Goal: Transaction & Acquisition: Purchase product/service

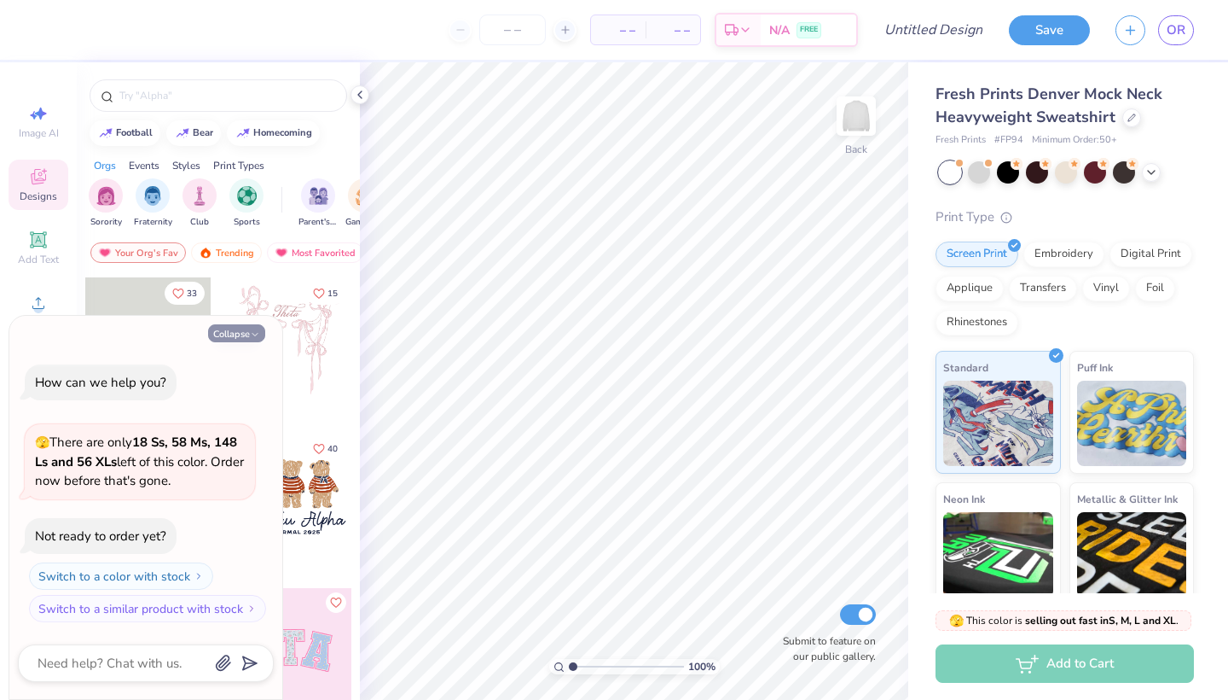
click at [245, 336] on button "Collapse" at bounding box center [236, 333] width 57 height 18
type textarea "x"
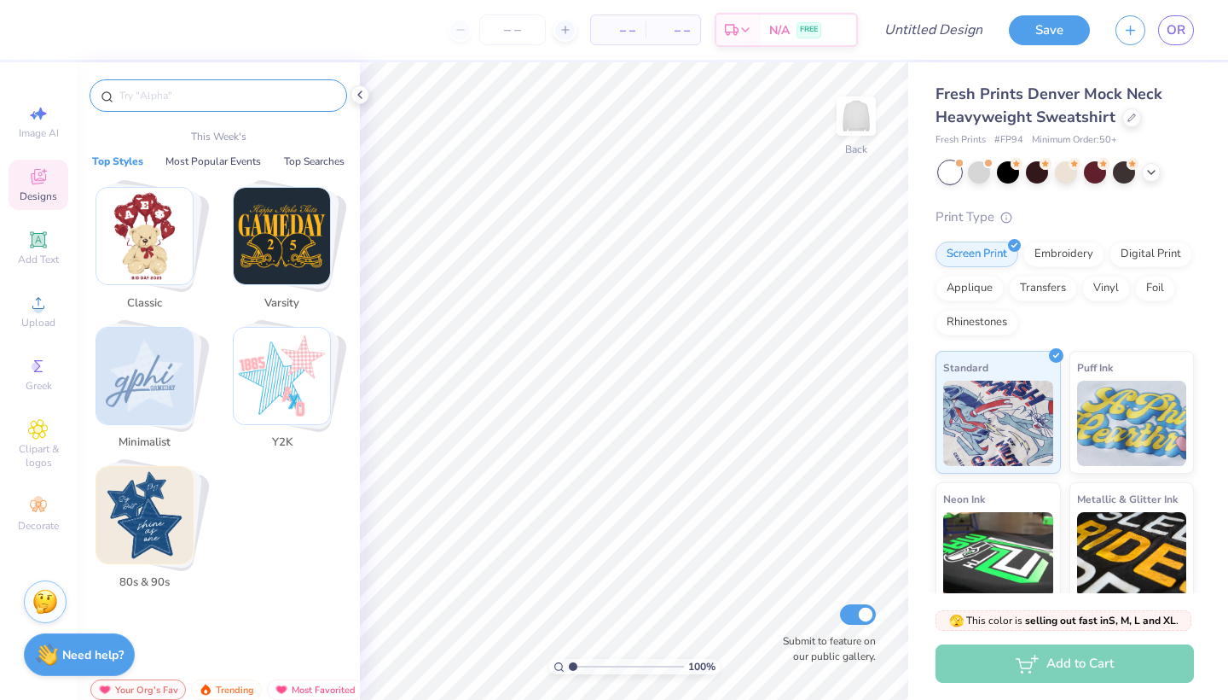
click at [270, 93] on input "text" at bounding box center [227, 95] width 218 height 17
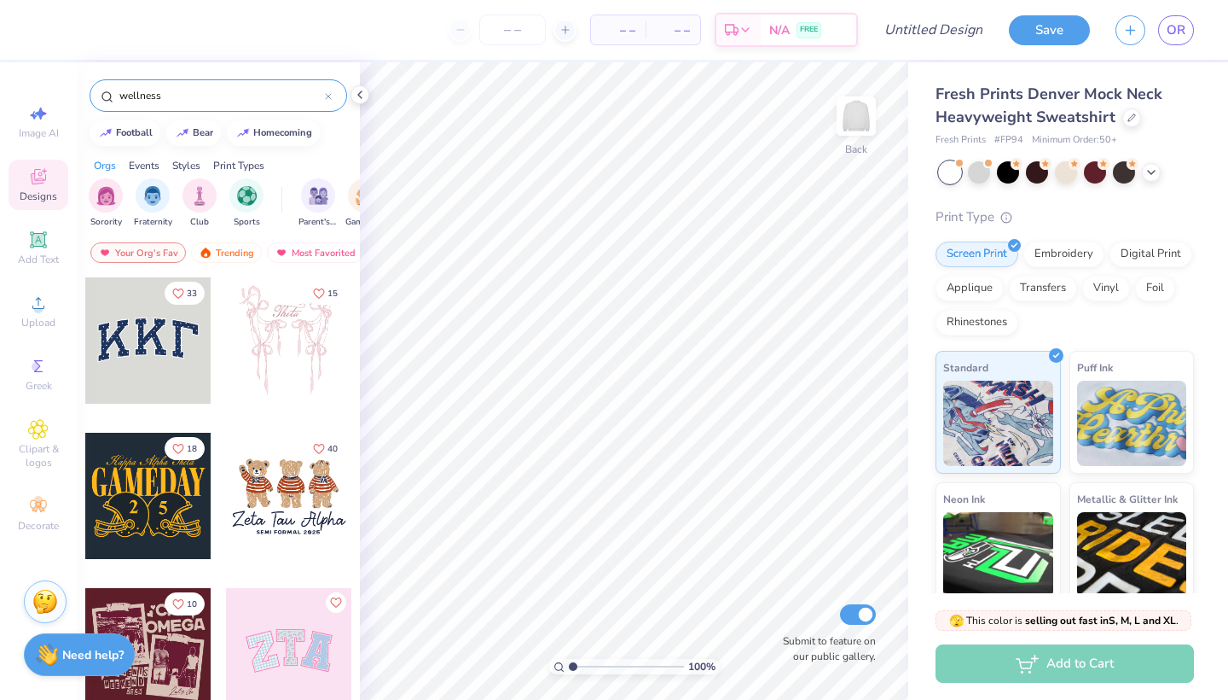
type input "wellness"
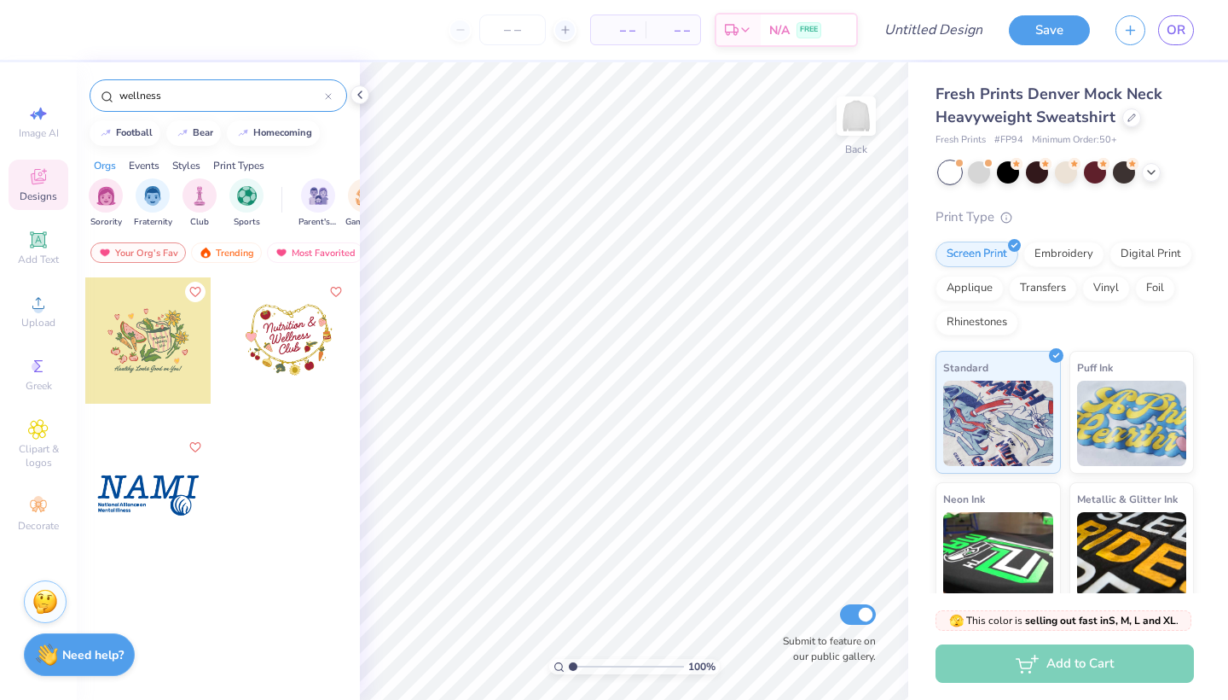
click at [330, 98] on icon at bounding box center [328, 96] width 5 height 5
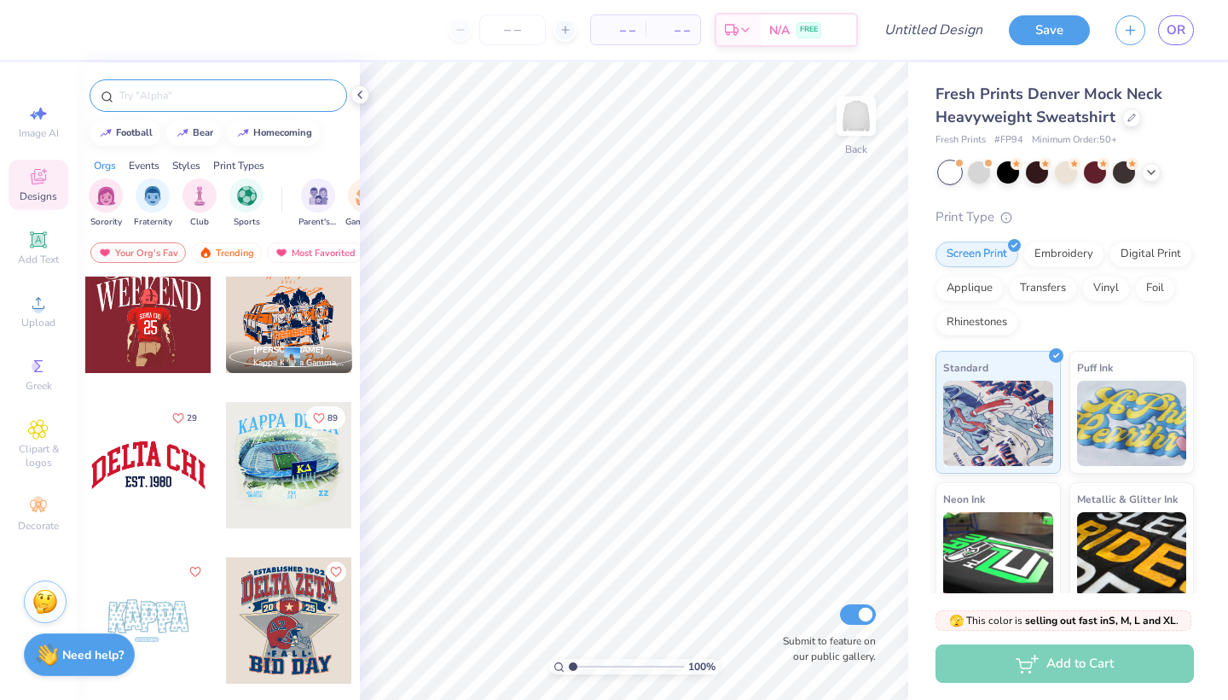
scroll to position [2058, 0]
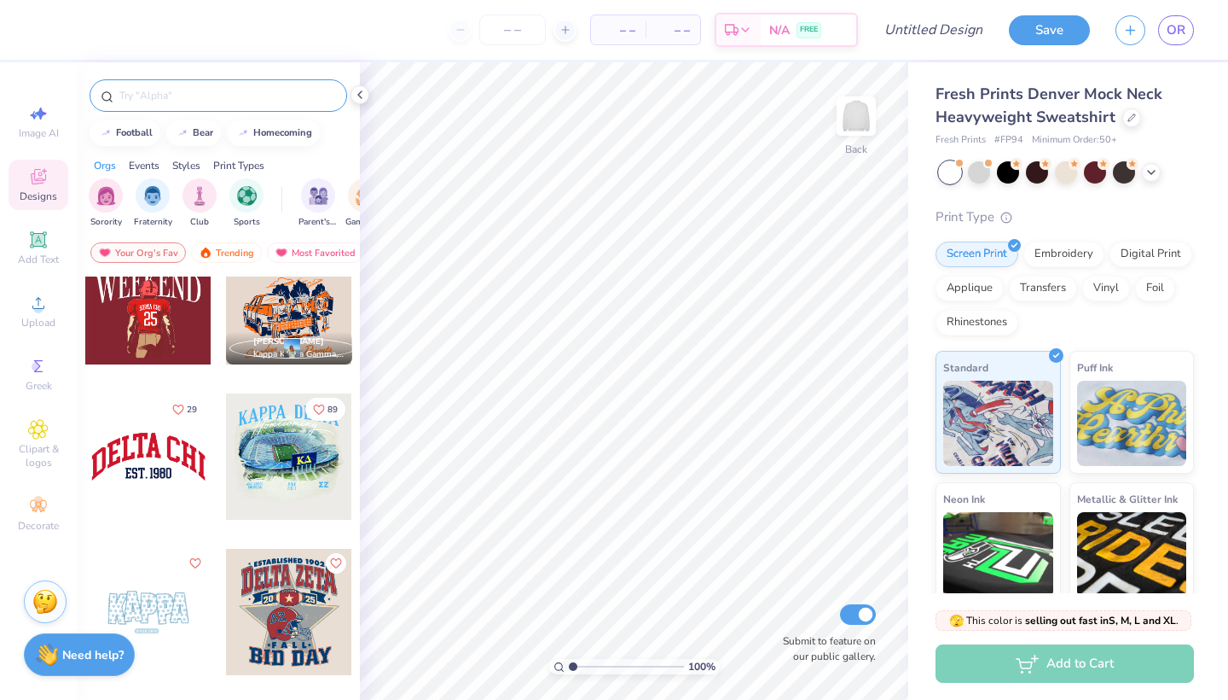
click at [113, 450] on div at bounding box center [148, 456] width 126 height 126
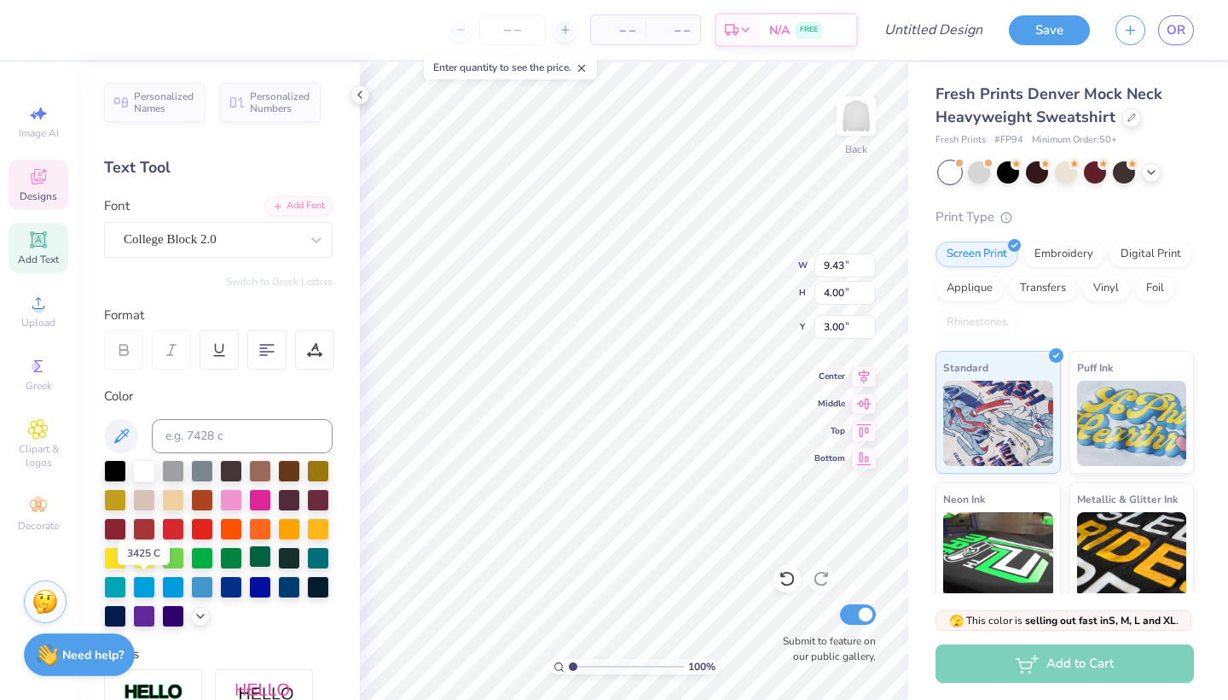
click at [249, 567] on div at bounding box center [260, 556] width 22 height 22
click at [251, 427] on input at bounding box center [242, 436] width 181 height 34
paste input "#1F5D17"
type input "#1F5D17"
click at [282, 438] on input "#1F5D17" at bounding box center [242, 436] width 181 height 34
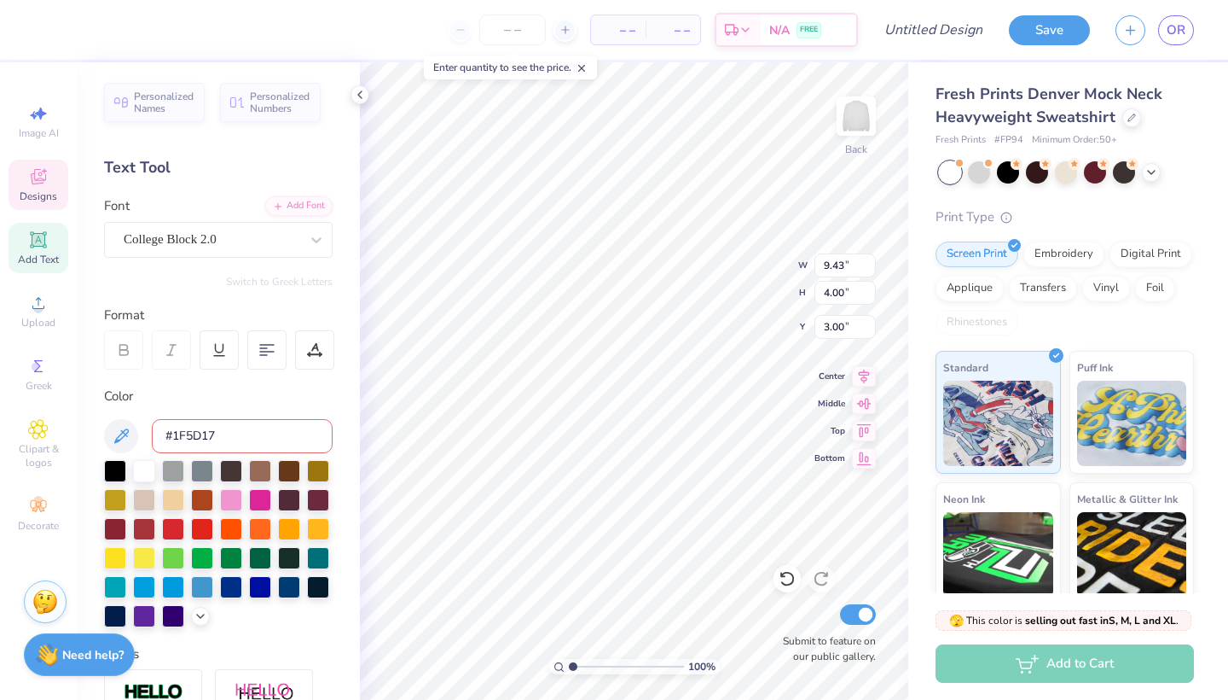
click at [315, 479] on div at bounding box center [218, 543] width 229 height 167
click at [191, 624] on div at bounding box center [200, 614] width 19 height 19
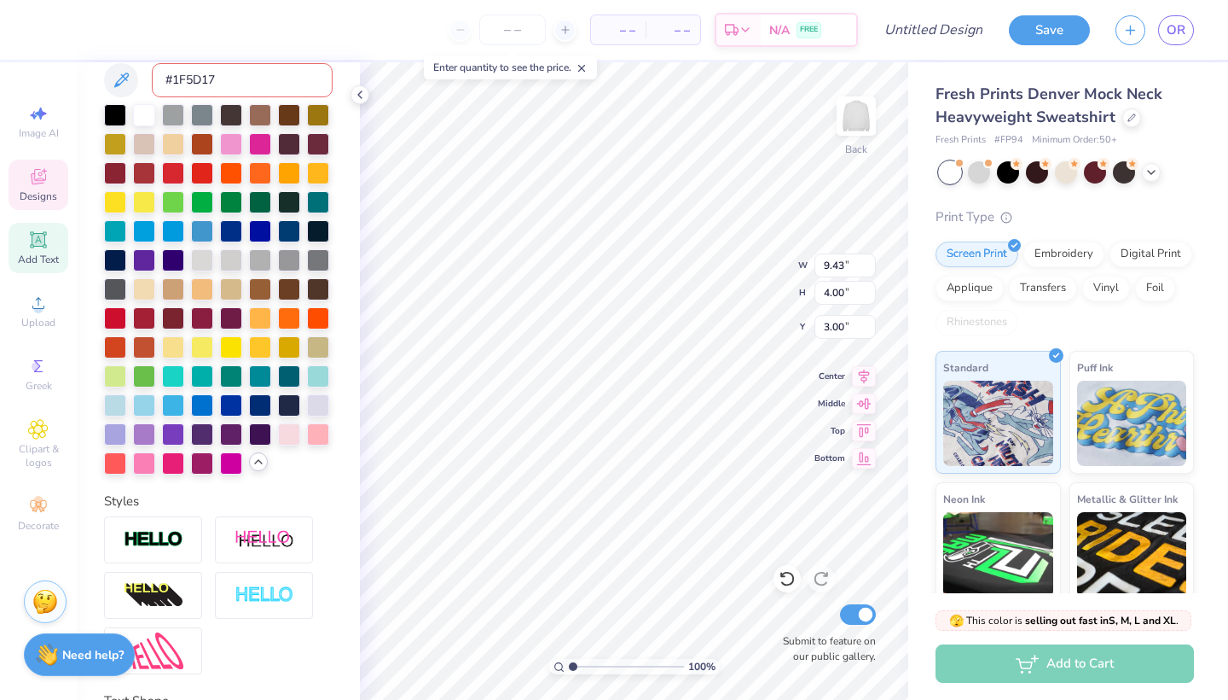
scroll to position [165, 0]
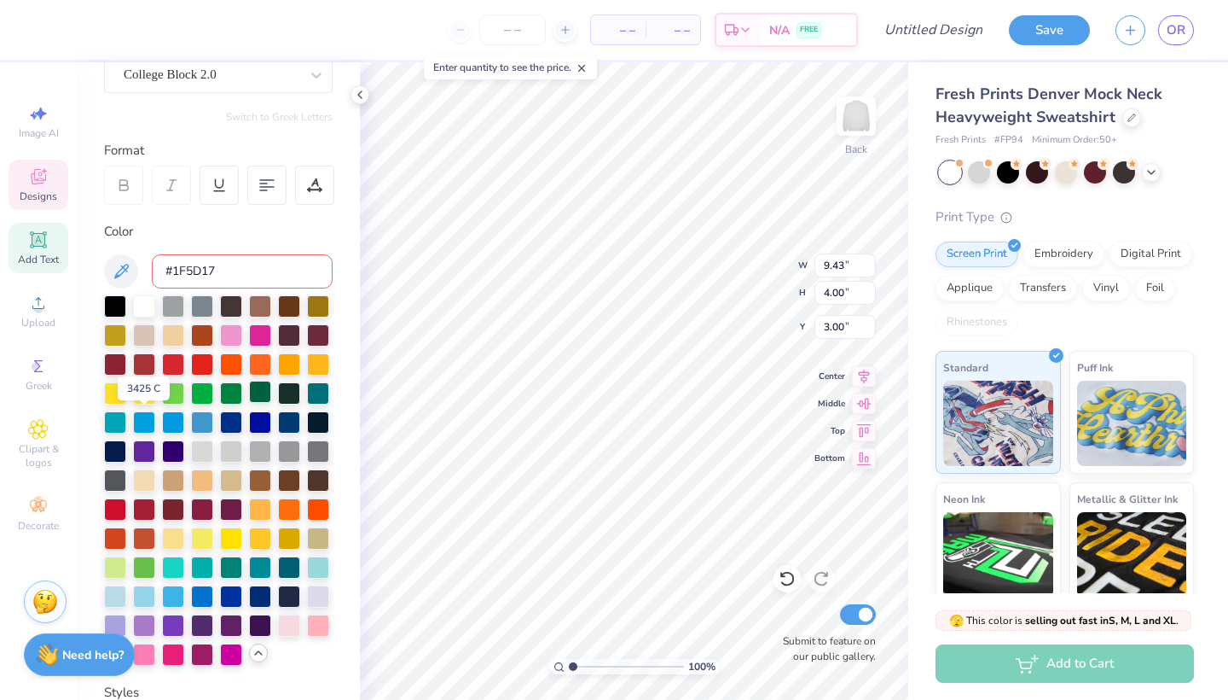
click at [249, 403] on div at bounding box center [260, 391] width 22 height 22
click at [271, 271] on input at bounding box center [242, 271] width 181 height 34
paste input "#1F5D17"
type input "#1F5D17"
drag, startPoint x: 234, startPoint y: 276, endPoint x: 157, endPoint y: 276, distance: 76.8
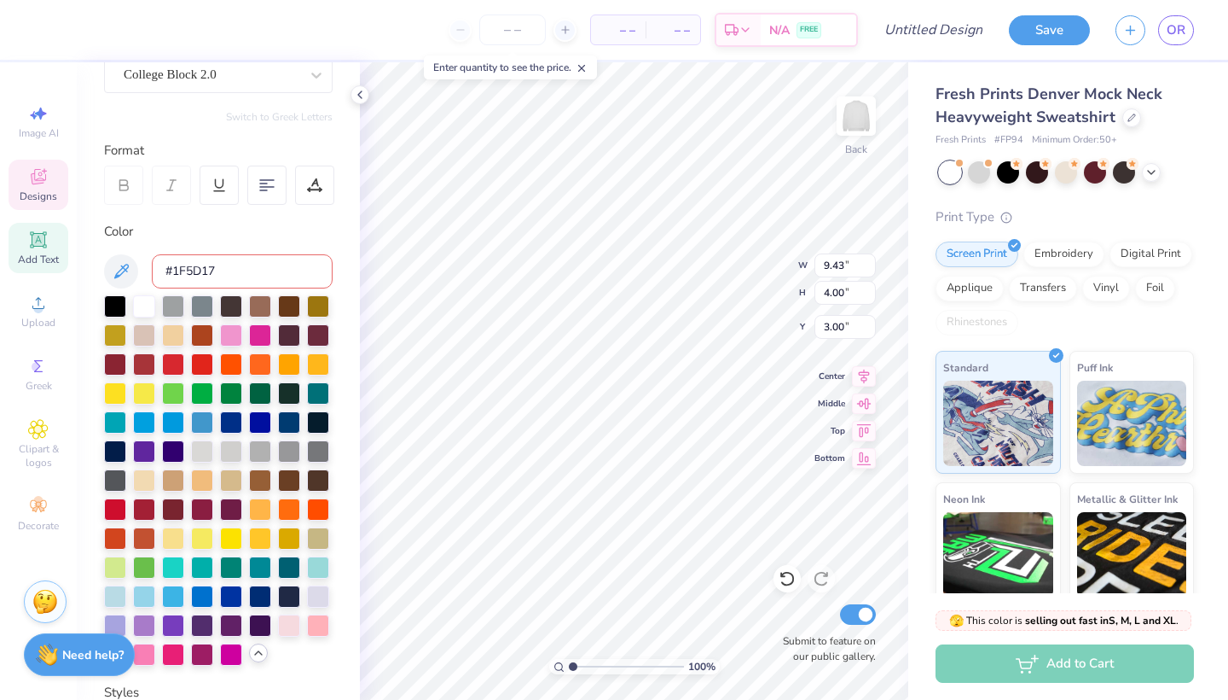
click at [157, 276] on input "#1F5D17" at bounding box center [242, 271] width 181 height 34
click at [326, 238] on div "Personalized Names Personalized Numbers Text Tool Add Font Font College Block 2…" at bounding box center [218, 380] width 283 height 637
click at [249, 403] on div at bounding box center [260, 391] width 22 height 22
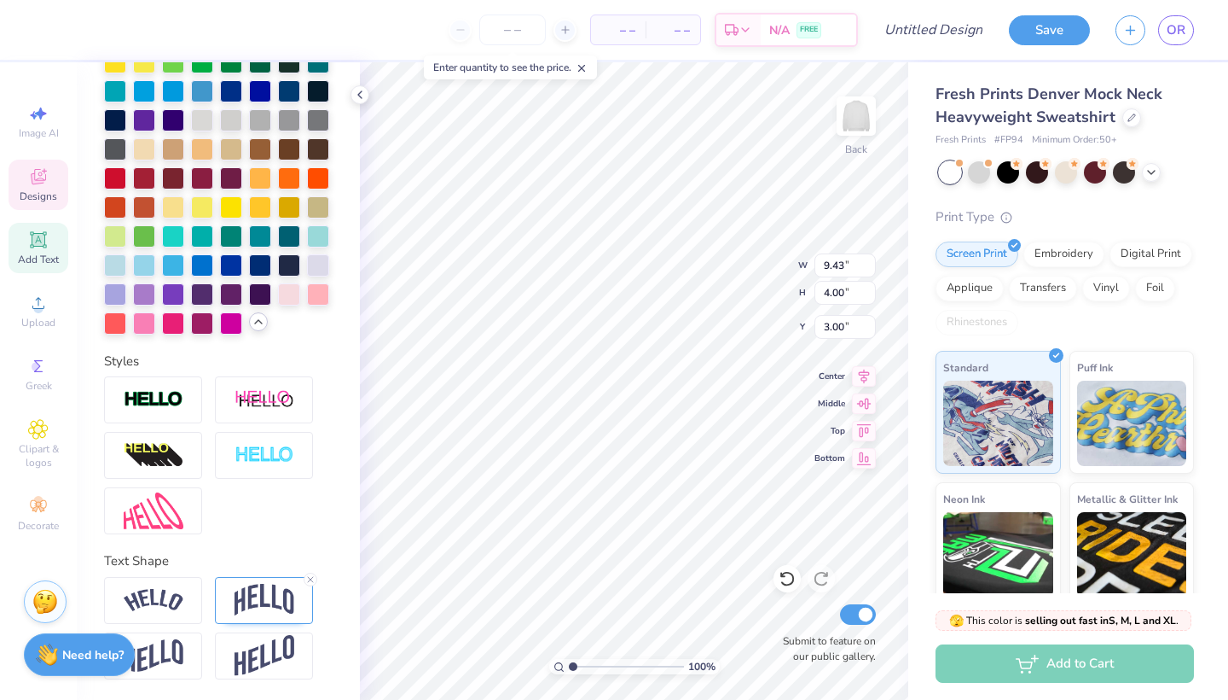
scroll to position [0, 0]
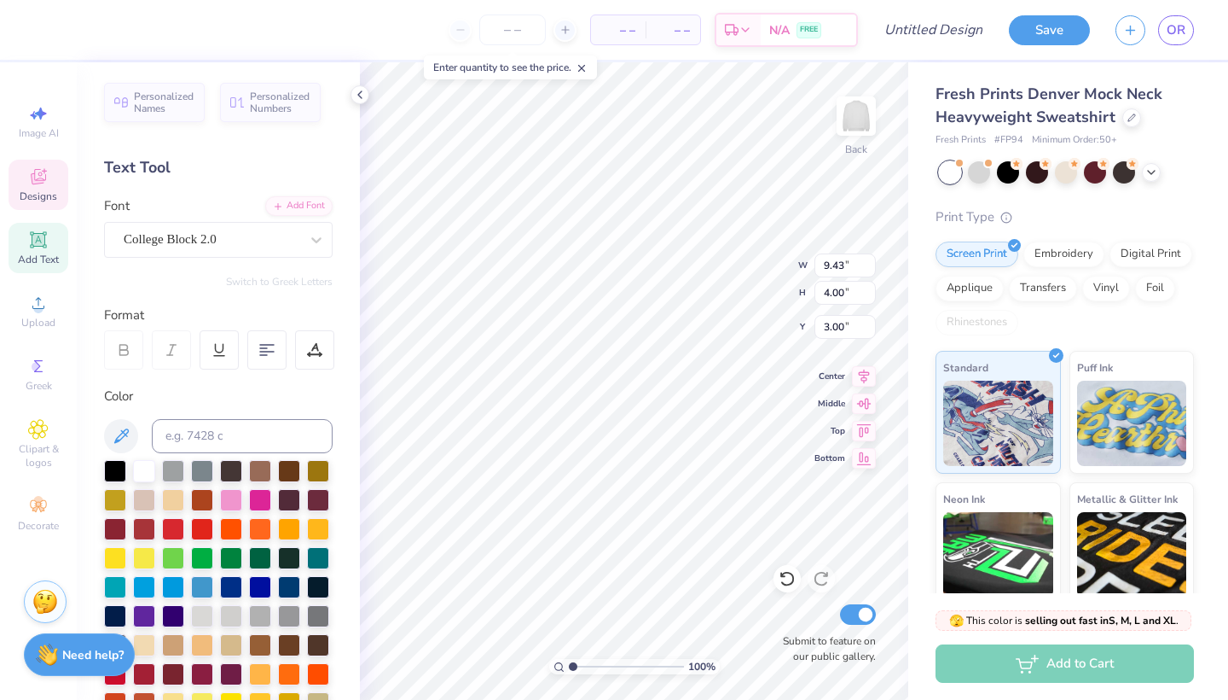
click at [39, 242] on icon at bounding box center [38, 239] width 13 height 13
type input "5.84"
type input "1.69"
type input "9.15"
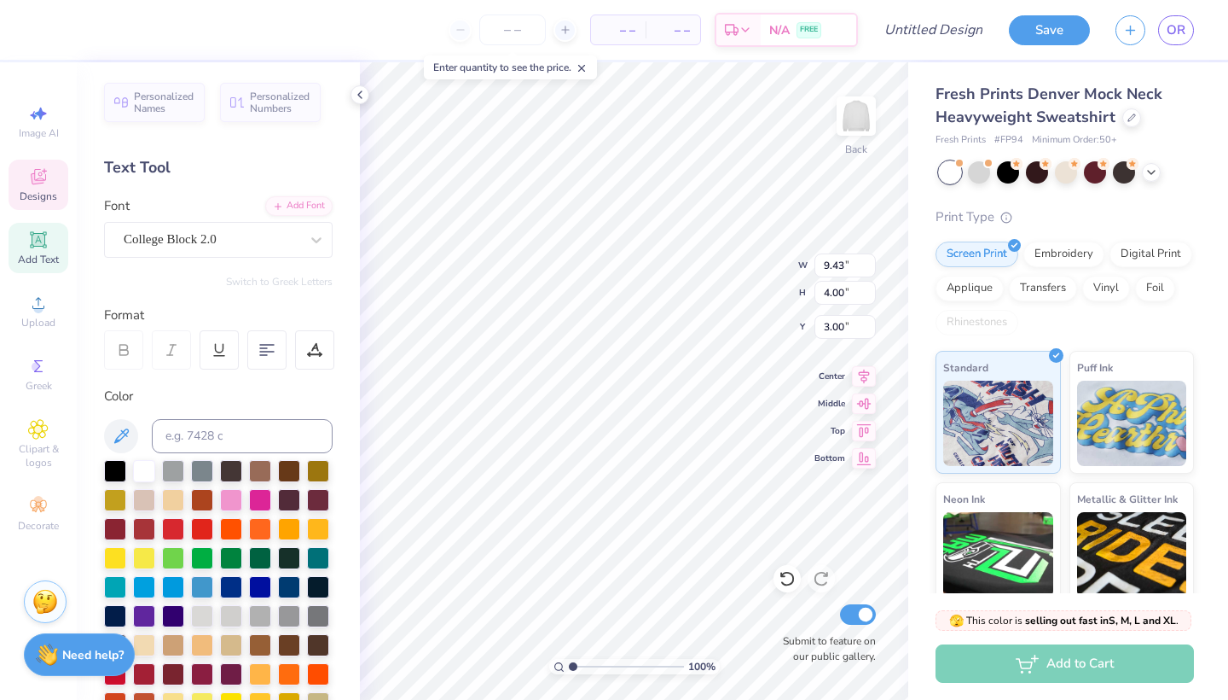
type textarea "WELLNESS"
type textarea "Liv Well Co."
click at [249, 567] on div at bounding box center [260, 556] width 22 height 22
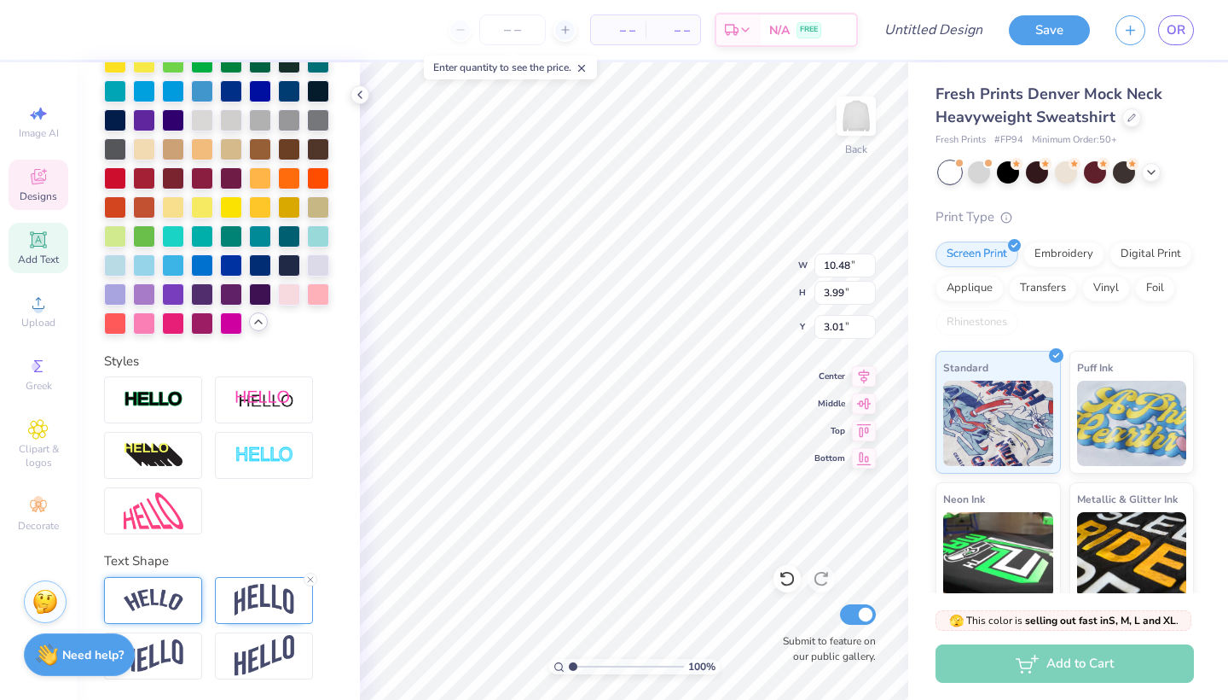
click at [195, 600] on div at bounding box center [153, 600] width 98 height 47
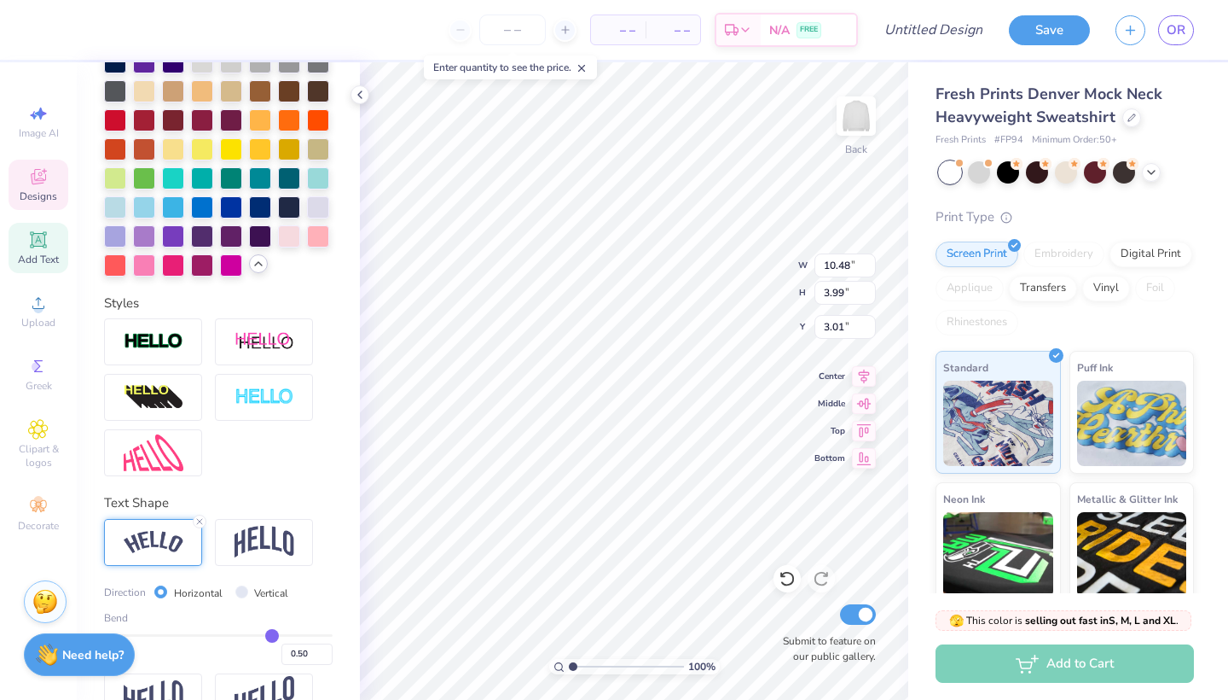
type input "13.21"
type input "3.45"
type input "3.28"
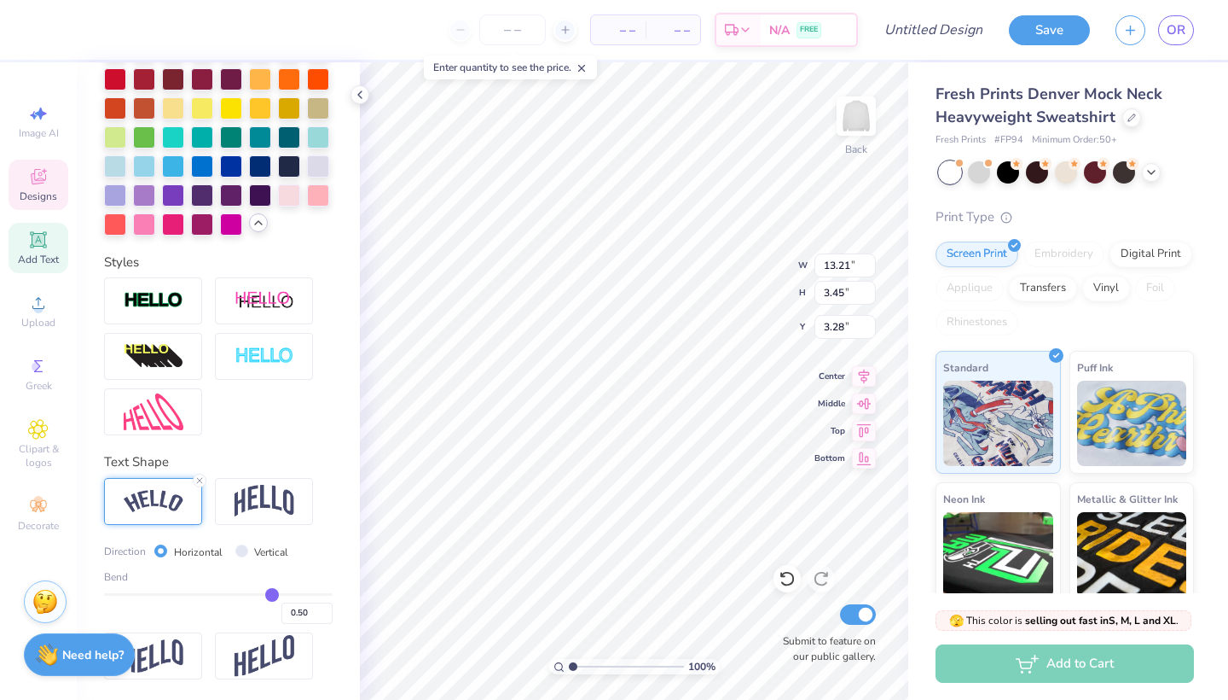
type input "0.53"
type input "0.52"
type input "0.5"
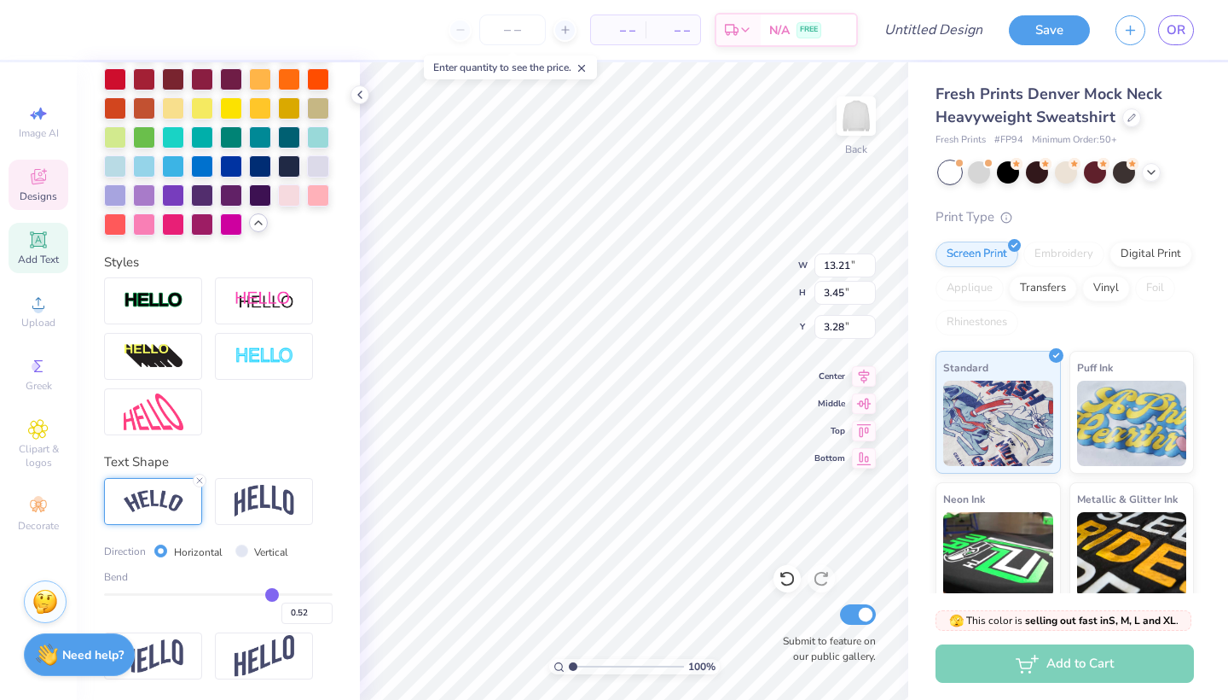
type input "0.50"
type input "0.49"
type input "0.48"
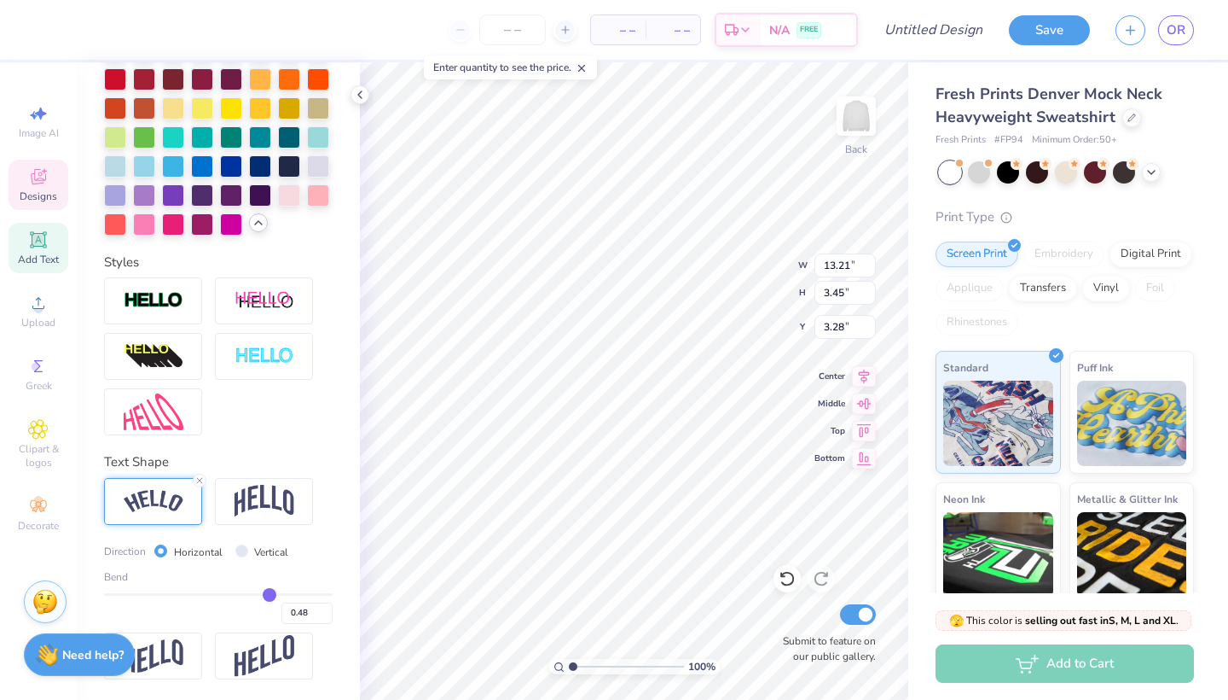
type input "0.47"
type input "0.46"
type input "0.44"
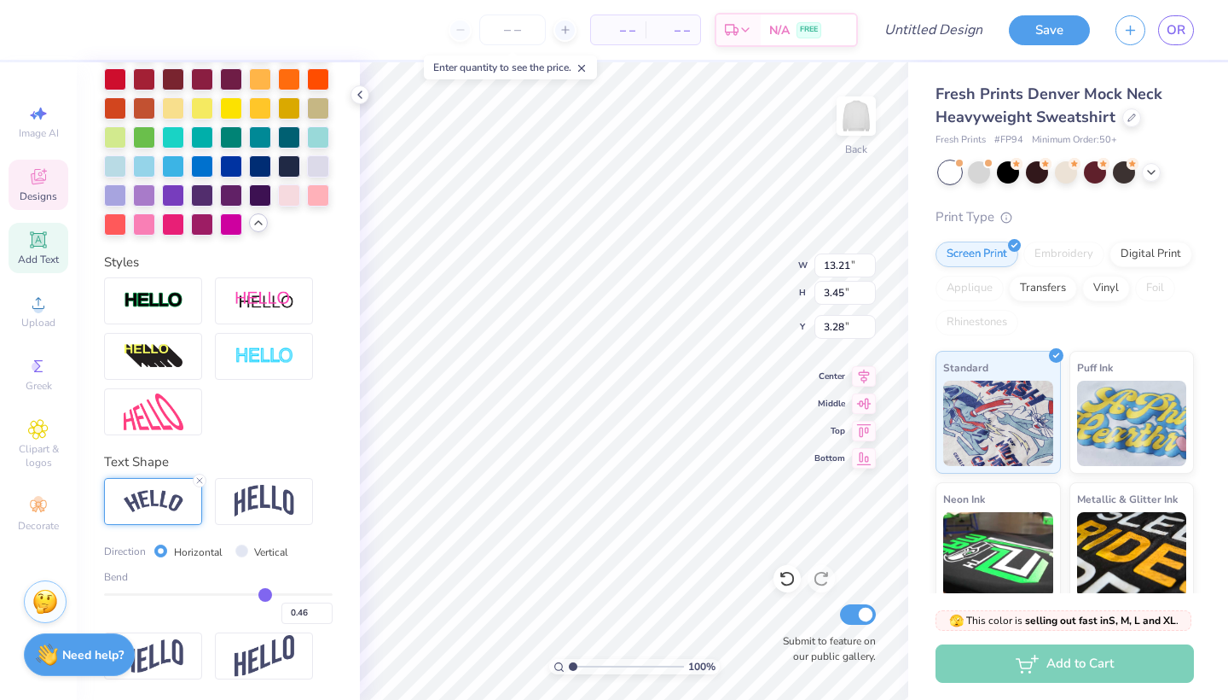
type input "0.44"
type input "0.43"
type input "0.42"
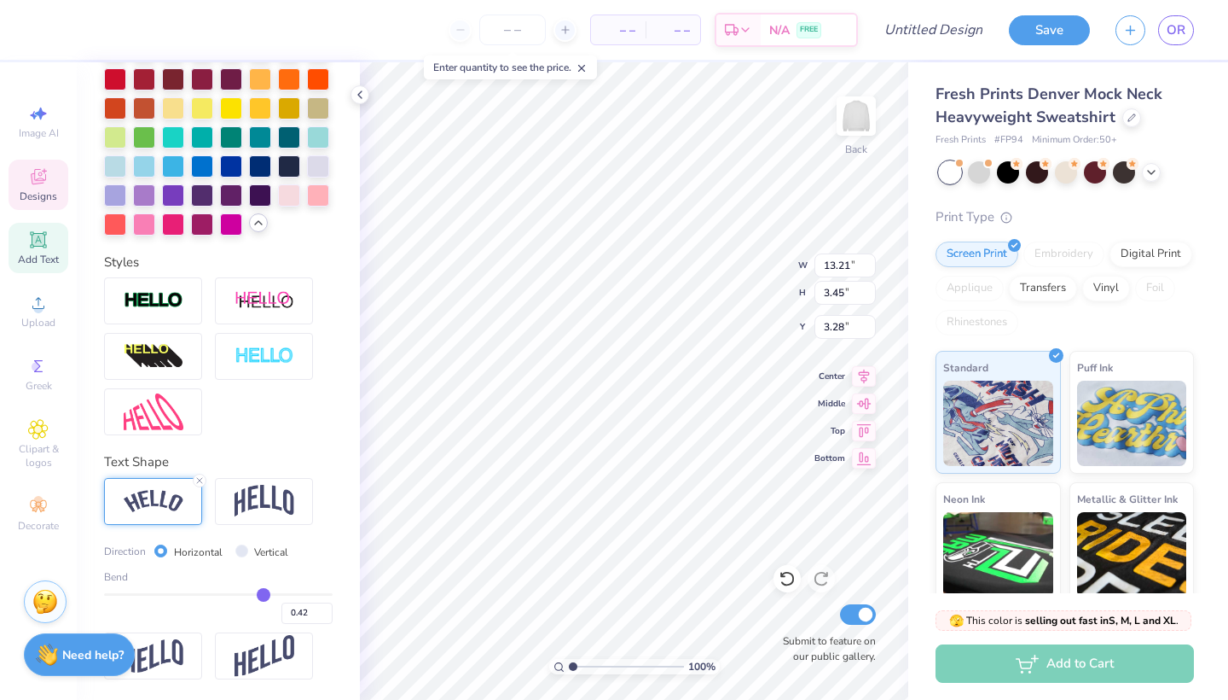
type input "0.41"
type input "0.4"
type input "0.40"
type input "12.75"
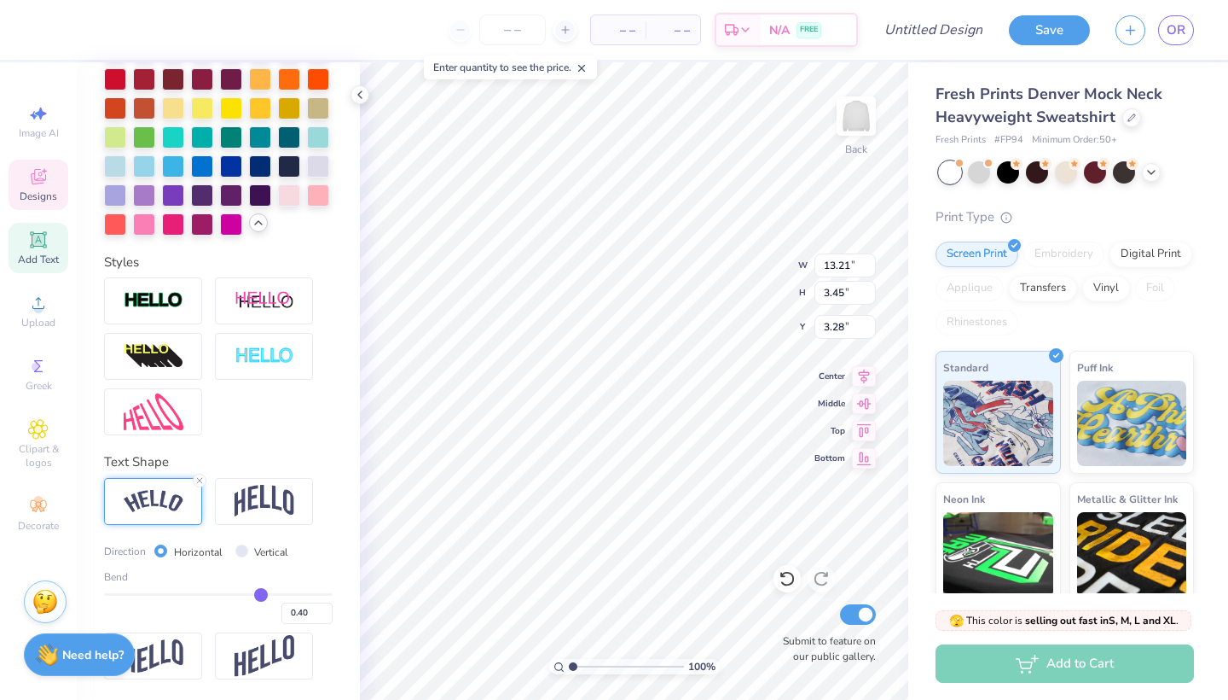
type input "2.96"
type input "3.52"
type input "0.38"
type input "0.37"
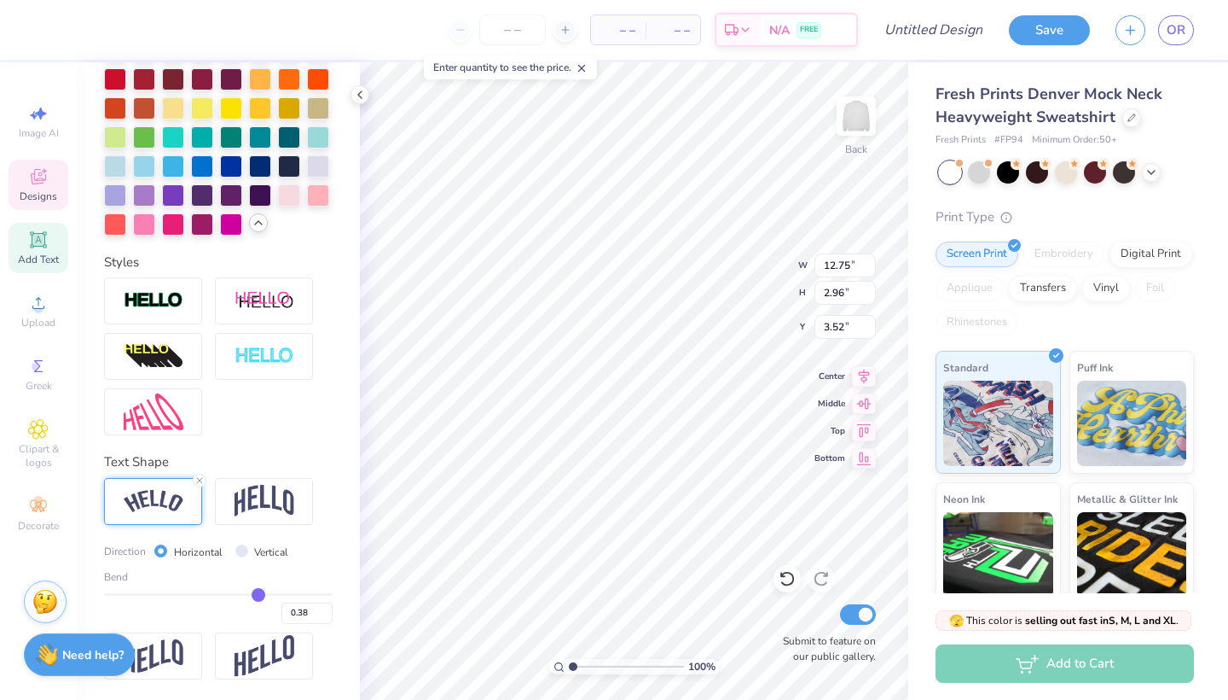
type input "0.37"
type input "0.36"
type input "0.35"
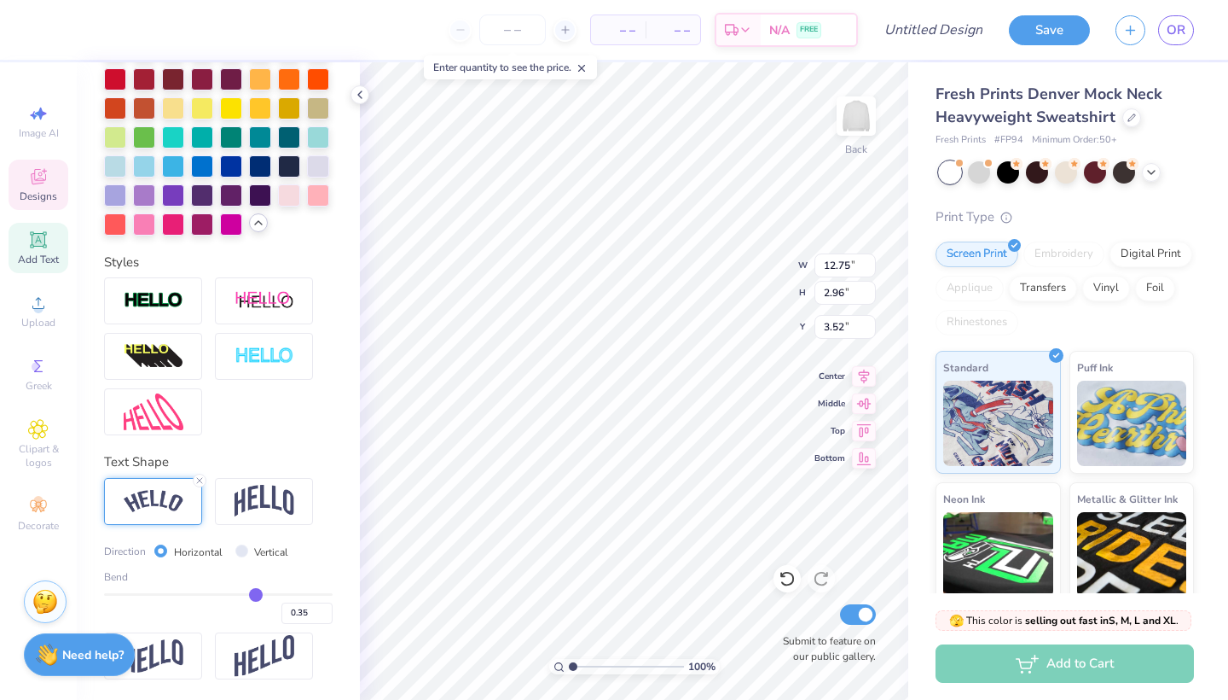
type input "12.50"
type input "2.75"
type input "3.63"
type input "0.36"
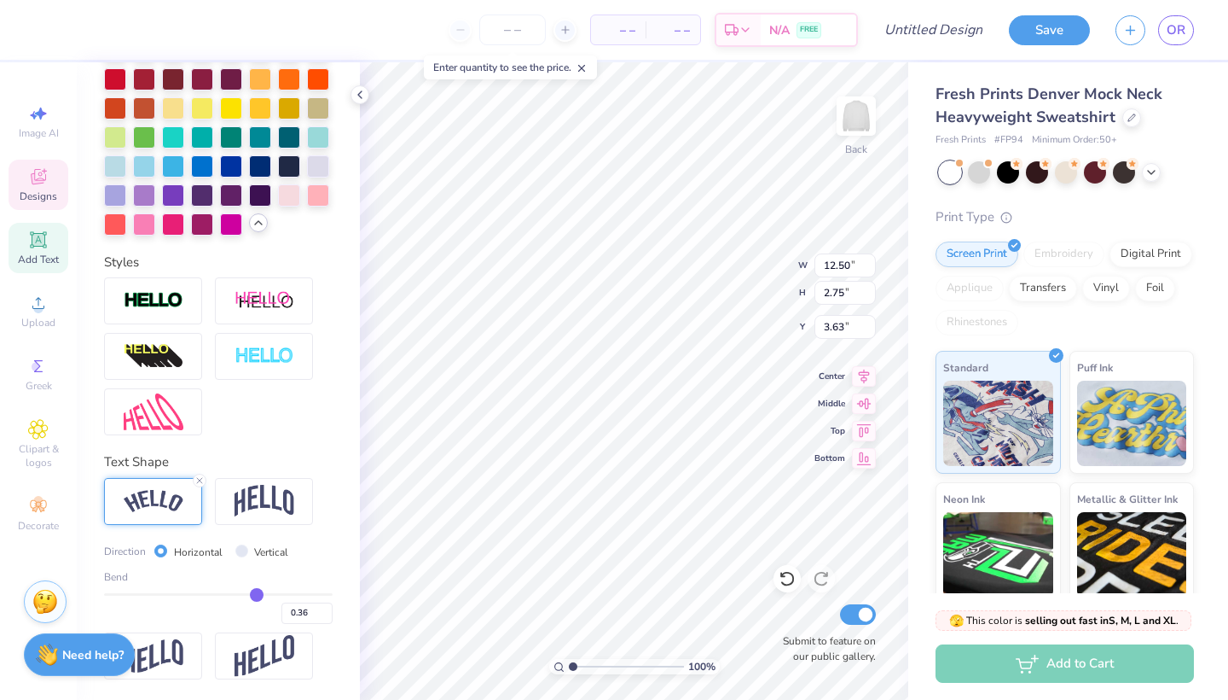
type input "0.37"
type input "0.38"
type input "0.39"
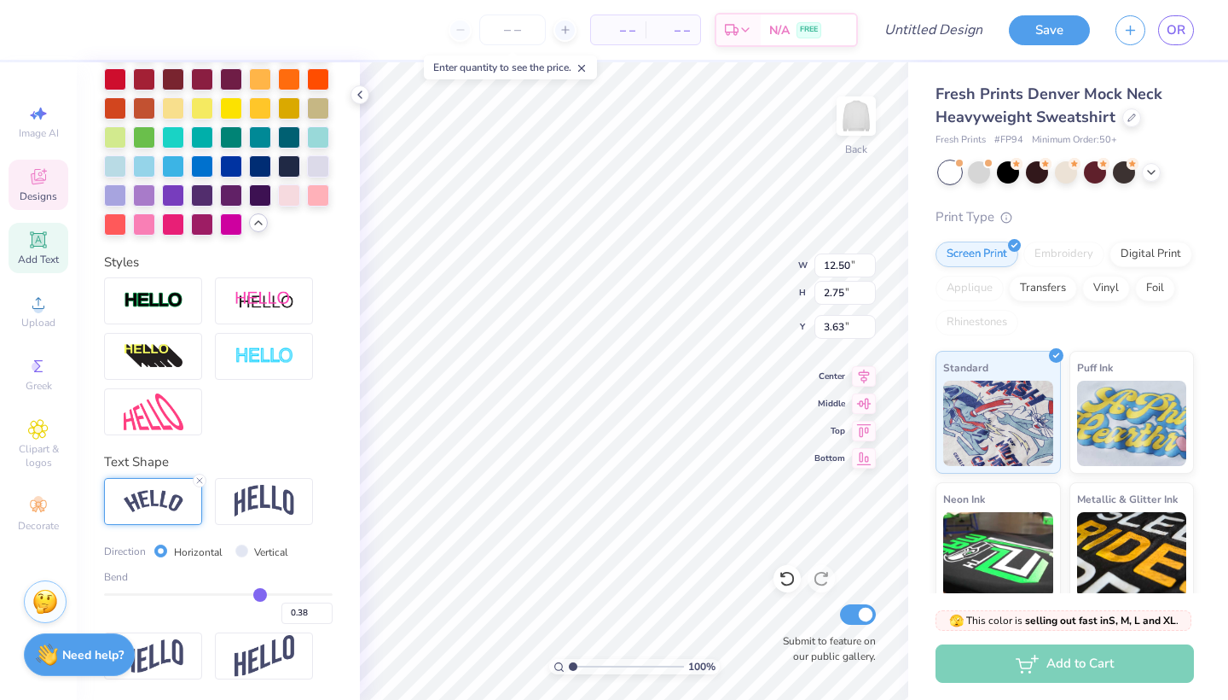
type input "0.39"
type input "0.4"
type input "0.40"
type input "0.41"
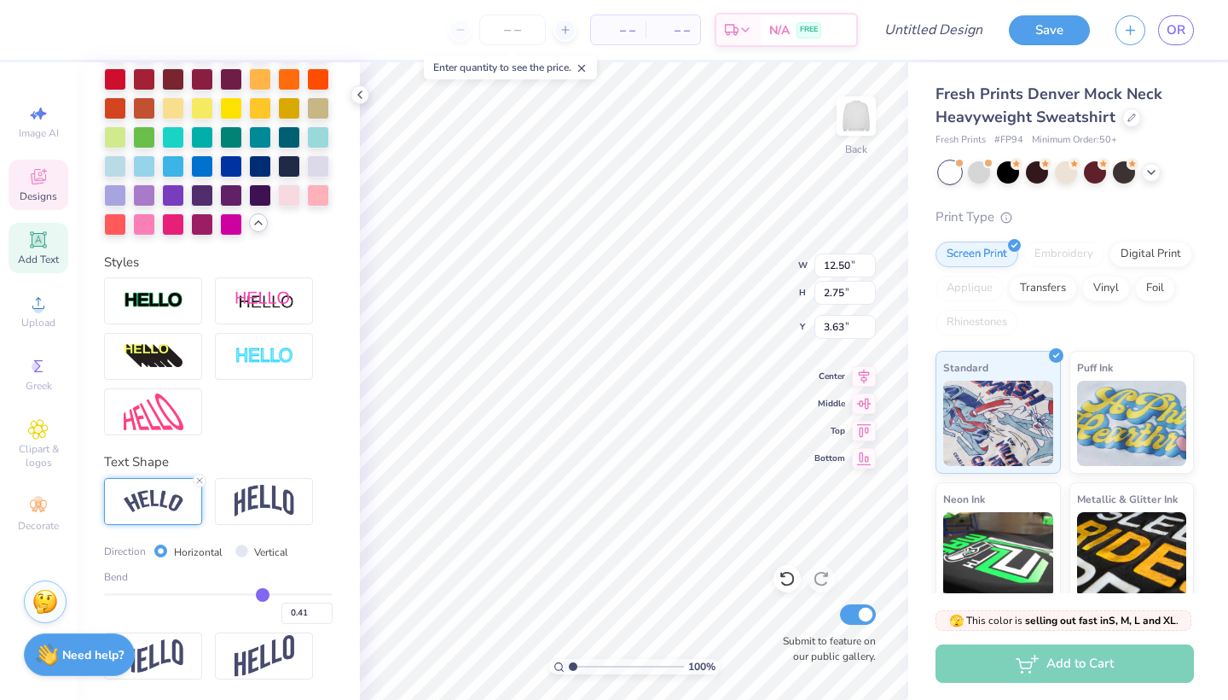
type input "0.42"
type input "0.43"
type input "0.44"
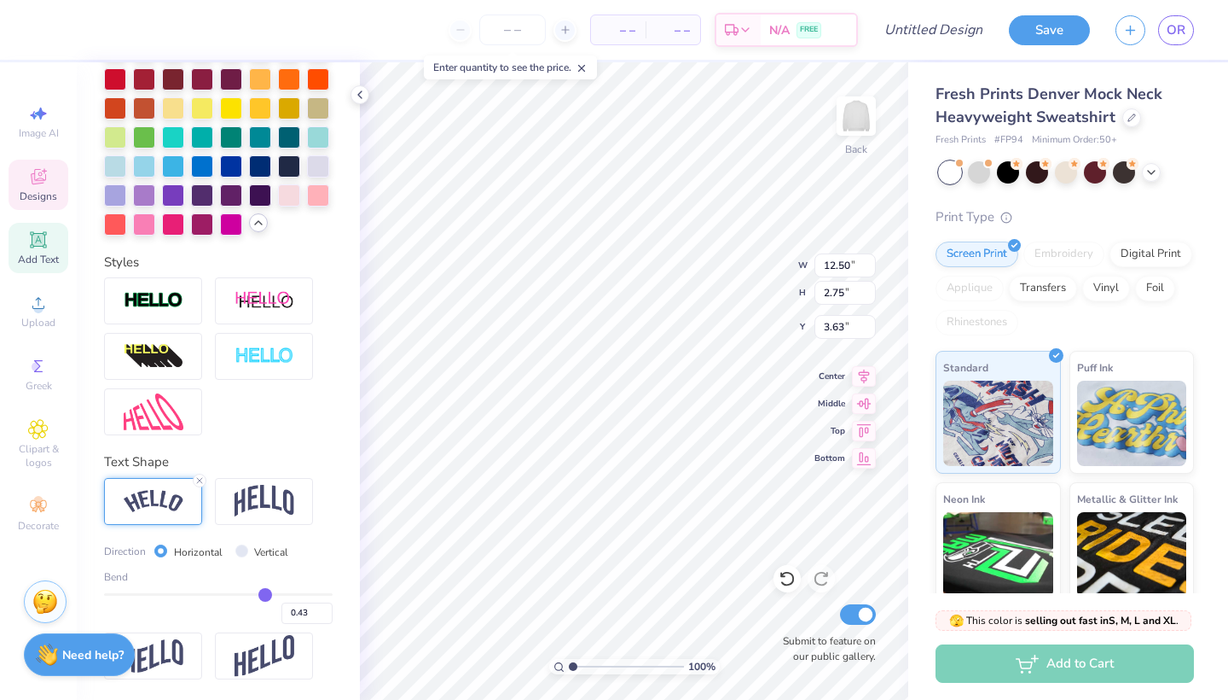
type input "0.44"
type input "0.45"
type input "0.47"
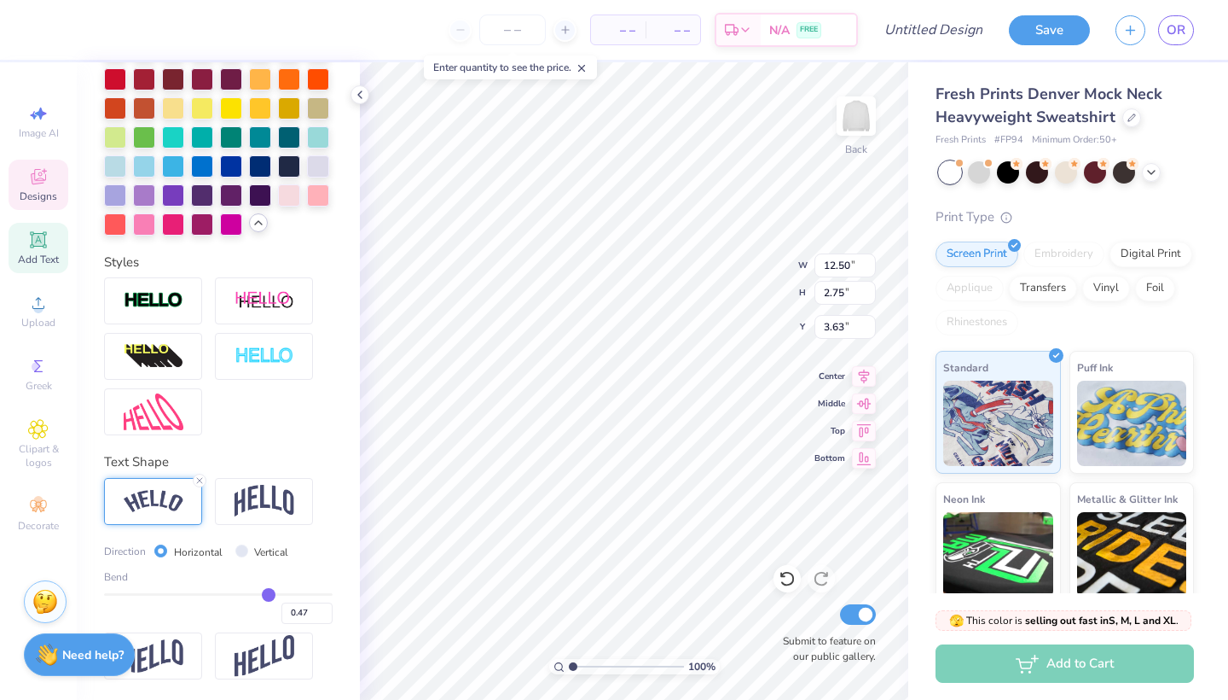
type input "0.48"
drag, startPoint x: 265, startPoint y: 590, endPoint x: 258, endPoint y: 509, distance: 81.4
type input "0.48"
click at [260, 593] on input "range" at bounding box center [218, 594] width 229 height 3
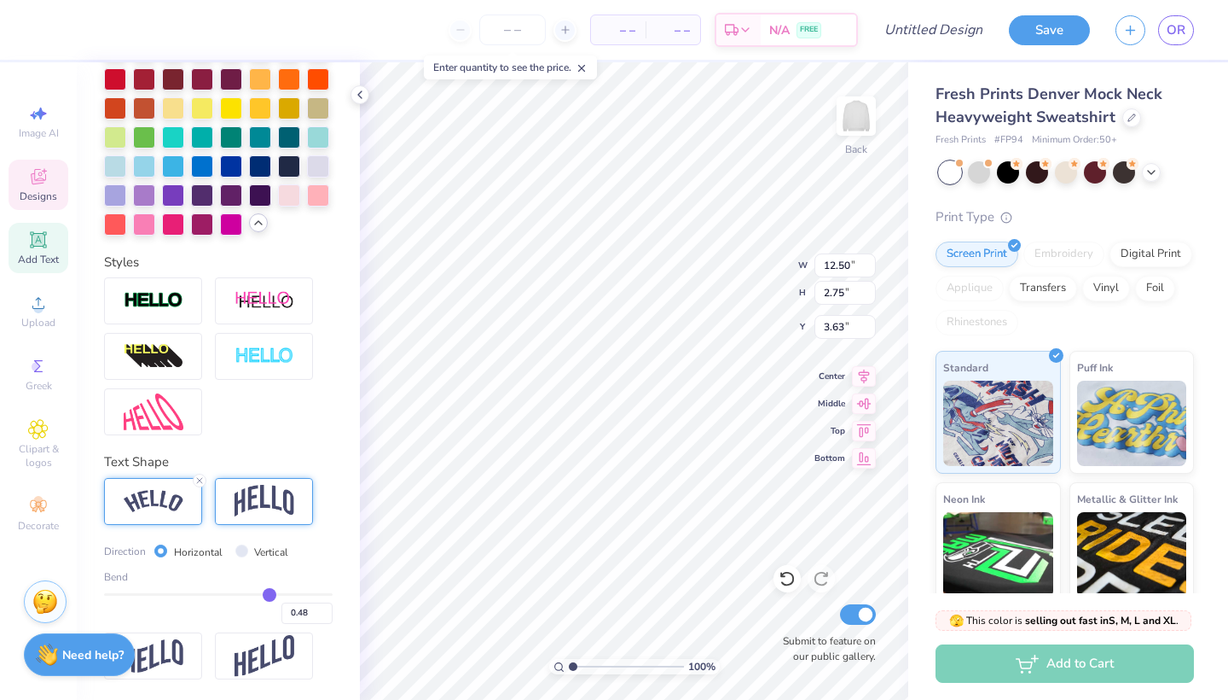
type input "13.12"
type input "3.34"
type input "3.33"
click at [258, 509] on img at bounding box center [265, 501] width 60 height 32
type input "10.48"
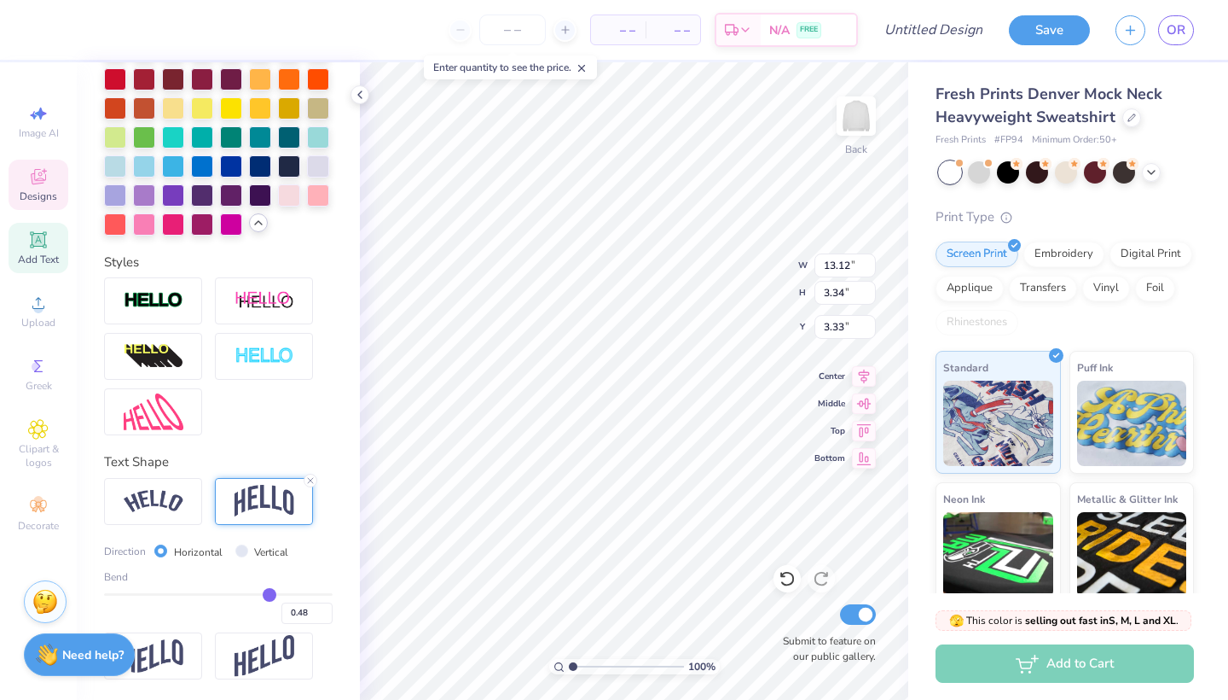
type input "3.91"
type input "3.05"
type input "0.47"
type input "0.46"
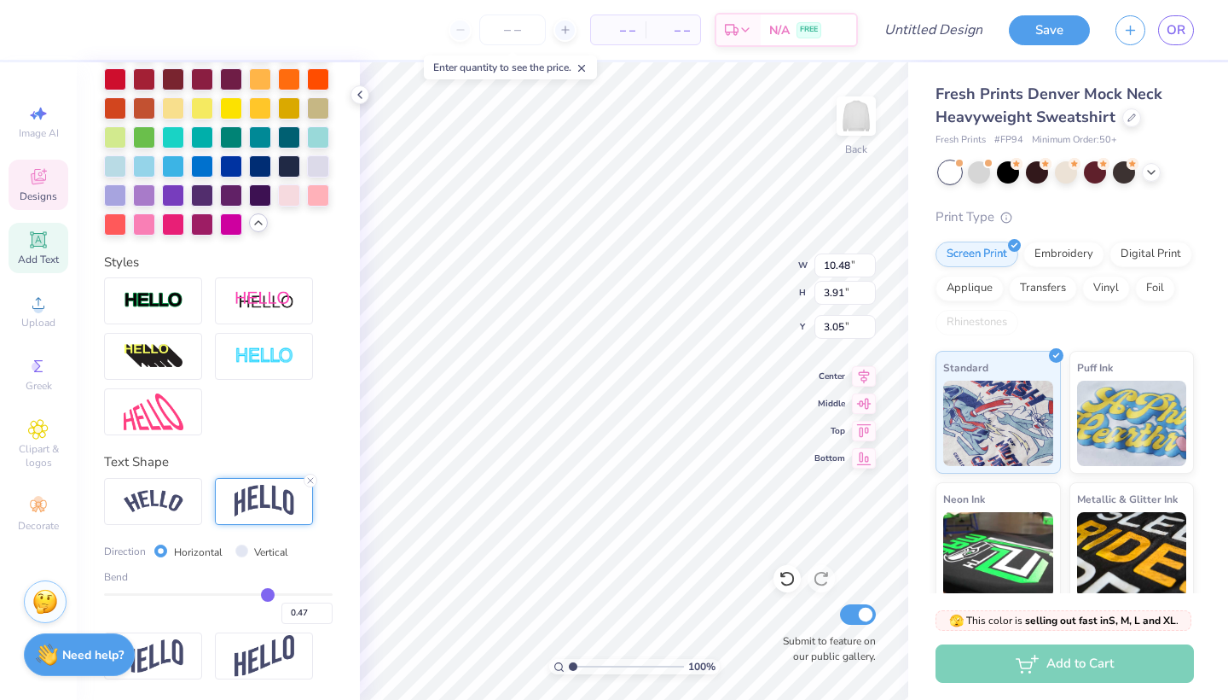
type input "0.46"
type input "0.44"
type input "0.43"
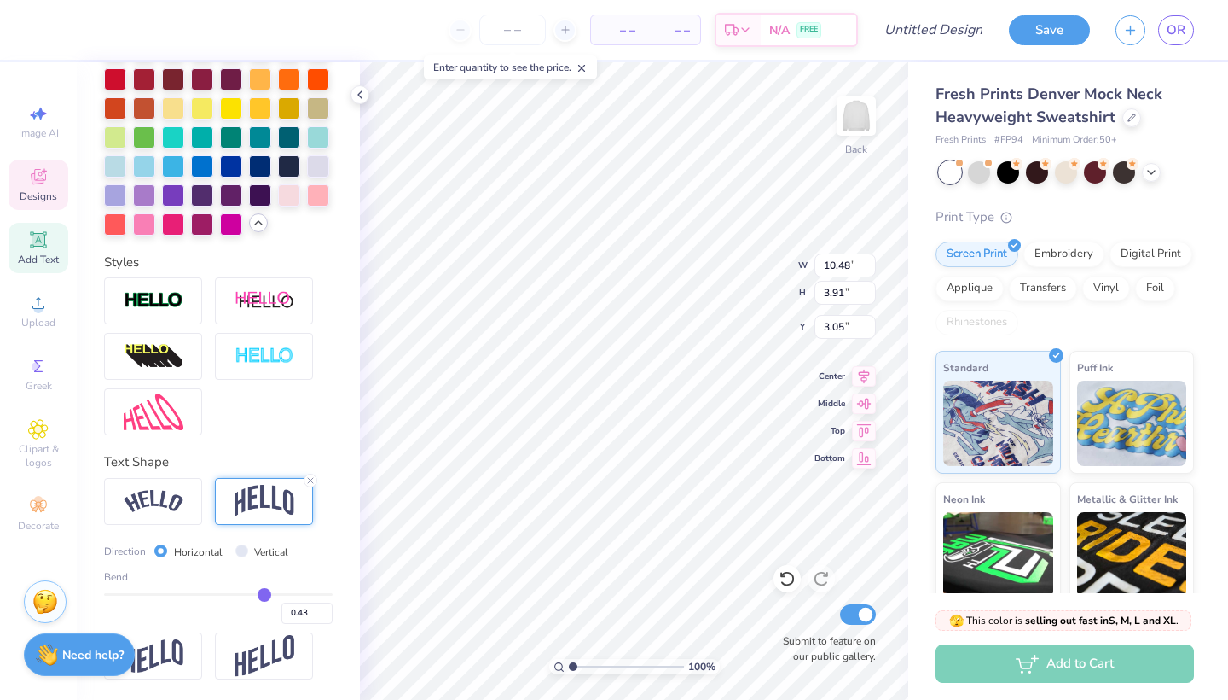
type input "0.41"
type input "0.39"
type input "0.38"
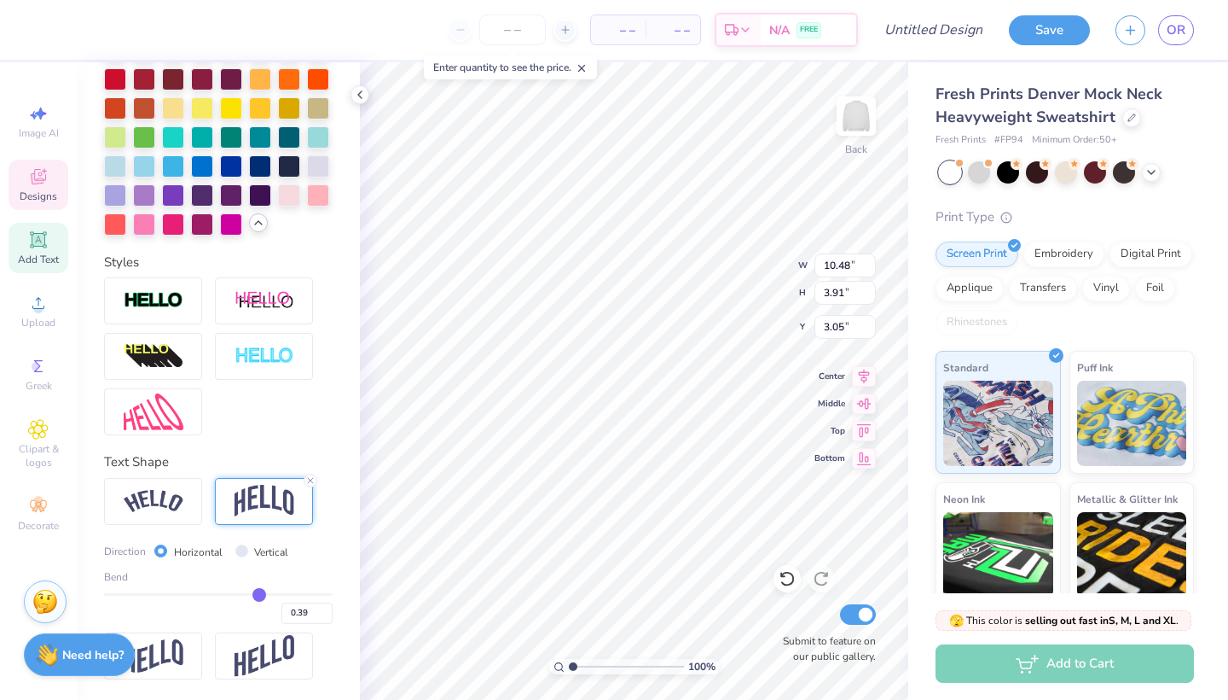
type input "0.38"
type input "0.37"
type input "0.35"
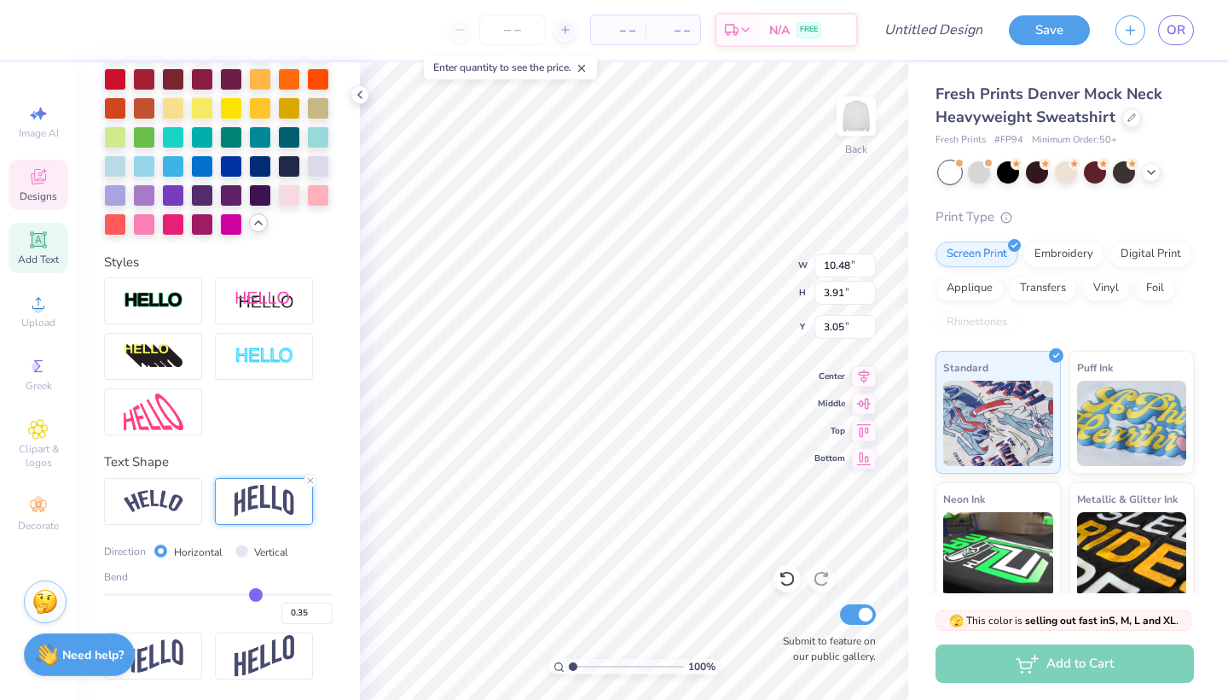
type input "0.34"
type input "3.35"
type input "3.33"
drag, startPoint x: 260, startPoint y: 596, endPoint x: 247, endPoint y: 596, distance: 13.6
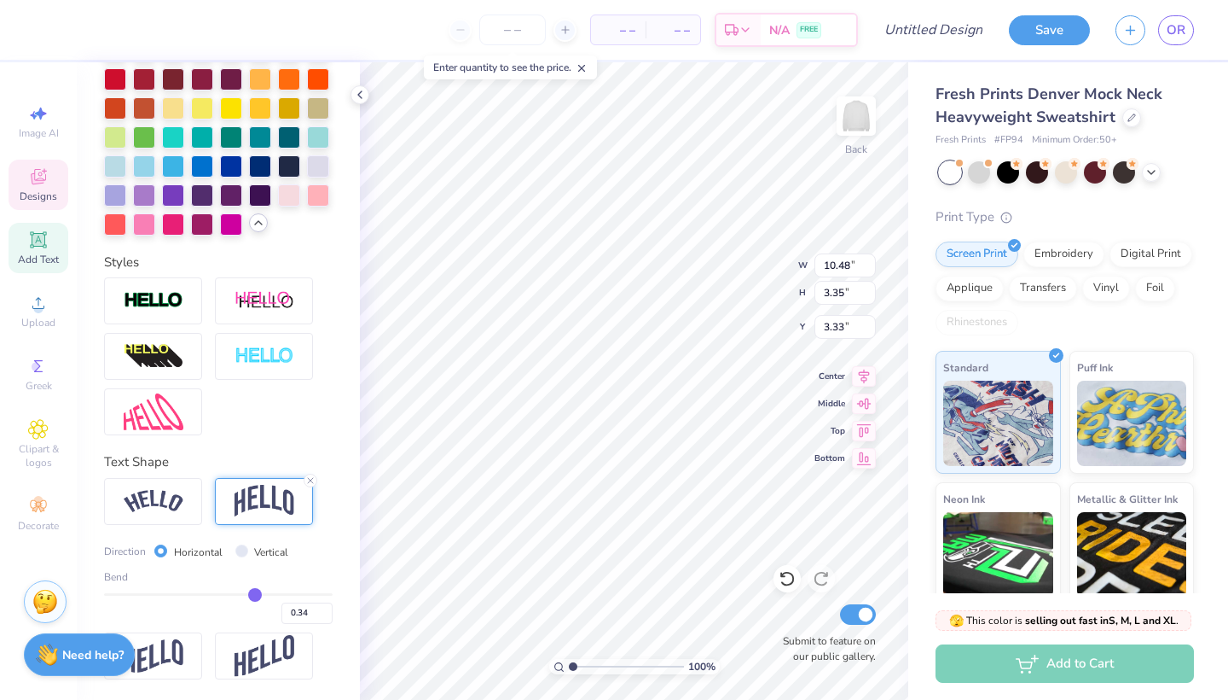
type input "0.34"
click at [247, 595] on input "range" at bounding box center [218, 594] width 229 height 3
type input "2.22"
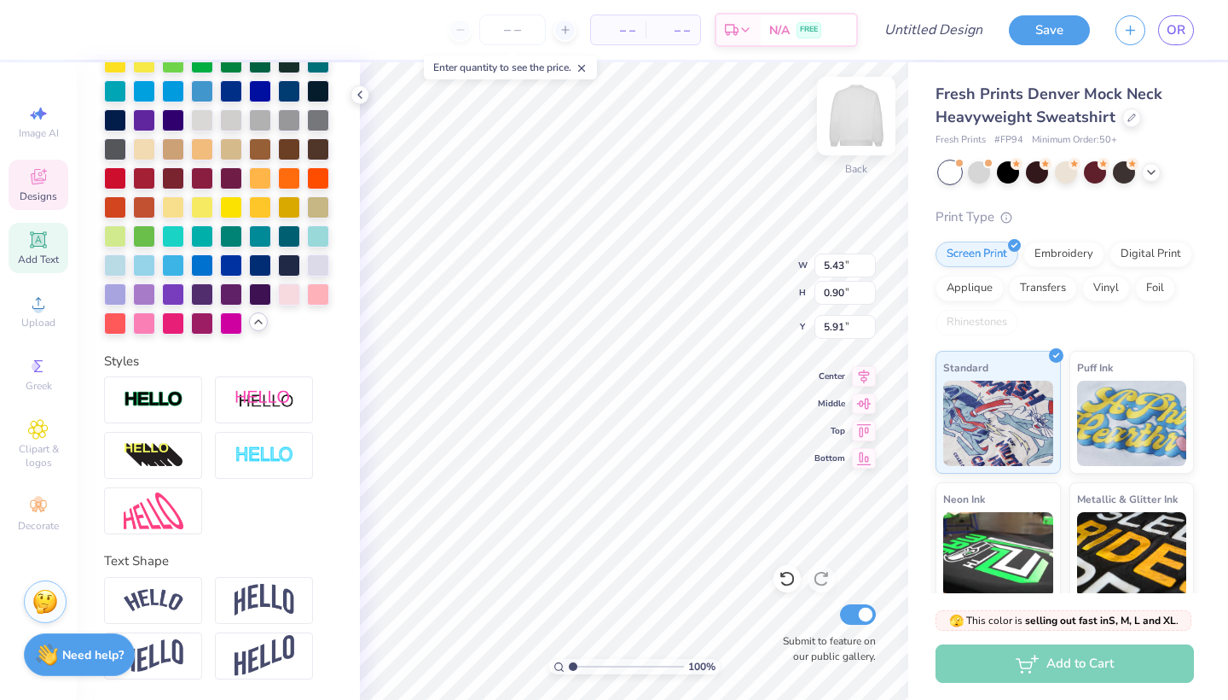
type input "5.36"
type input "10.48"
type input "3.35"
type input "2.22"
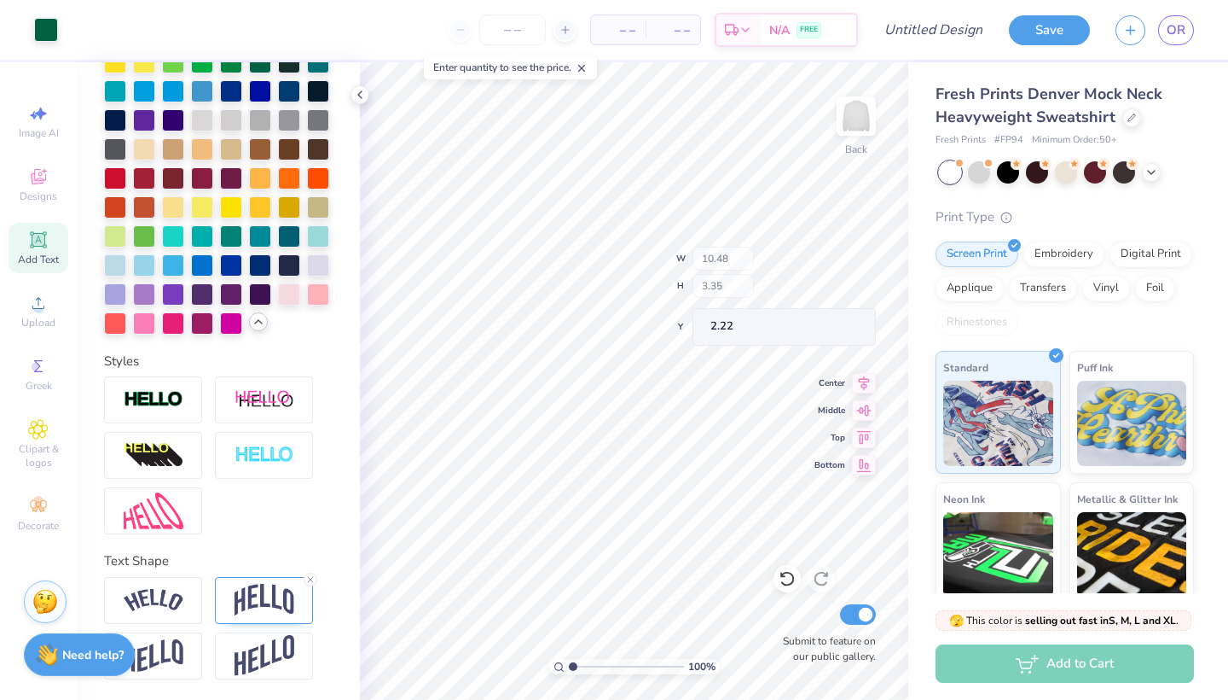
click at [714, 289] on div "100 % Back W 10.48 H 3.35 Y 2.22 Center Middle Top Bottom Submit to feature on …" at bounding box center [634, 380] width 549 height 637
type input "11.84"
type input "3.78"
type input "14.08"
type input "4.49"
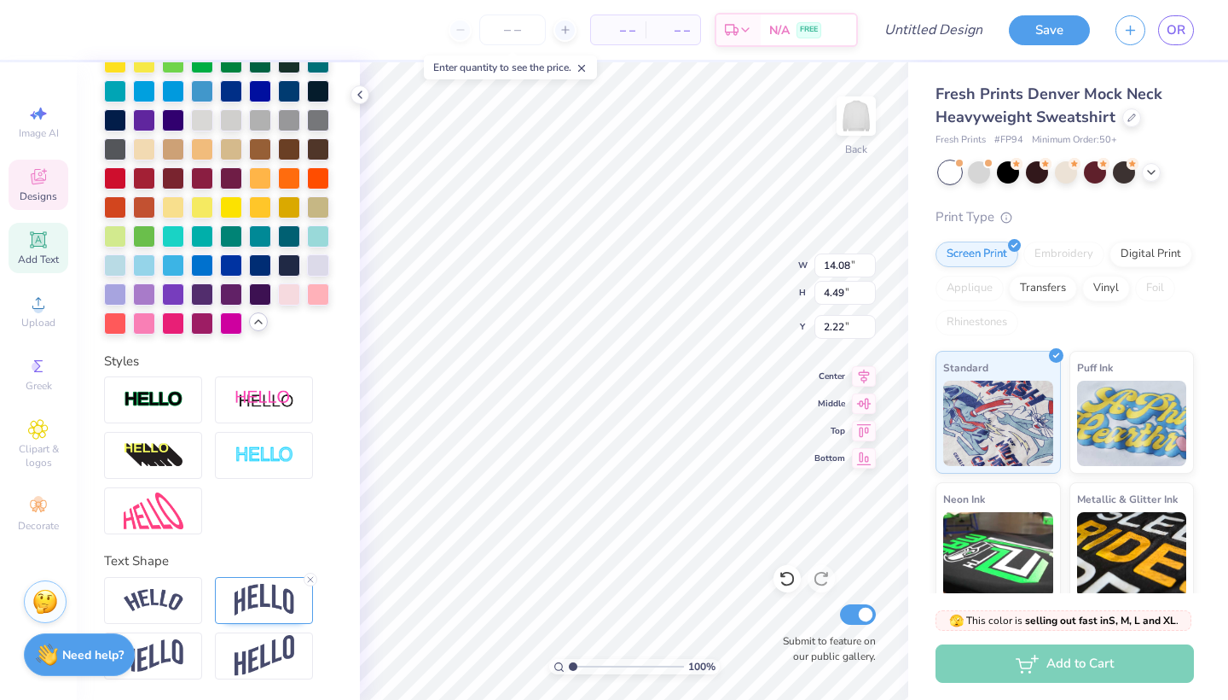
type input "1.76"
type input "13.63"
type input "4.35"
type input "13.21"
type input "4.22"
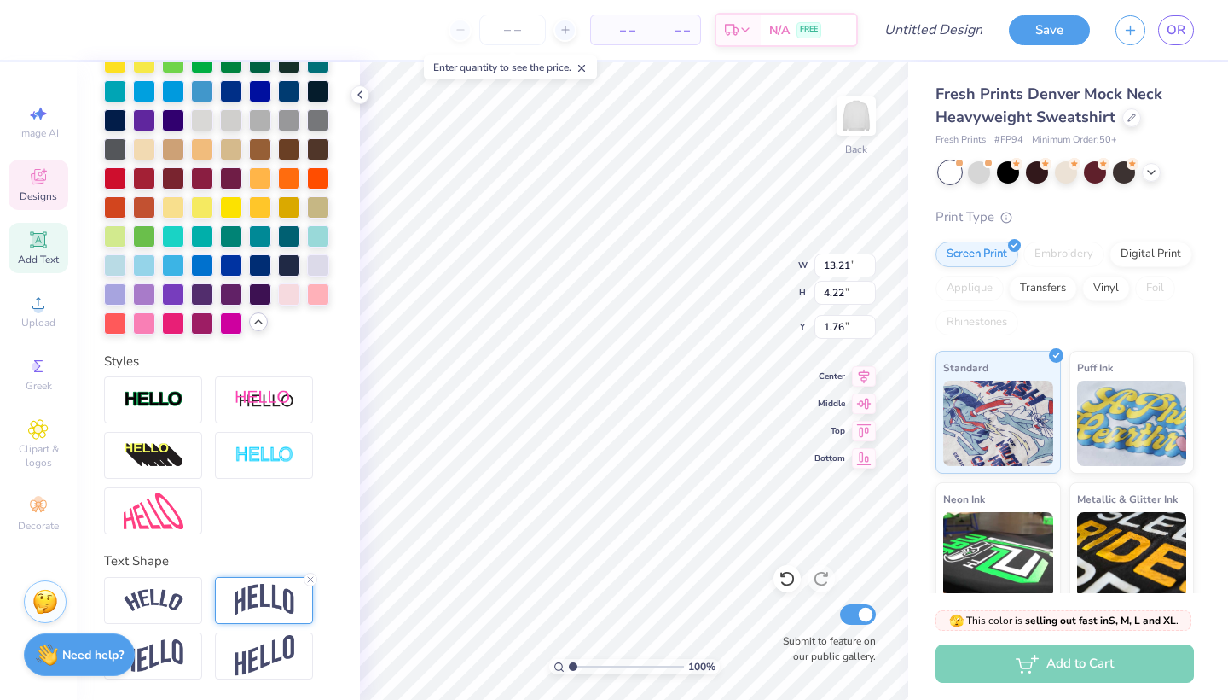
click at [278, 579] on div at bounding box center [264, 600] width 98 height 47
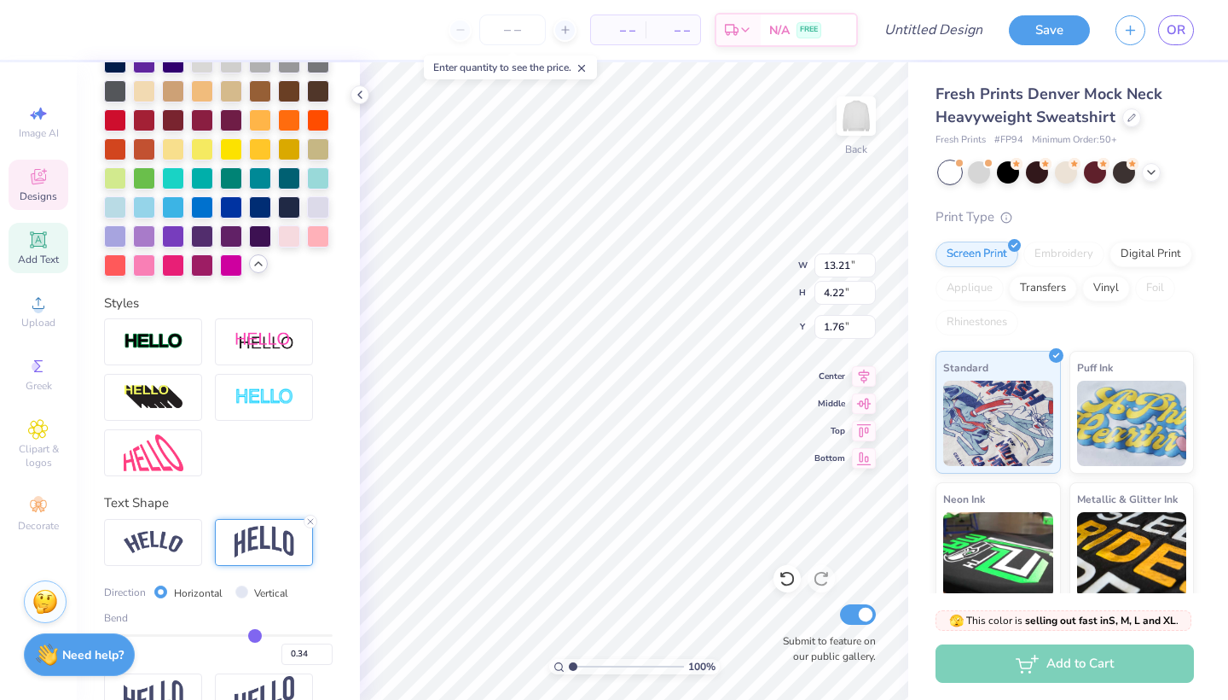
scroll to position [653, 0]
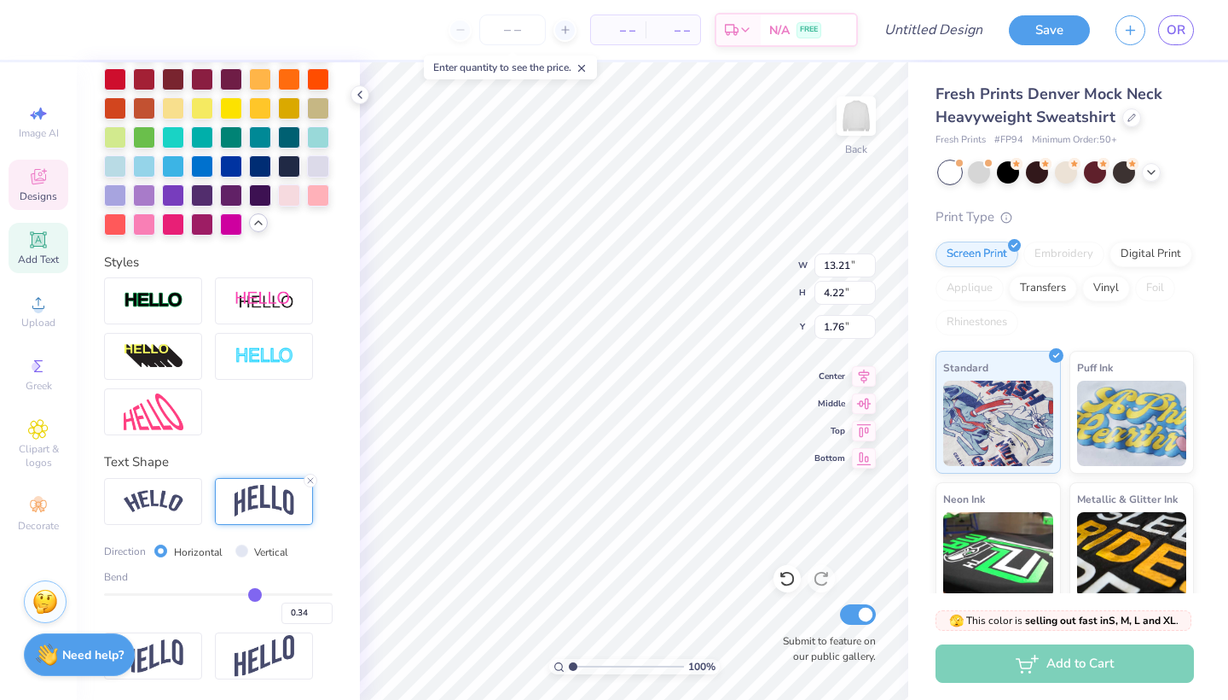
type input "0.35"
type input "0.34"
type input "0.32"
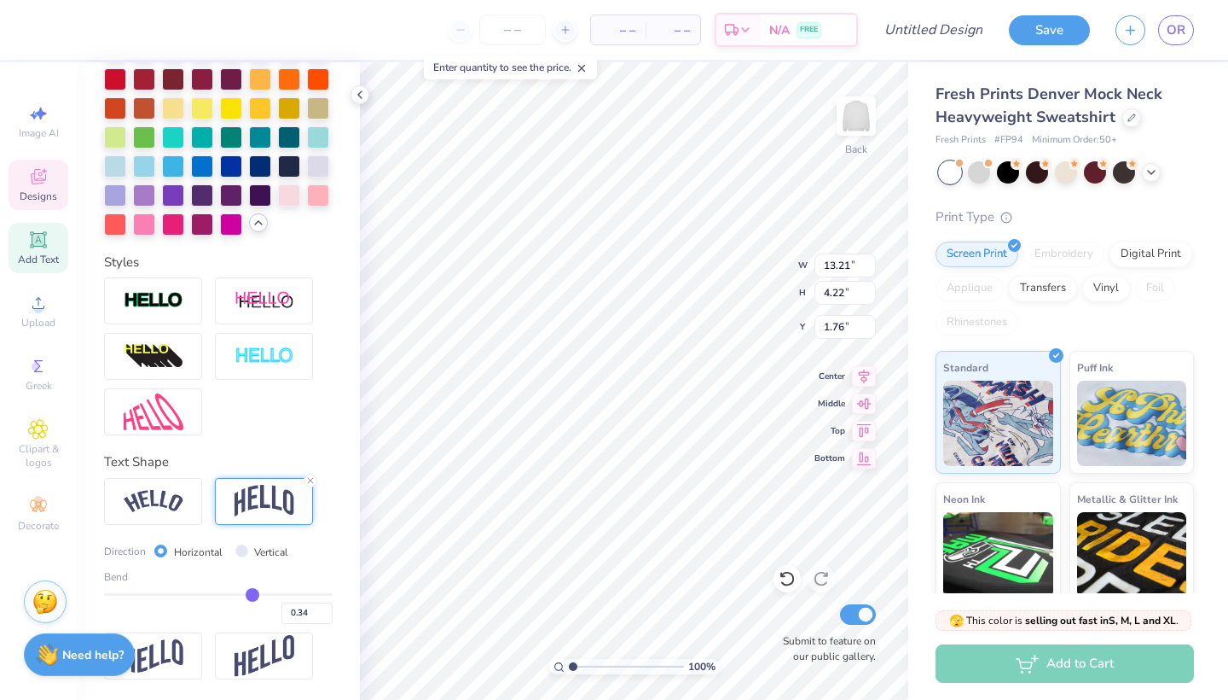
type input "0.32"
type input "0.29"
type input "0.26"
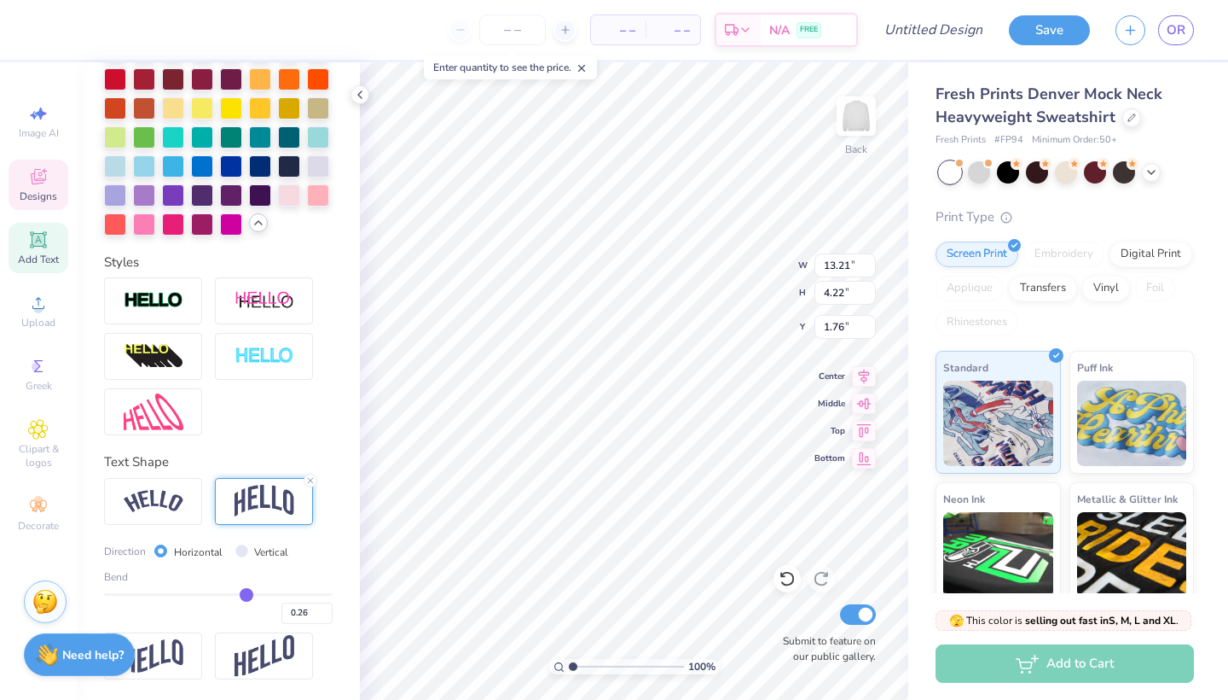
type input "0.23"
type input "0.21"
type input "0.13"
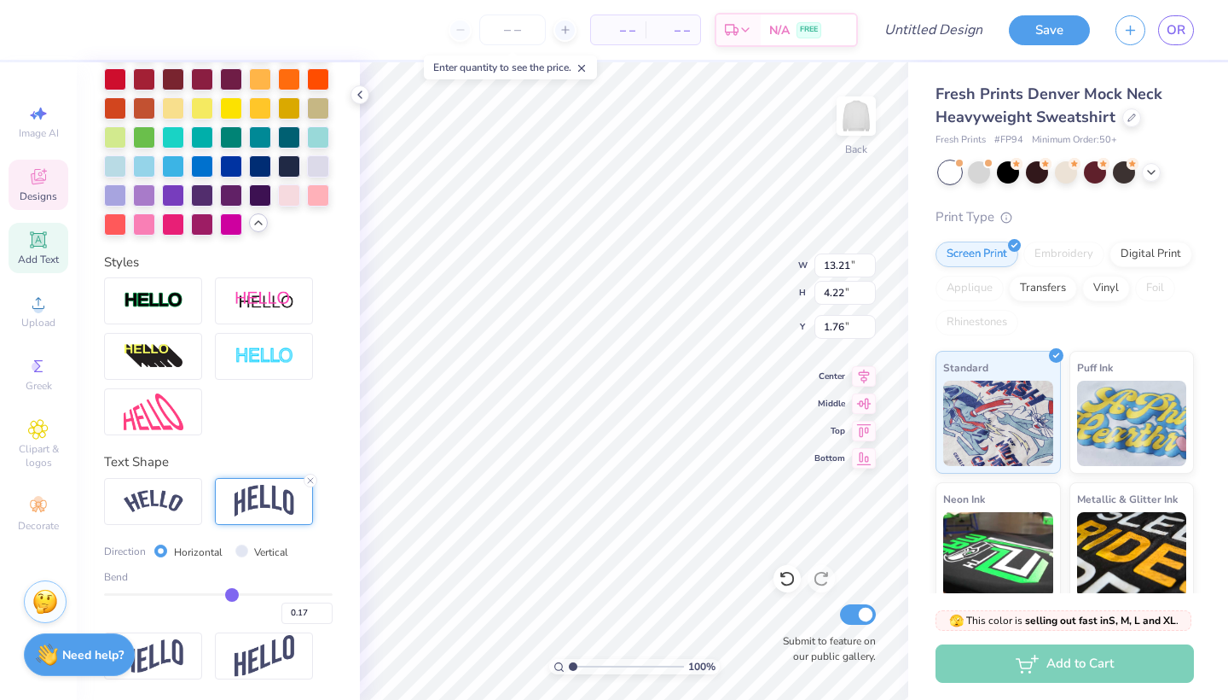
type input "0.13"
type input "0.11"
type input "0.08"
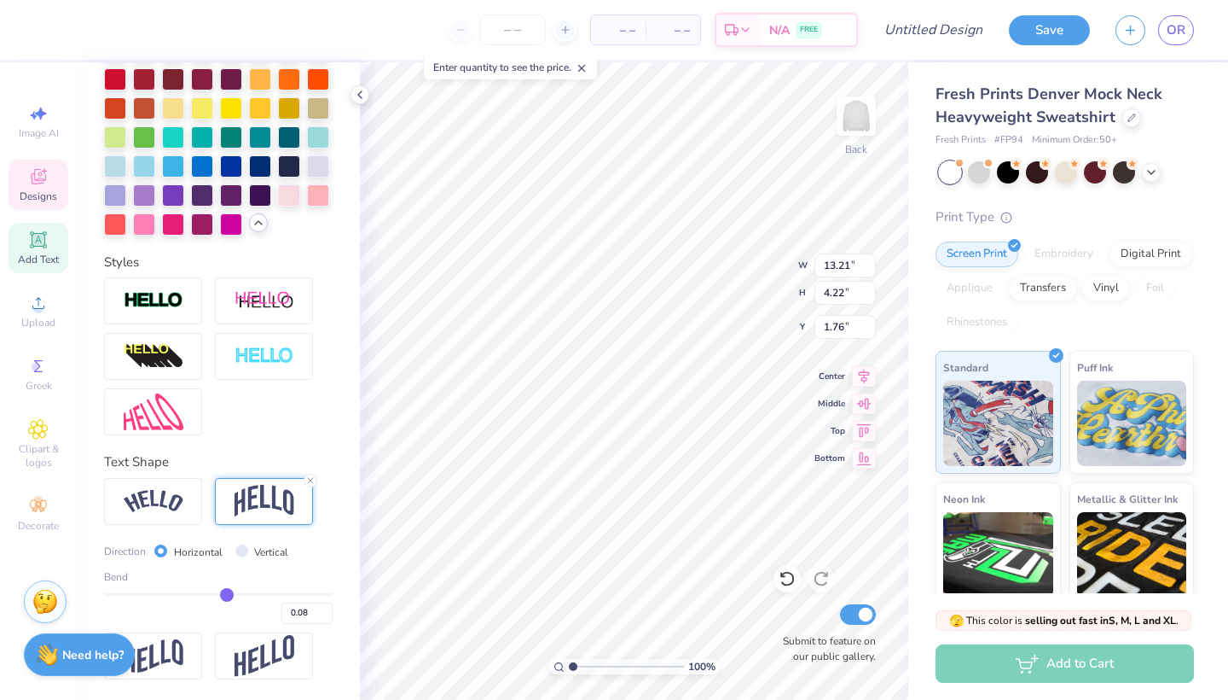
type input "0.05"
type input "0.04"
type input "0.03"
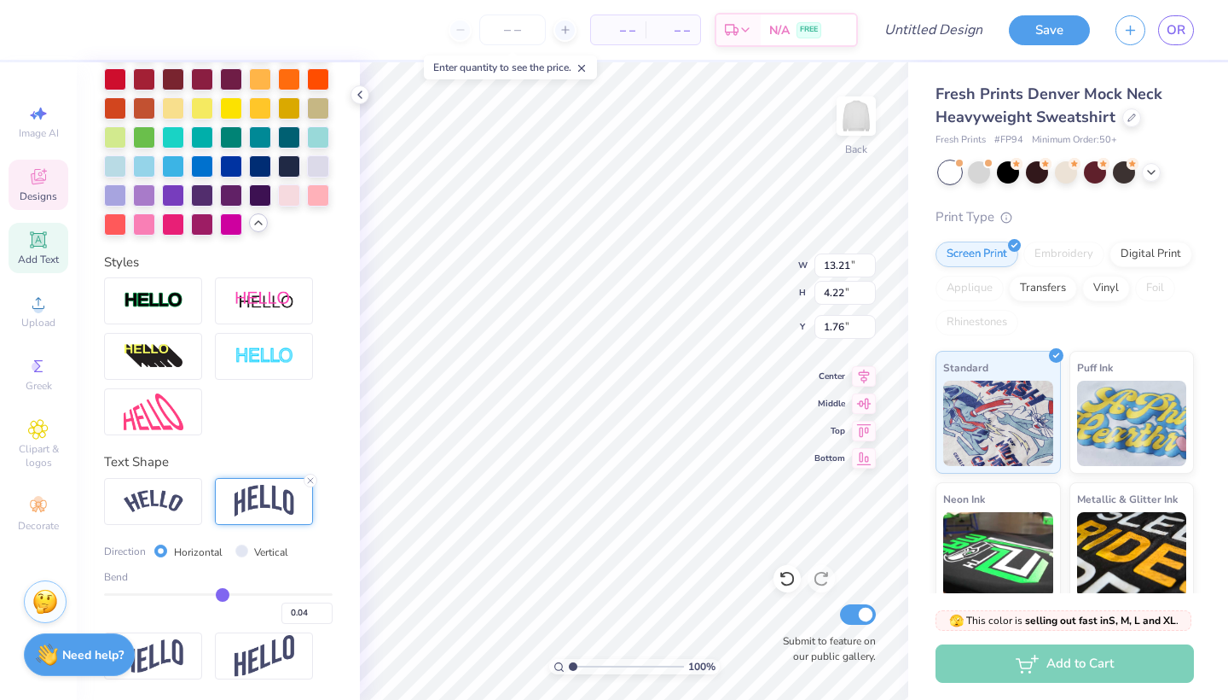
type input "0.03"
type input "0.02"
type input "0.01"
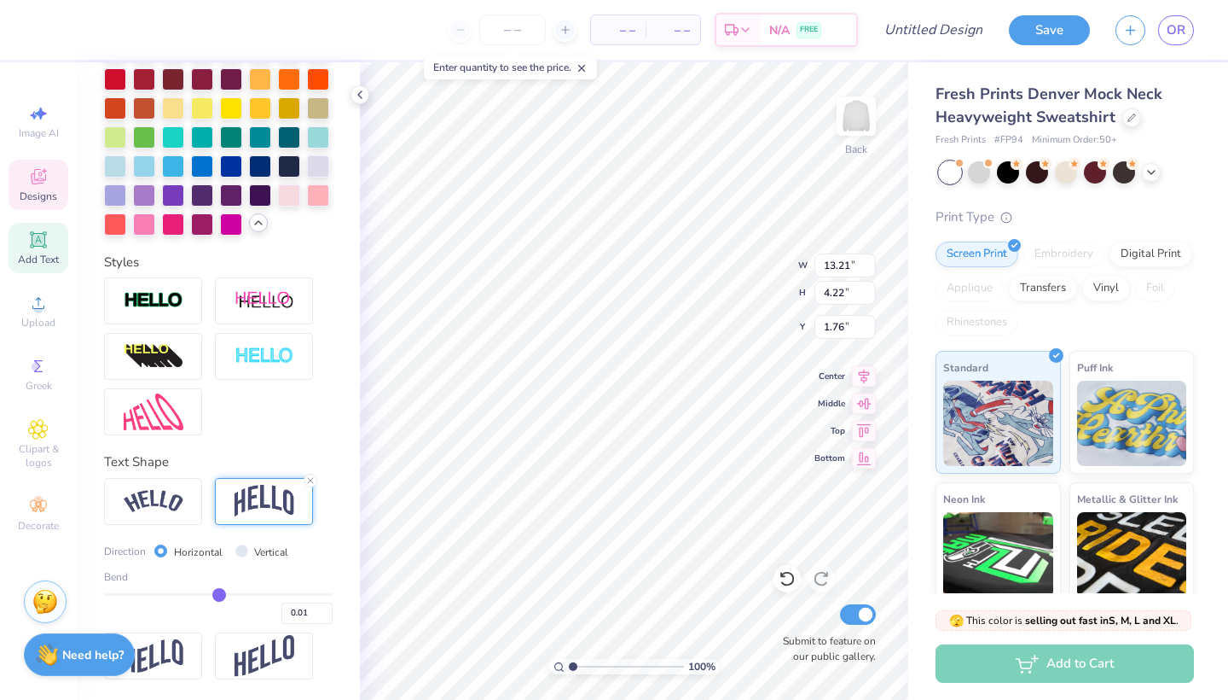
type input "0"
type input "0.00"
type input "-0.01"
type input "-0.02"
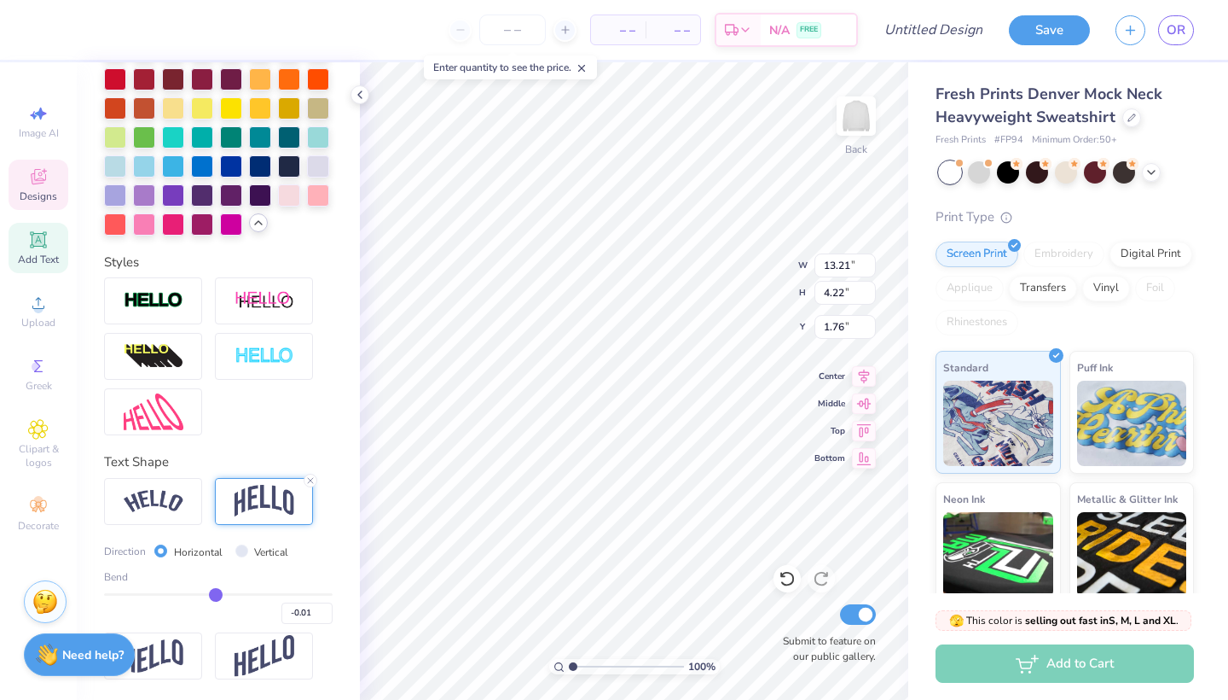
type input "-0.02"
type input "-0.03"
type input "-0.04"
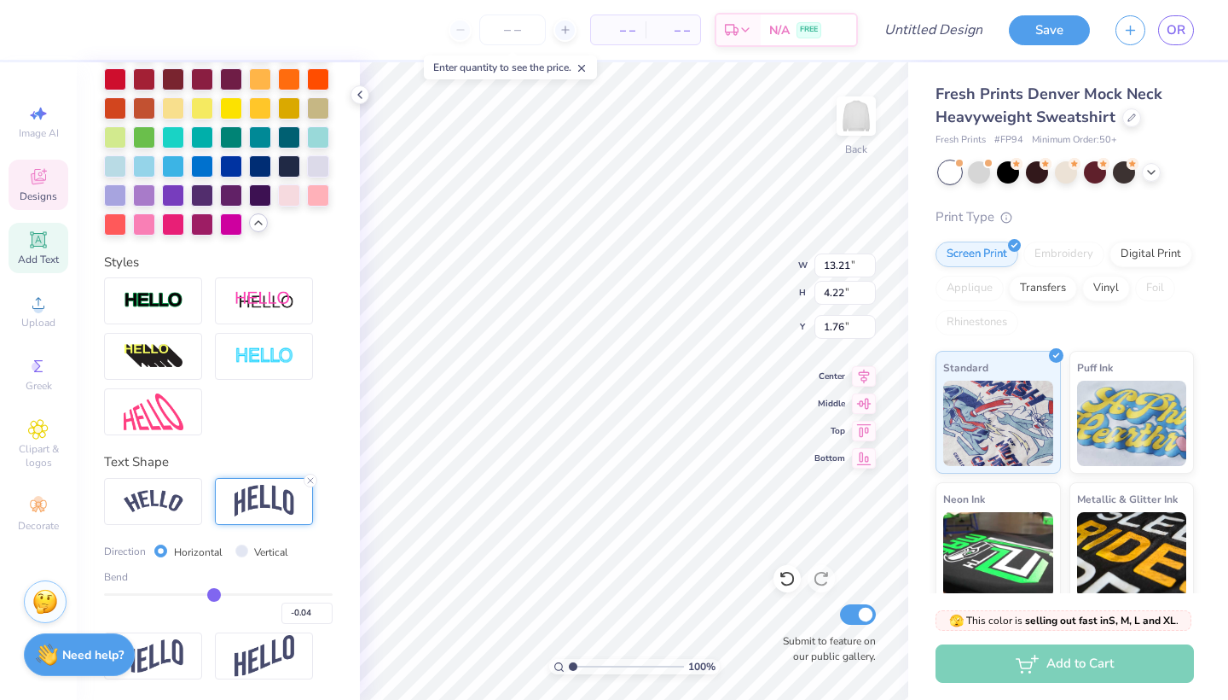
drag, startPoint x: 247, startPoint y: 596, endPoint x: 208, endPoint y: 595, distance: 39.3
type input "-0.04"
click at [208, 595] on input "range" at bounding box center [218, 594] width 229 height 3
type input "2.79"
type input "2.48"
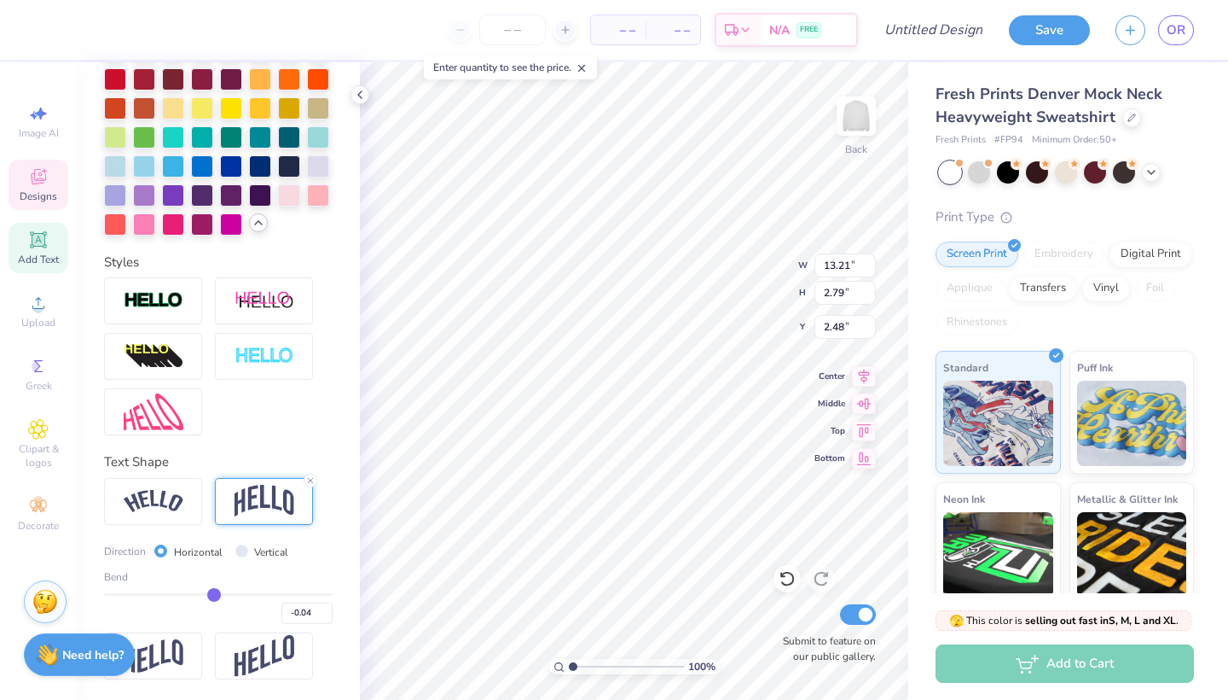
type input "-0.06"
type input "-0.14"
type input "-0.13"
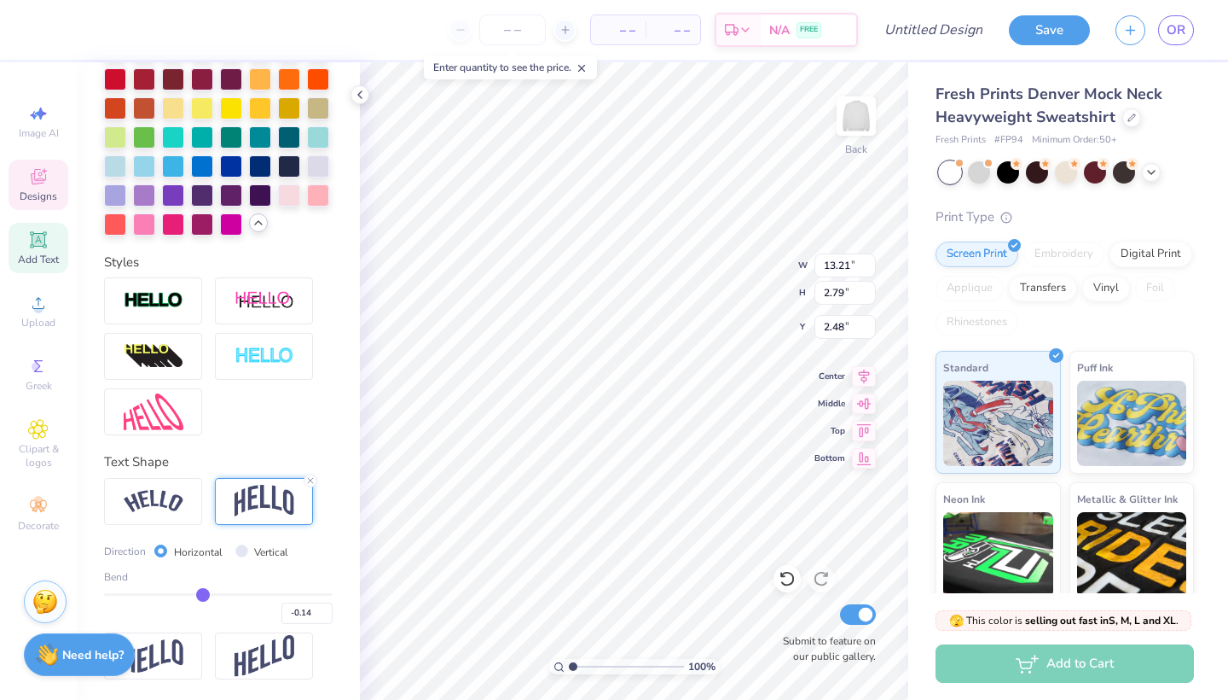
type input "-0.13"
type input "2.90"
type input "2.43"
type input "-0.12"
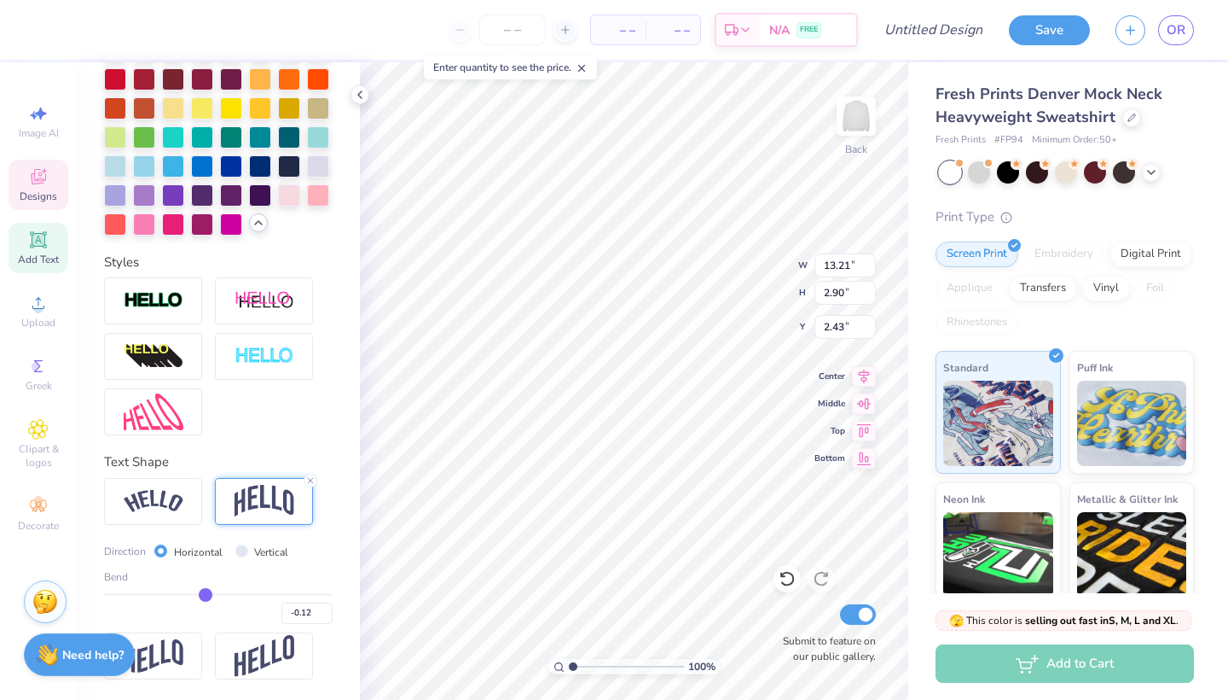
type input "-0.11"
type input "-0.1"
type input "3.16"
type input "2.29"
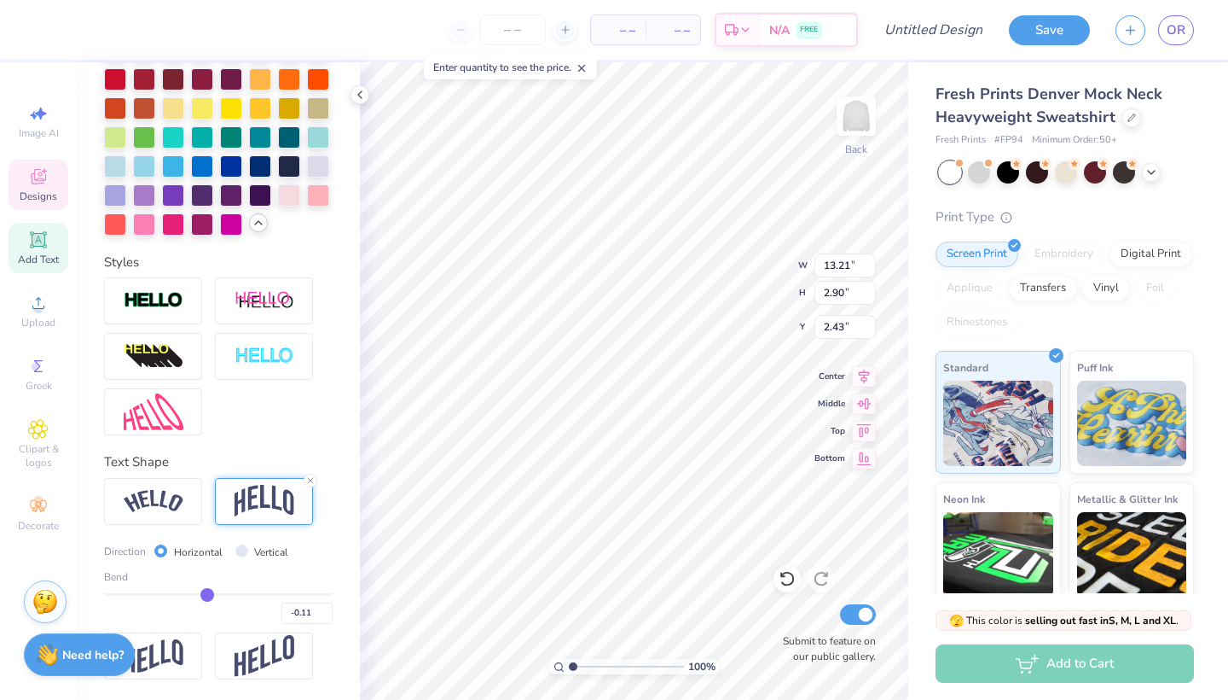
type input "-0.10"
type input "-0.09"
type input "-0.08"
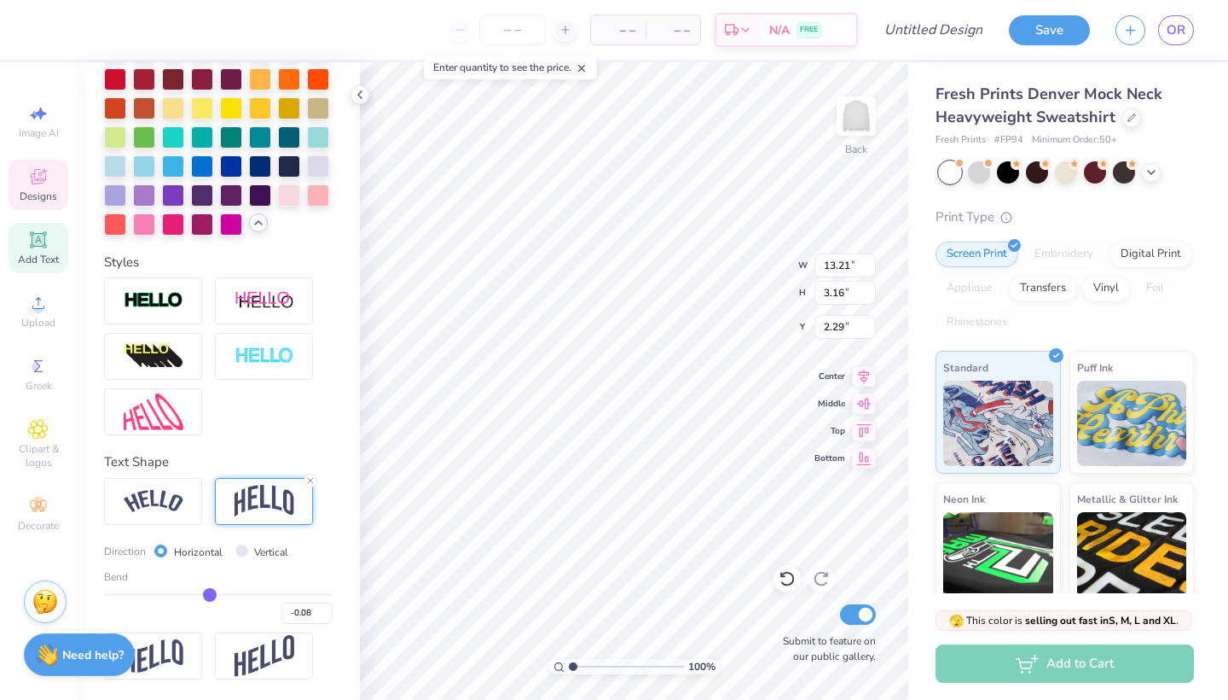
type input "-0.07"
type input "-0.06"
type input "-0.05"
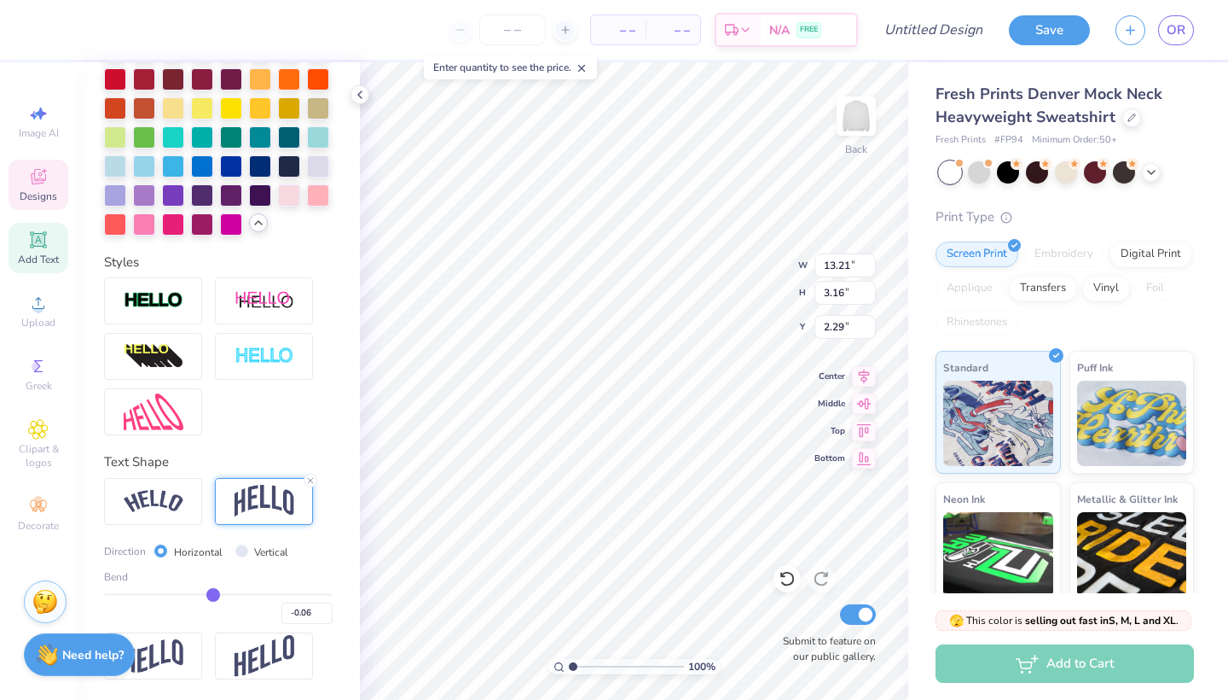
type input "-0.05"
type input "-0.02"
type input "2.84"
type input "2.45"
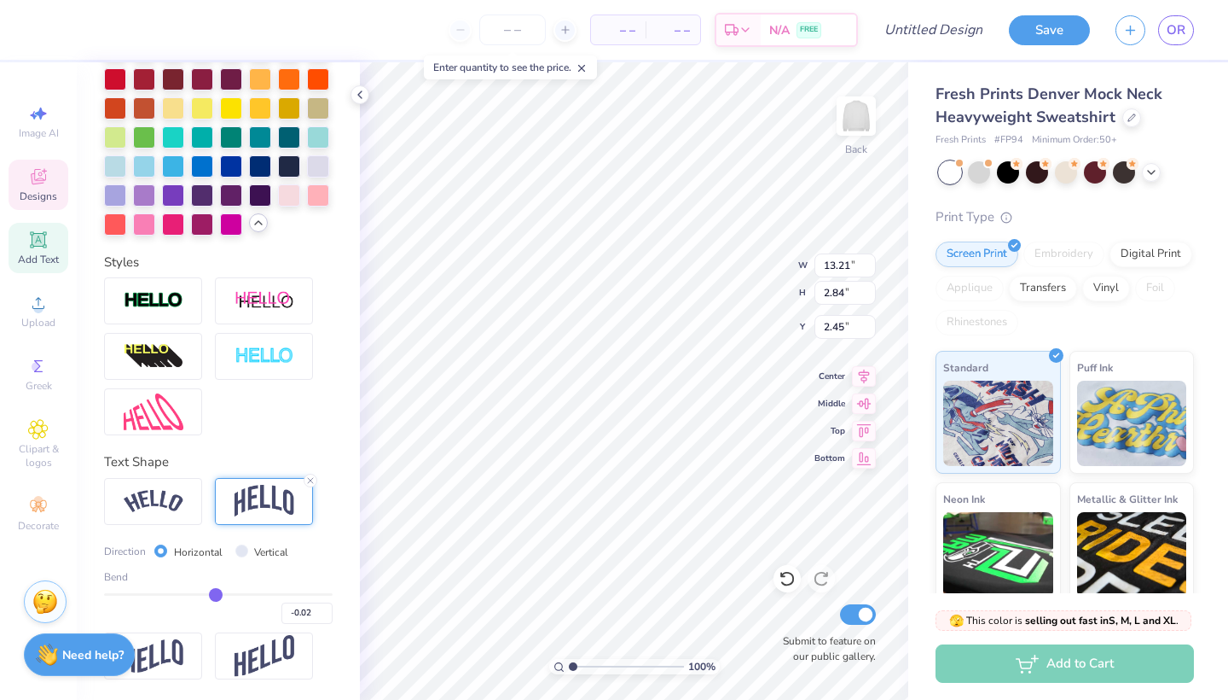
type input "-0.01"
type input "0"
type input "0.00"
type input "0.01"
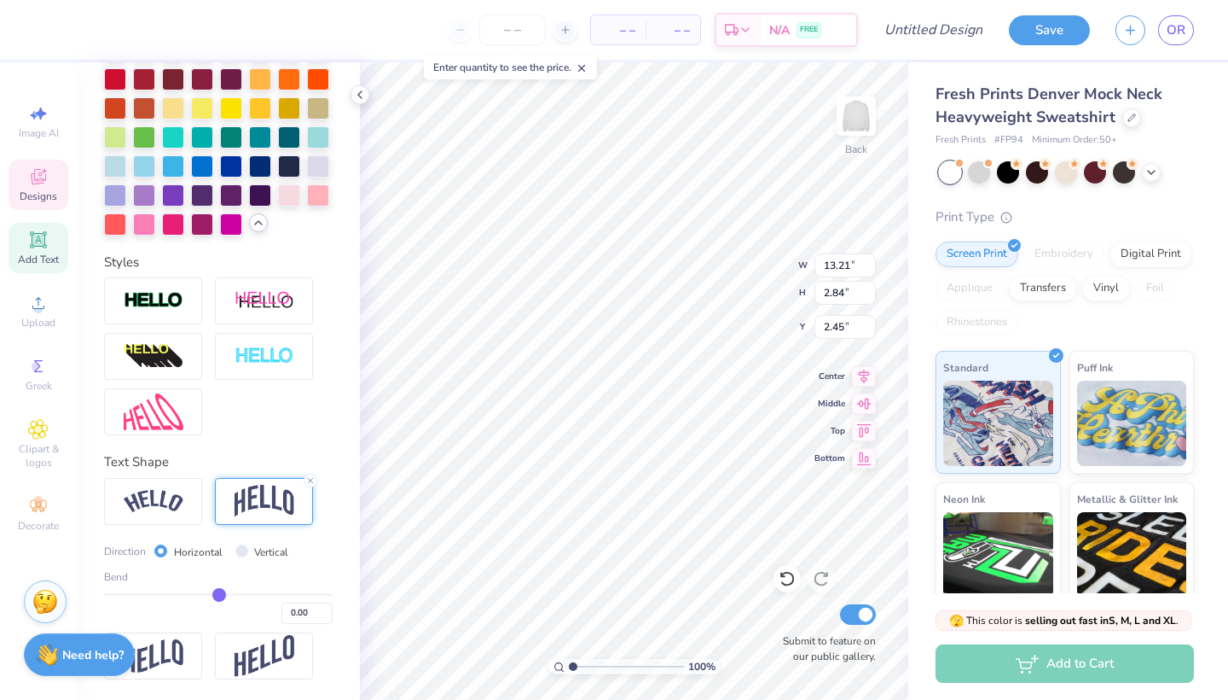
type input "0.01"
type input "0.02"
click at [211, 593] on input "range" at bounding box center [218, 594] width 229 height 3
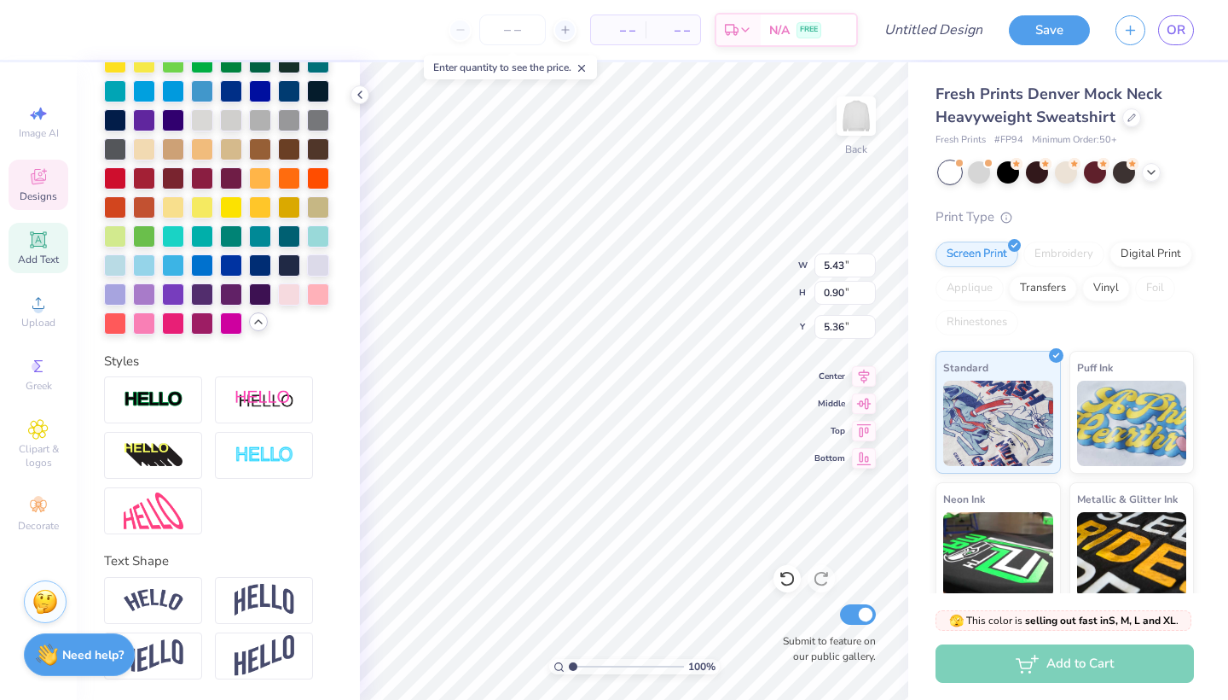
scroll to position [554, 0]
click at [311, 578] on line at bounding box center [310, 579] width 5 height 5
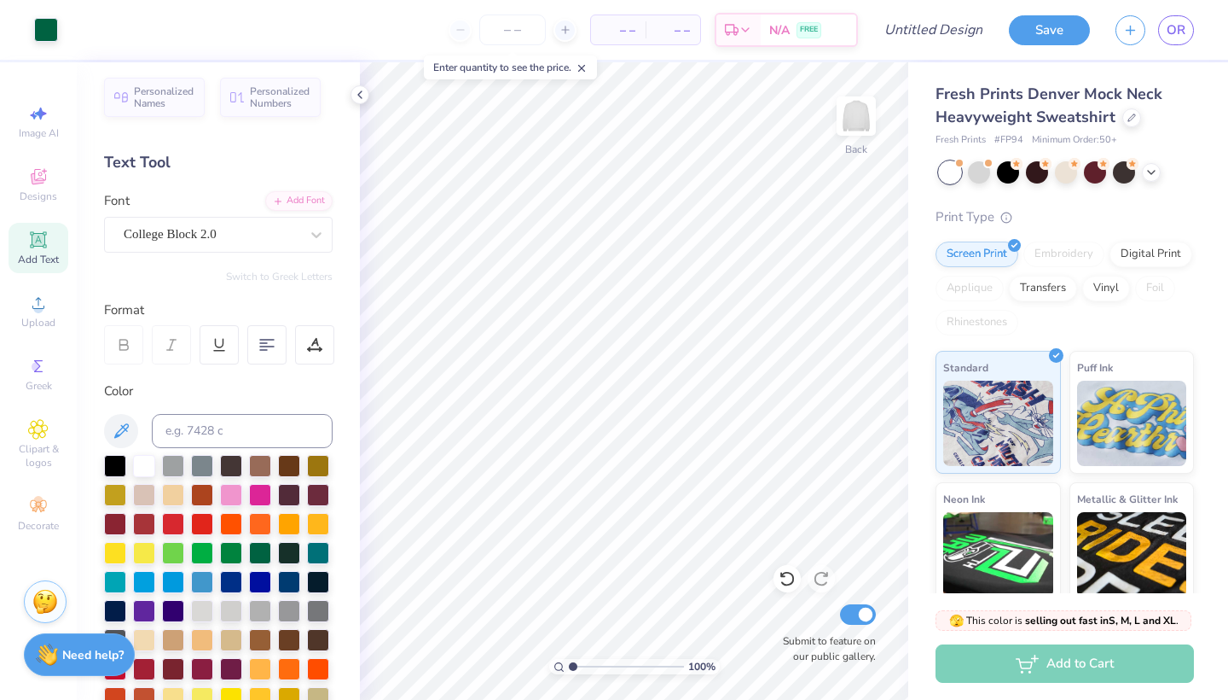
scroll to position [0, 0]
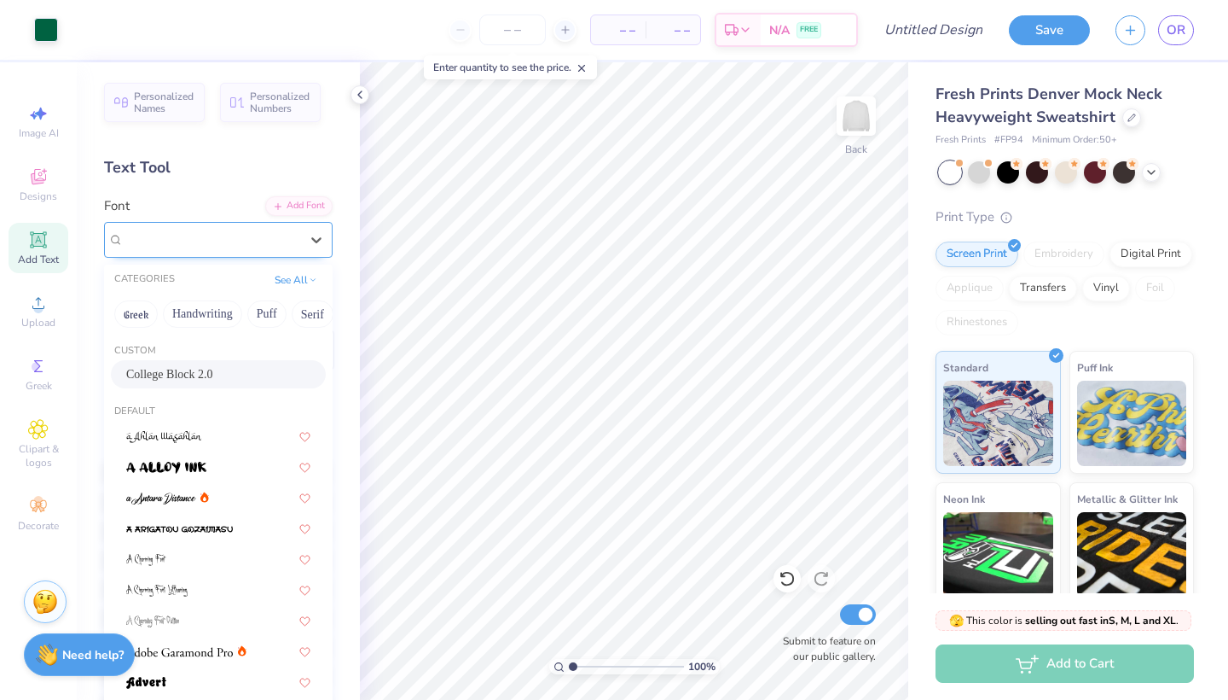
click at [259, 242] on div "College Block 2.0" at bounding box center [211, 239] width 179 height 26
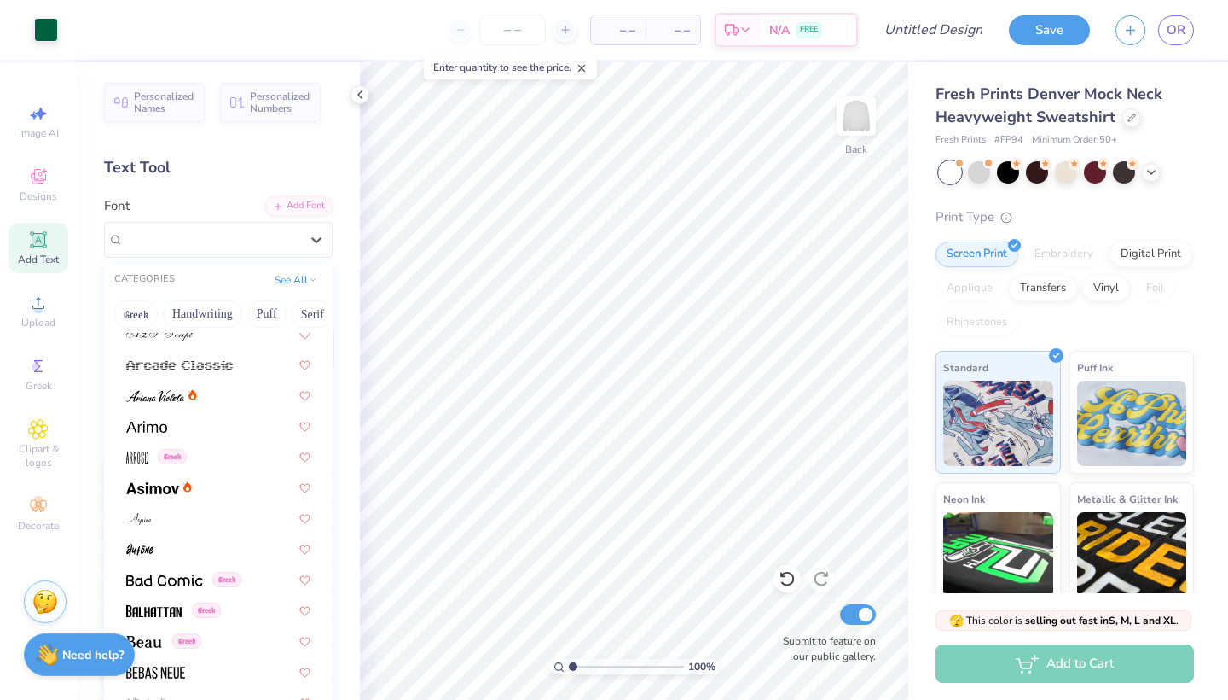
scroll to position [483, 0]
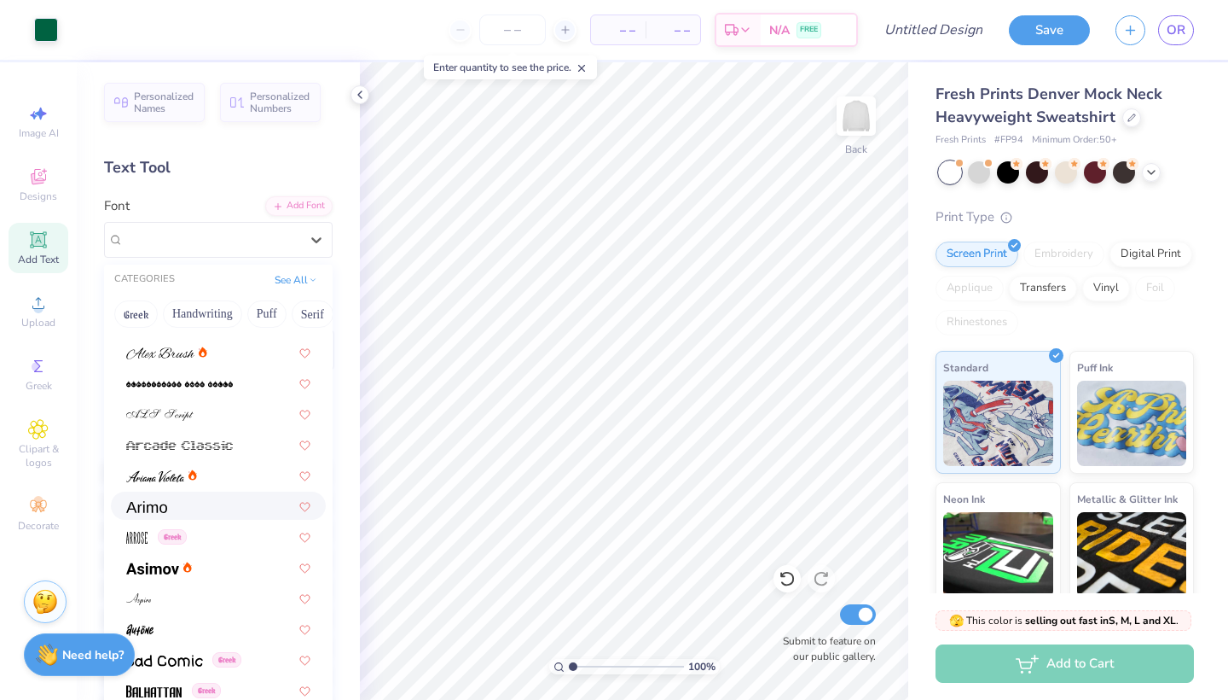
click at [186, 514] on div at bounding box center [218, 506] width 184 height 18
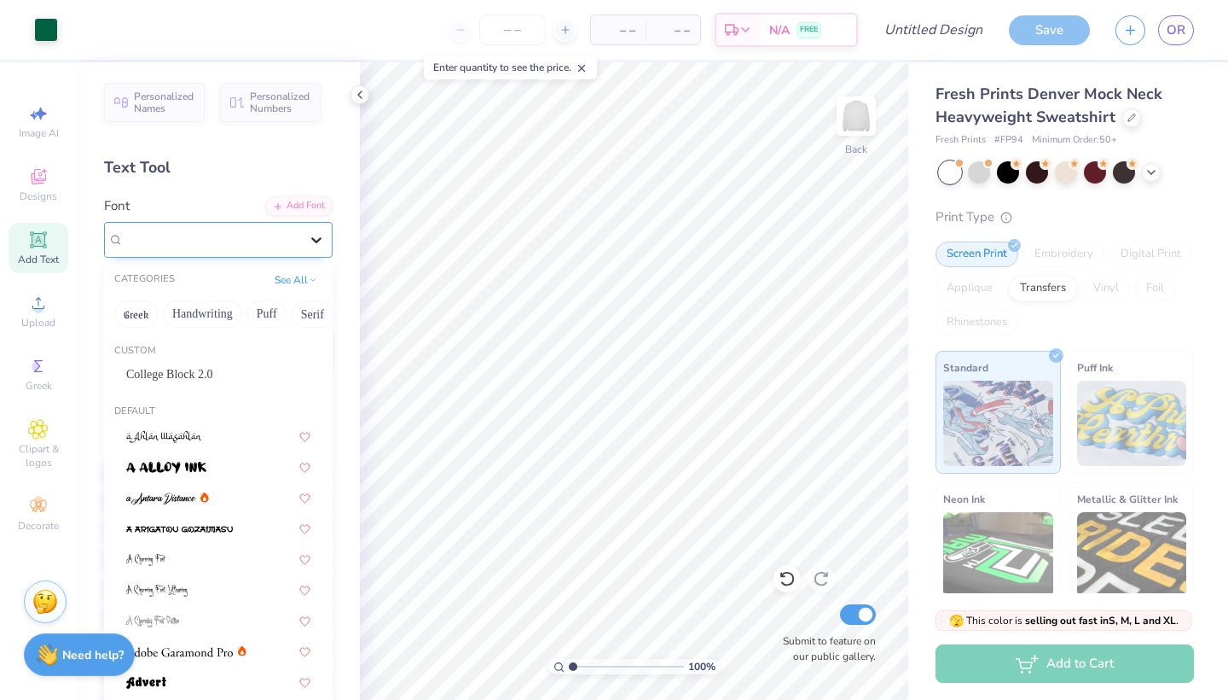
click at [301, 241] on div at bounding box center [316, 239] width 31 height 31
click at [217, 317] on button "Handwriting" at bounding box center [202, 313] width 79 height 27
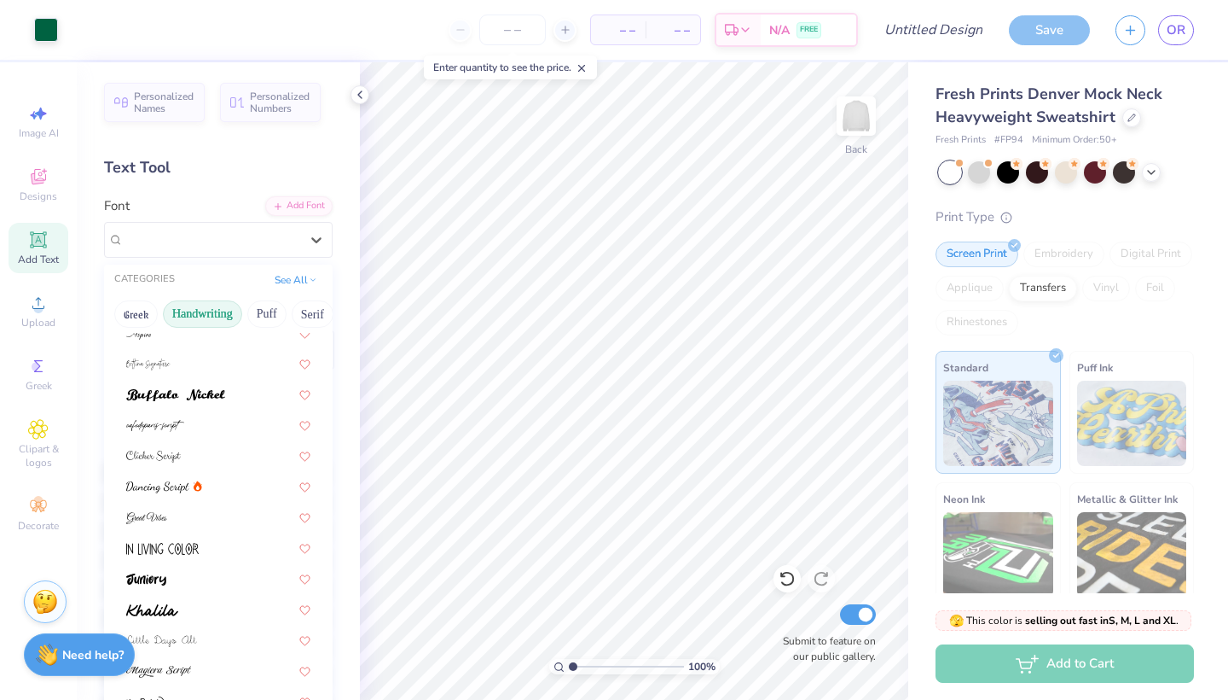
scroll to position [95, 0]
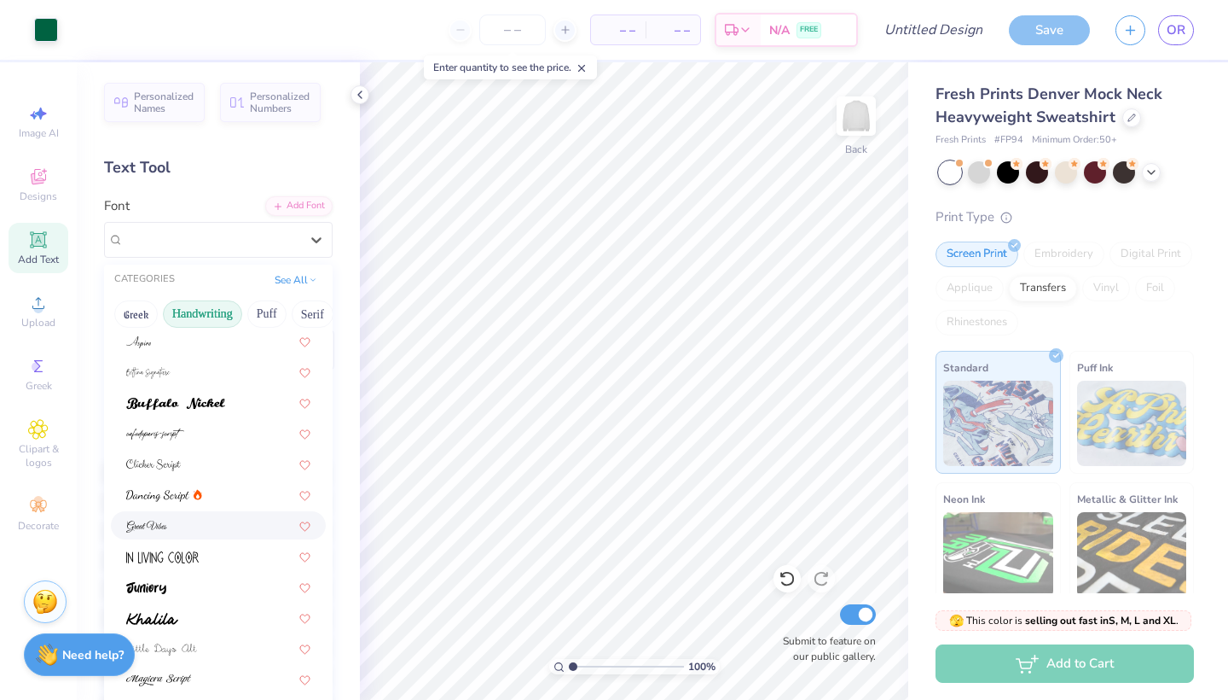
click at [182, 531] on div at bounding box center [218, 525] width 184 height 18
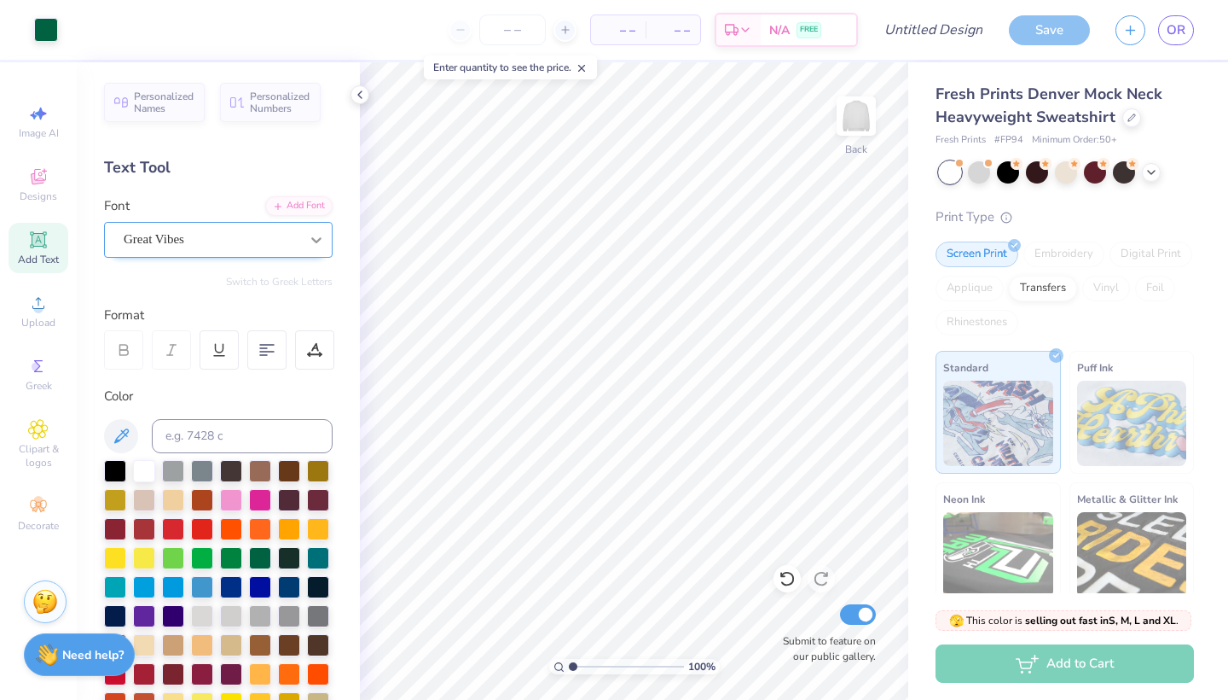
click at [311, 238] on icon at bounding box center [316, 240] width 10 height 6
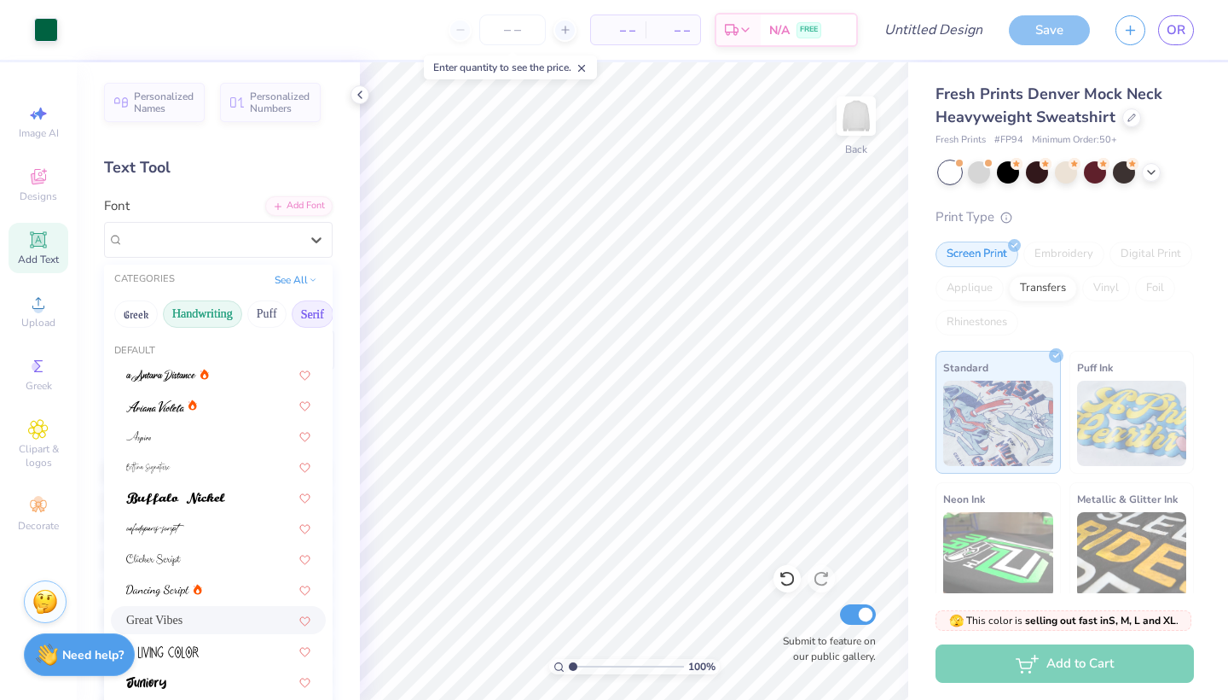
click at [304, 320] on button "Serif" at bounding box center [313, 313] width 42 height 27
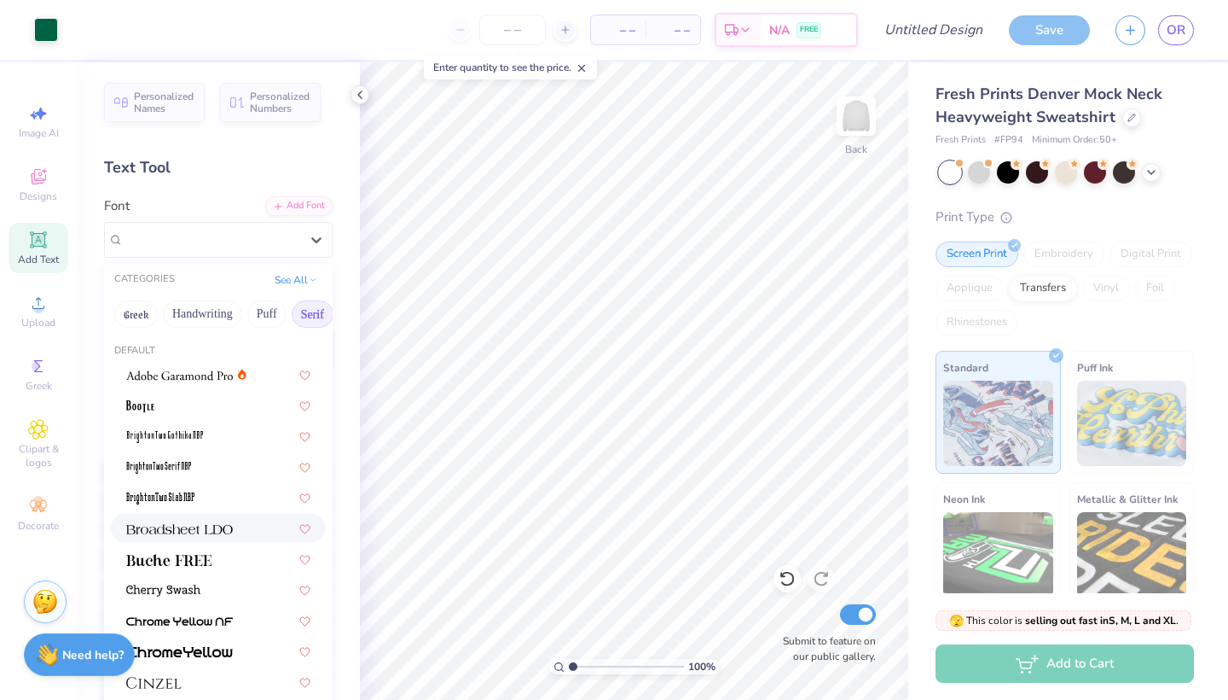
click at [221, 523] on span at bounding box center [179, 528] width 107 height 18
click at [305, 226] on div at bounding box center [316, 239] width 31 height 31
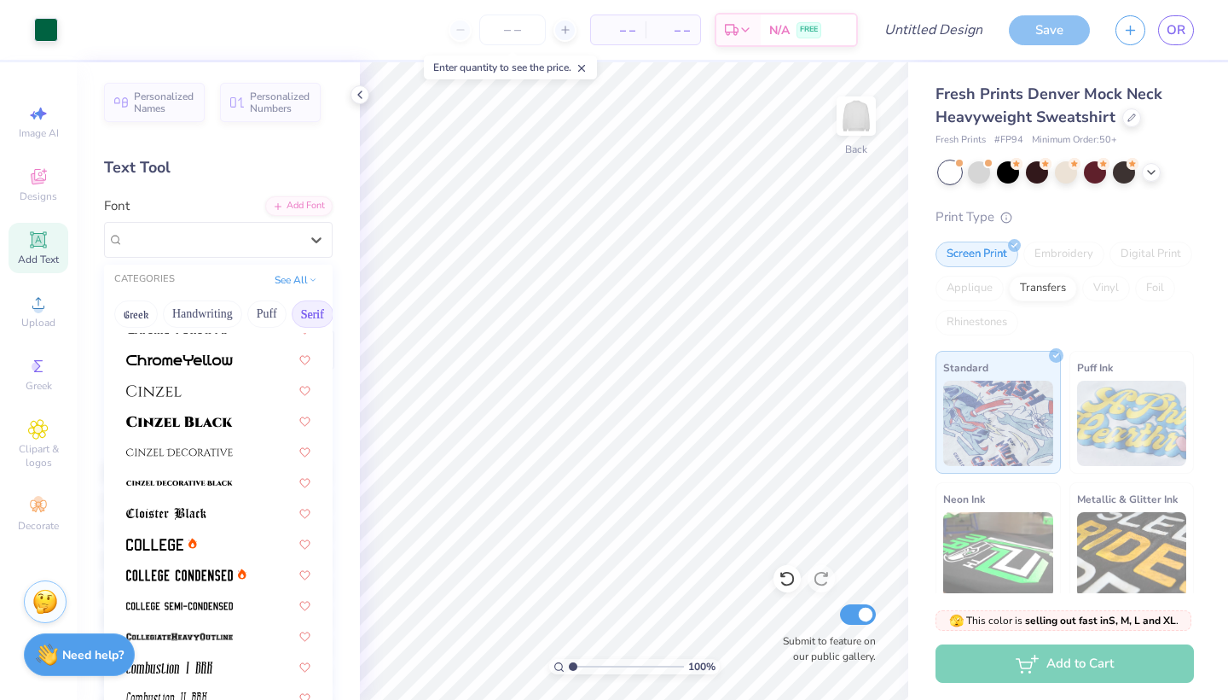
scroll to position [325, 0]
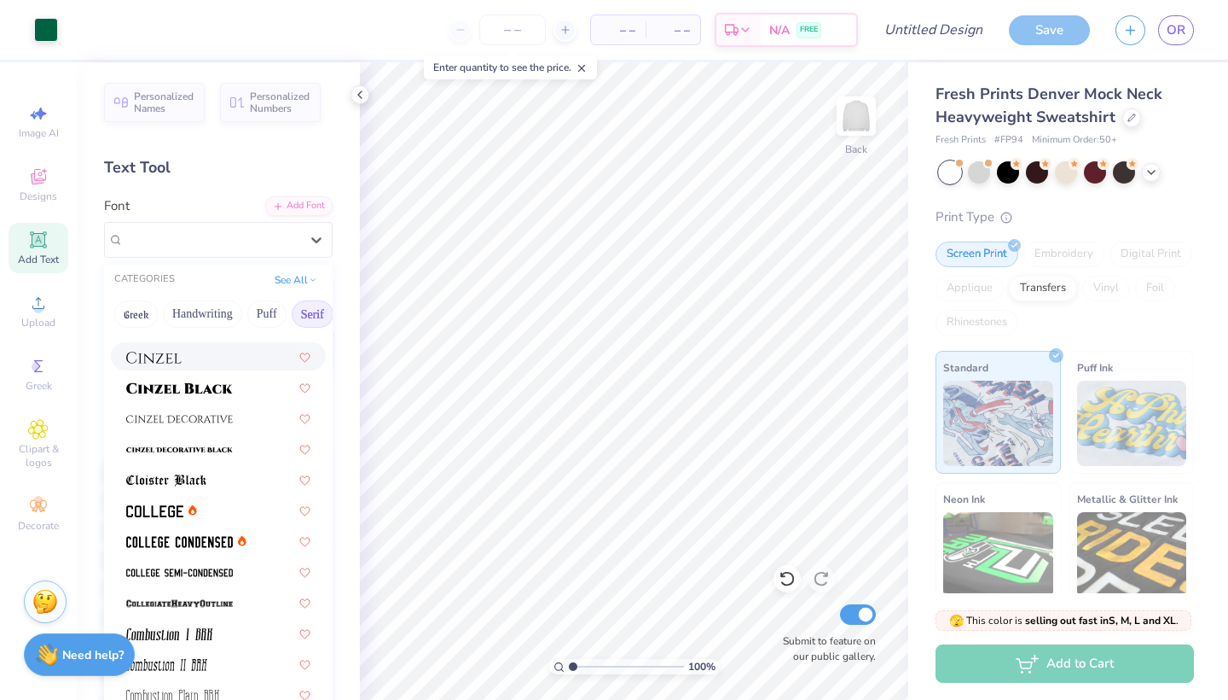
click at [220, 360] on div at bounding box center [218, 356] width 184 height 18
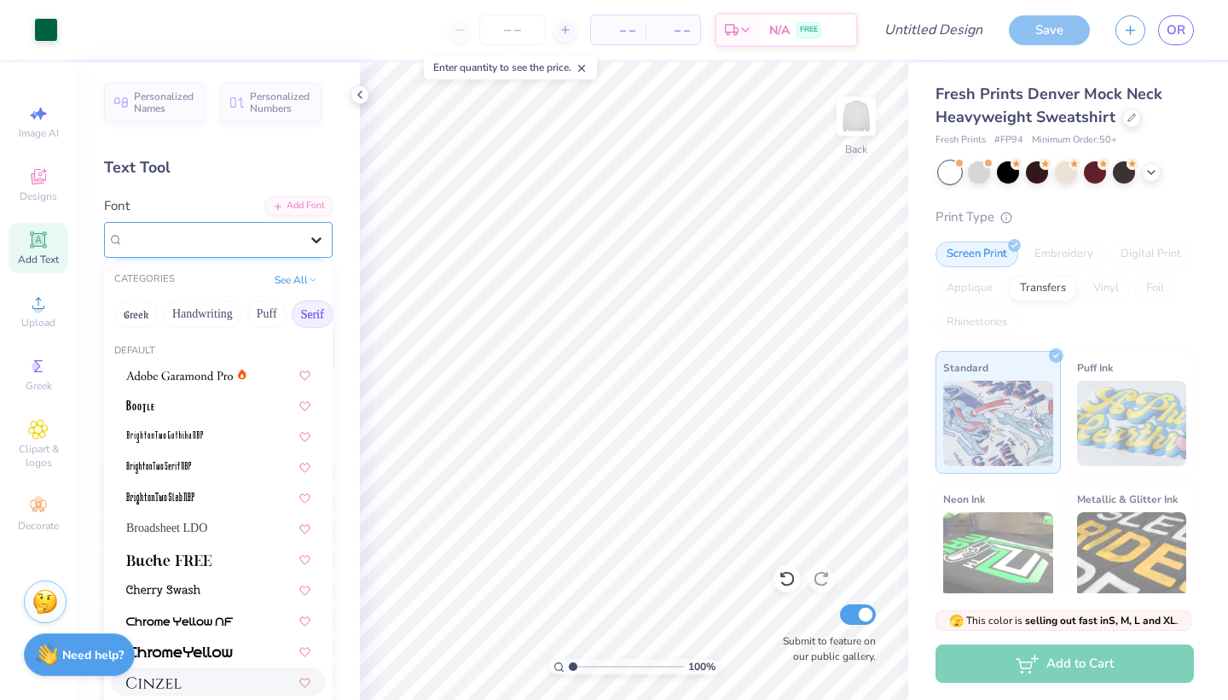
click at [308, 243] on icon at bounding box center [316, 239] width 17 height 17
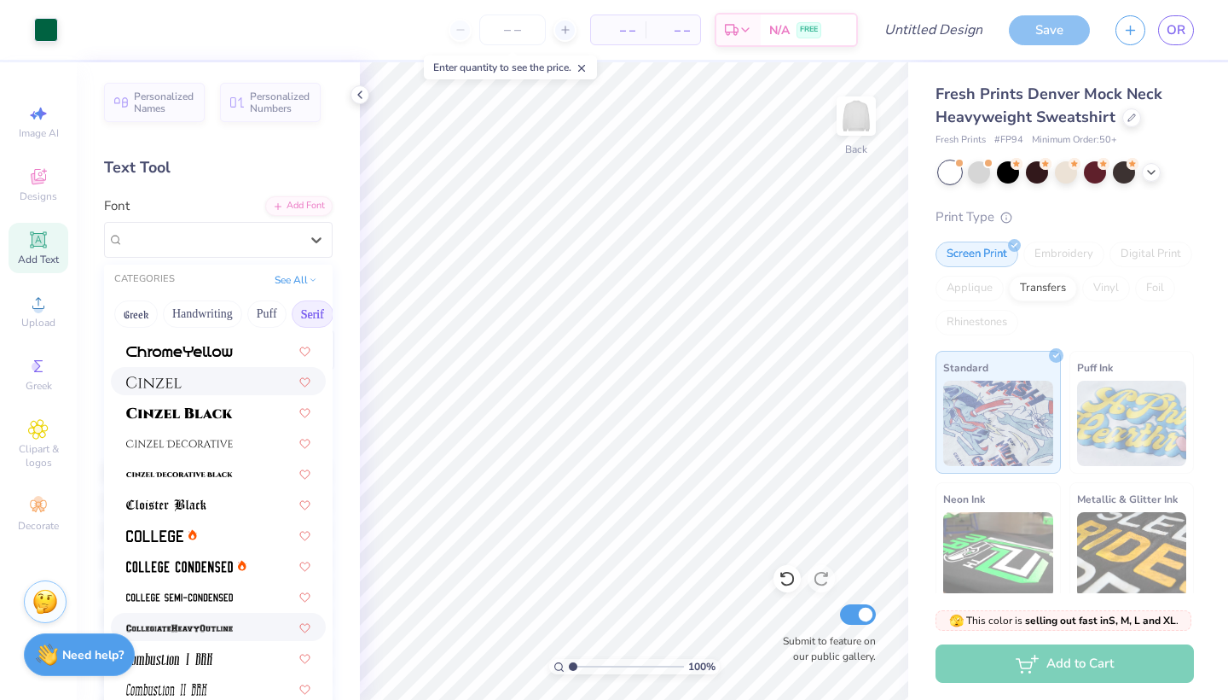
scroll to position [99, 0]
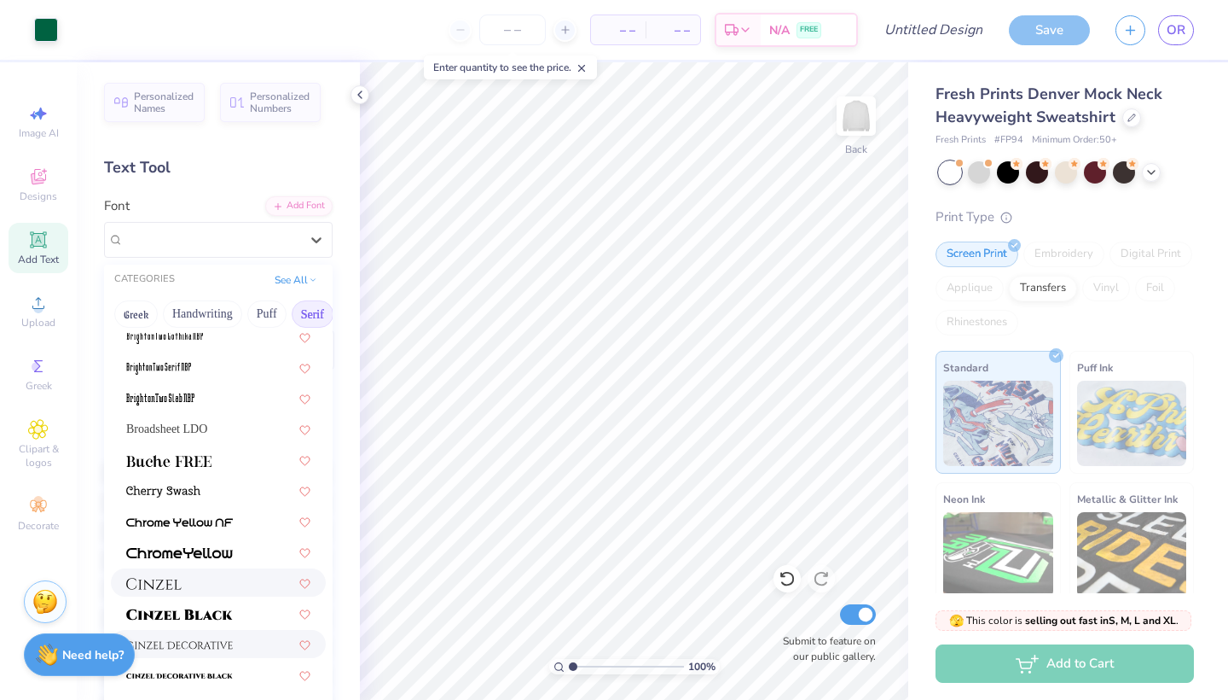
click at [218, 639] on span at bounding box center [179, 644] width 107 height 18
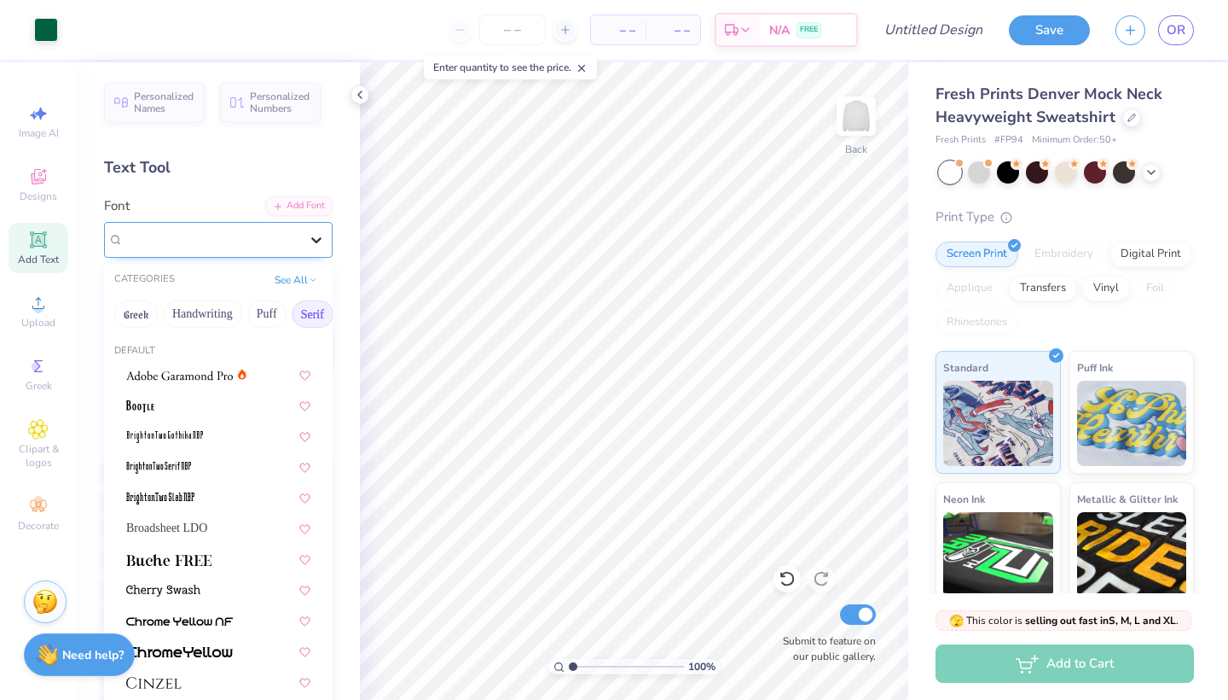
click at [308, 238] on icon at bounding box center [316, 239] width 17 height 17
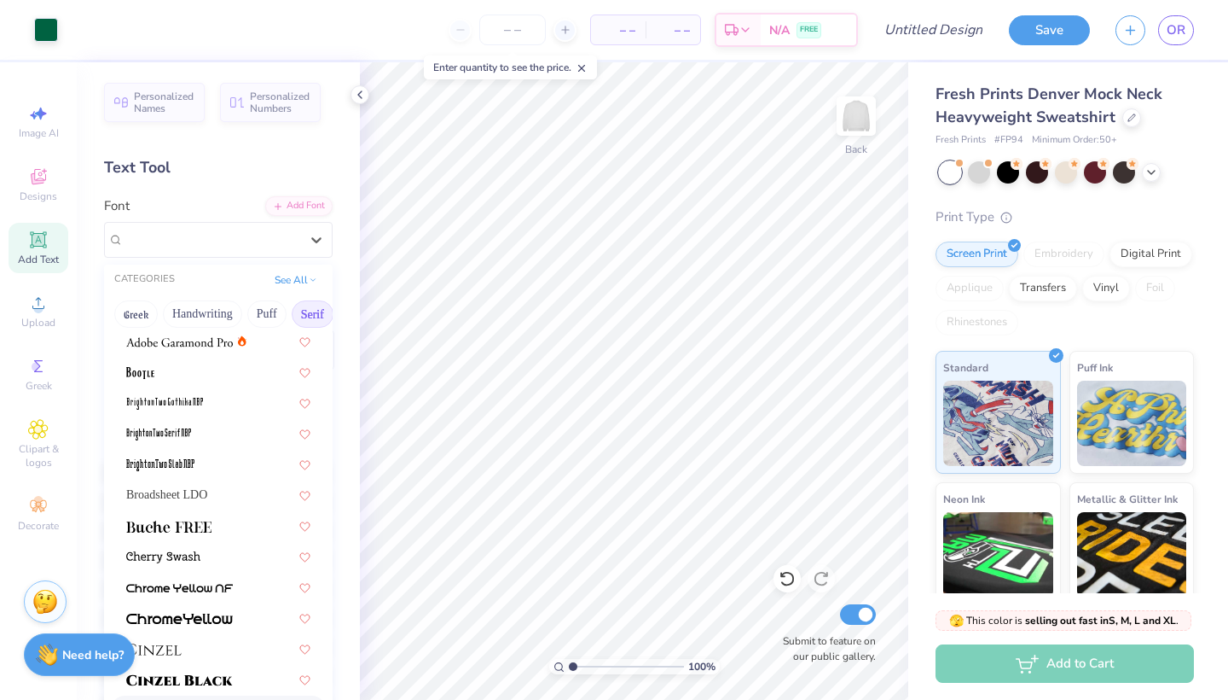
scroll to position [33, 0]
click at [202, 492] on span "Broadsheet LDO" at bounding box center [166, 494] width 81 height 18
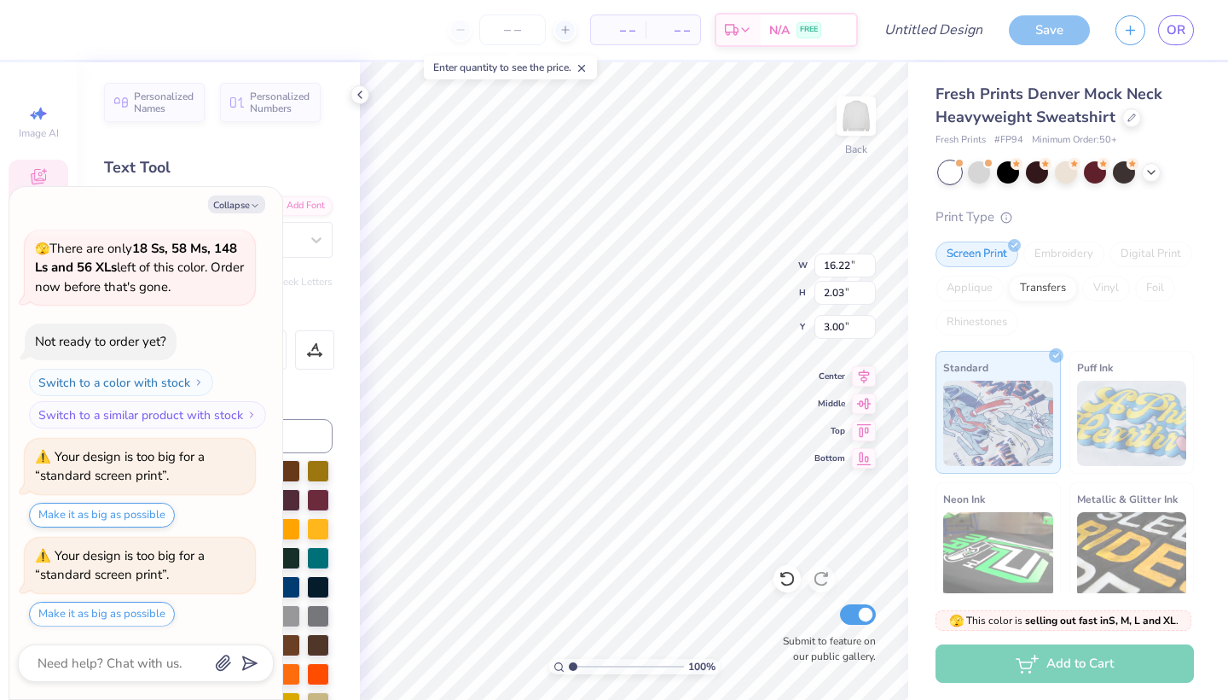
scroll to position [164, 0]
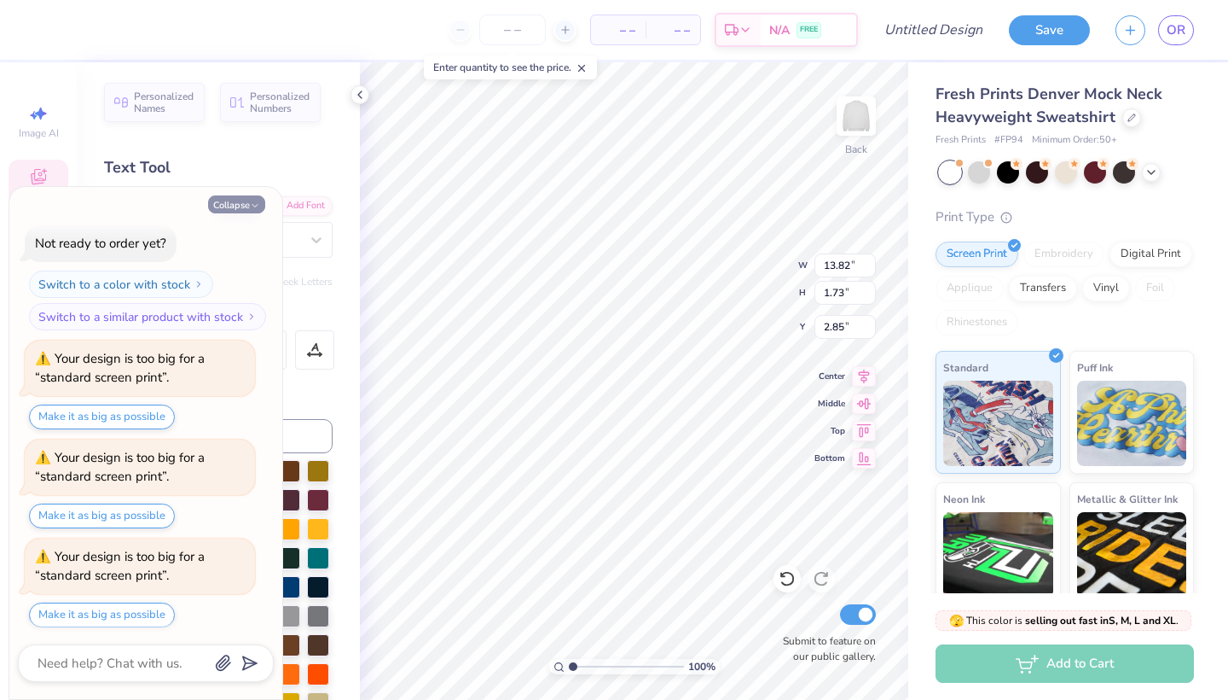
click at [246, 208] on button "Collapse" at bounding box center [236, 204] width 57 height 18
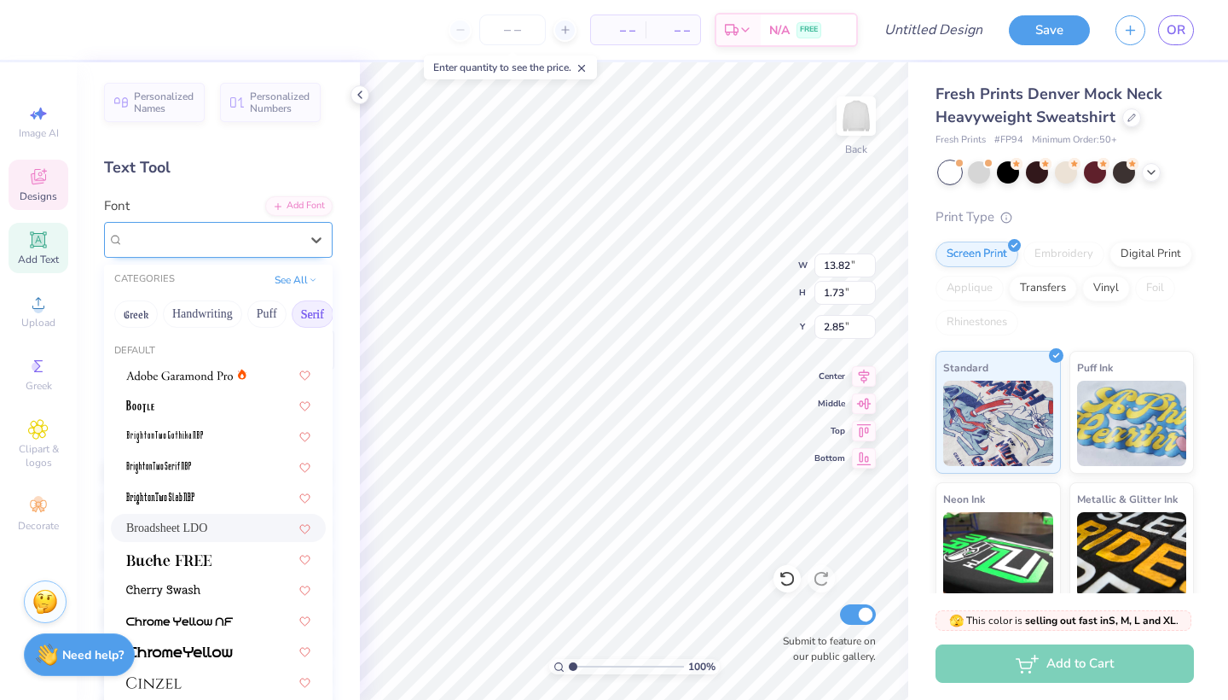
click at [268, 236] on div "Broadsheet LDO" at bounding box center [211, 239] width 179 height 26
click at [287, 274] on button "See All" at bounding box center [296, 278] width 53 height 17
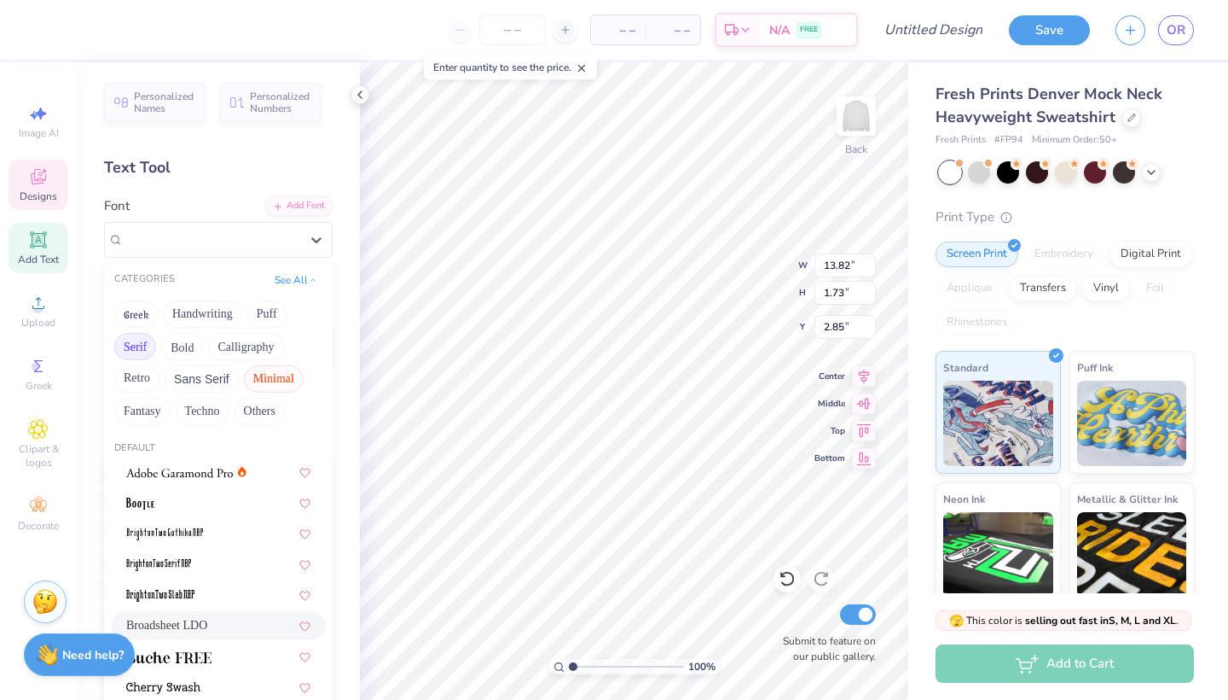
click at [278, 381] on button "Minimal" at bounding box center [274, 378] width 60 height 27
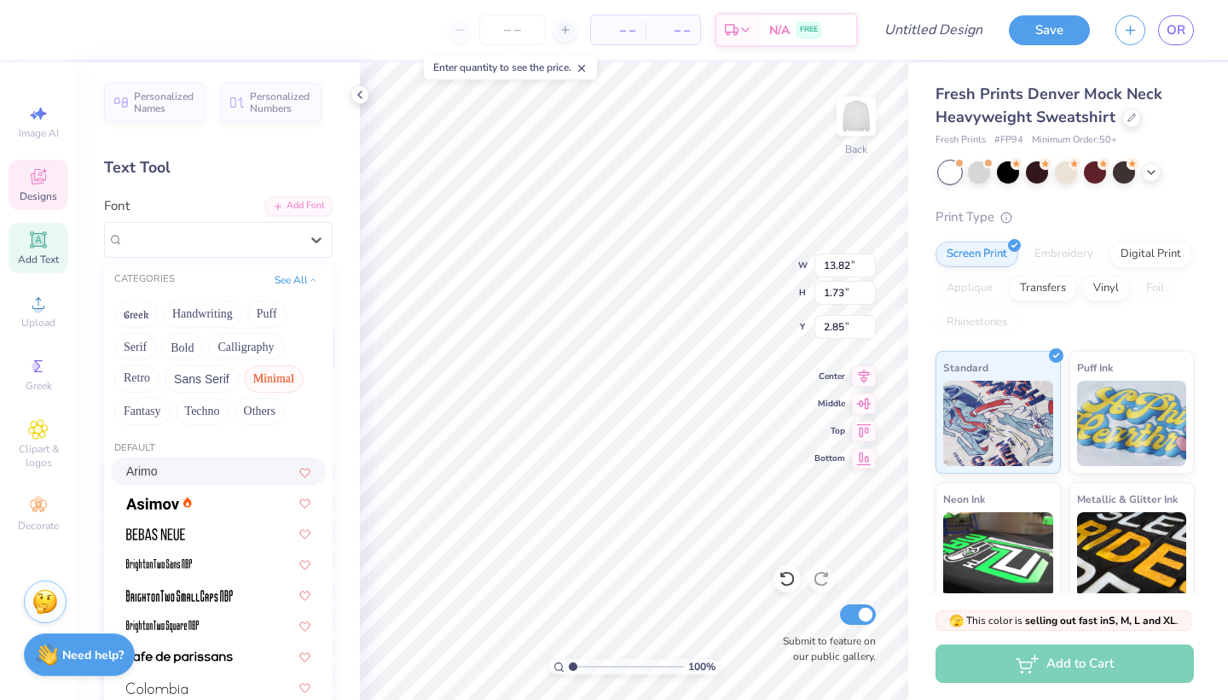
click at [211, 480] on div "Arimo" at bounding box center [218, 471] width 184 height 18
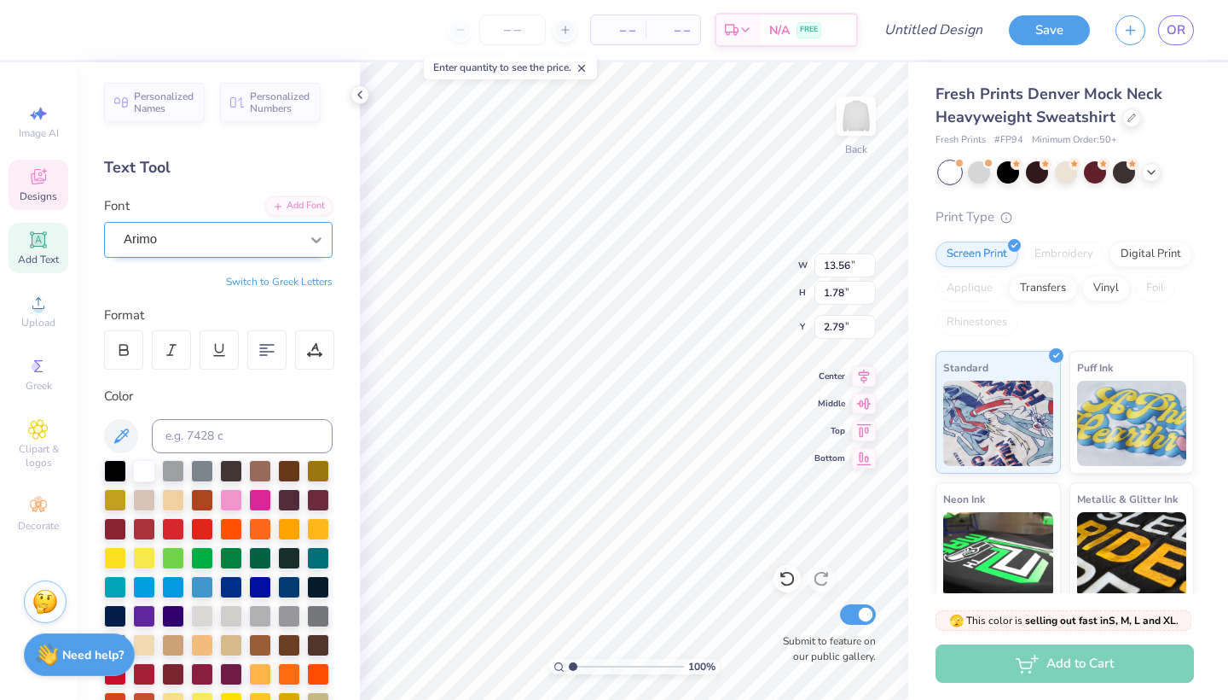
click at [311, 232] on icon at bounding box center [316, 239] width 17 height 17
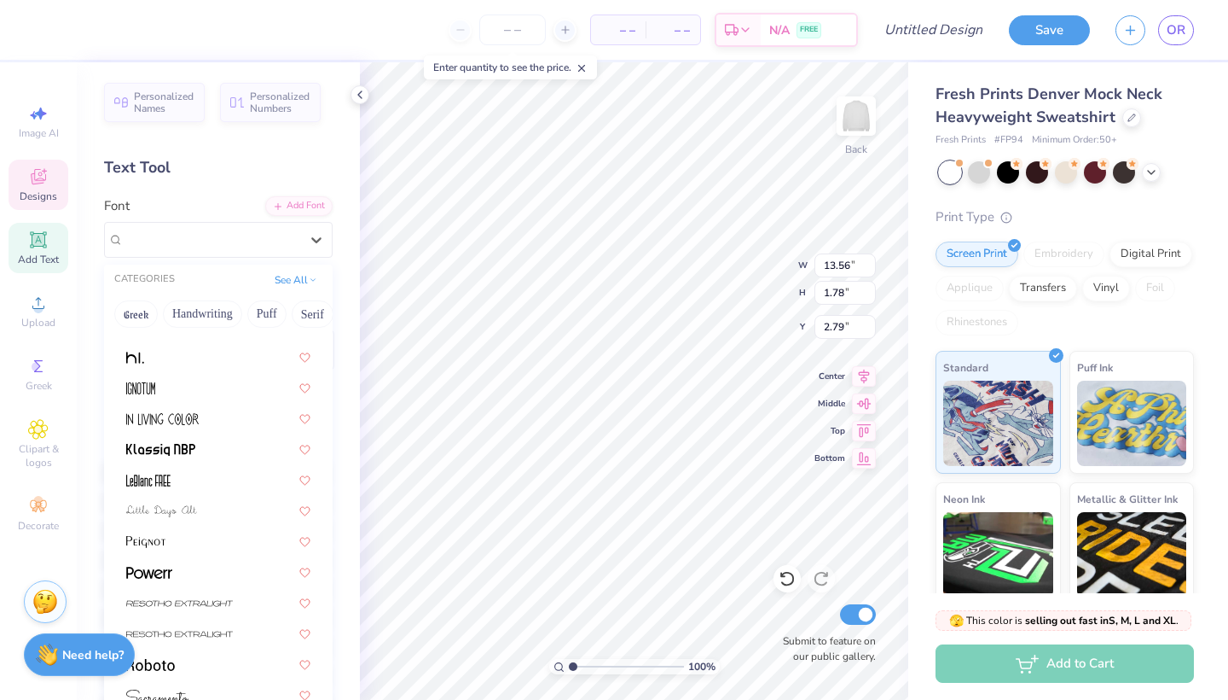
scroll to position [0, 0]
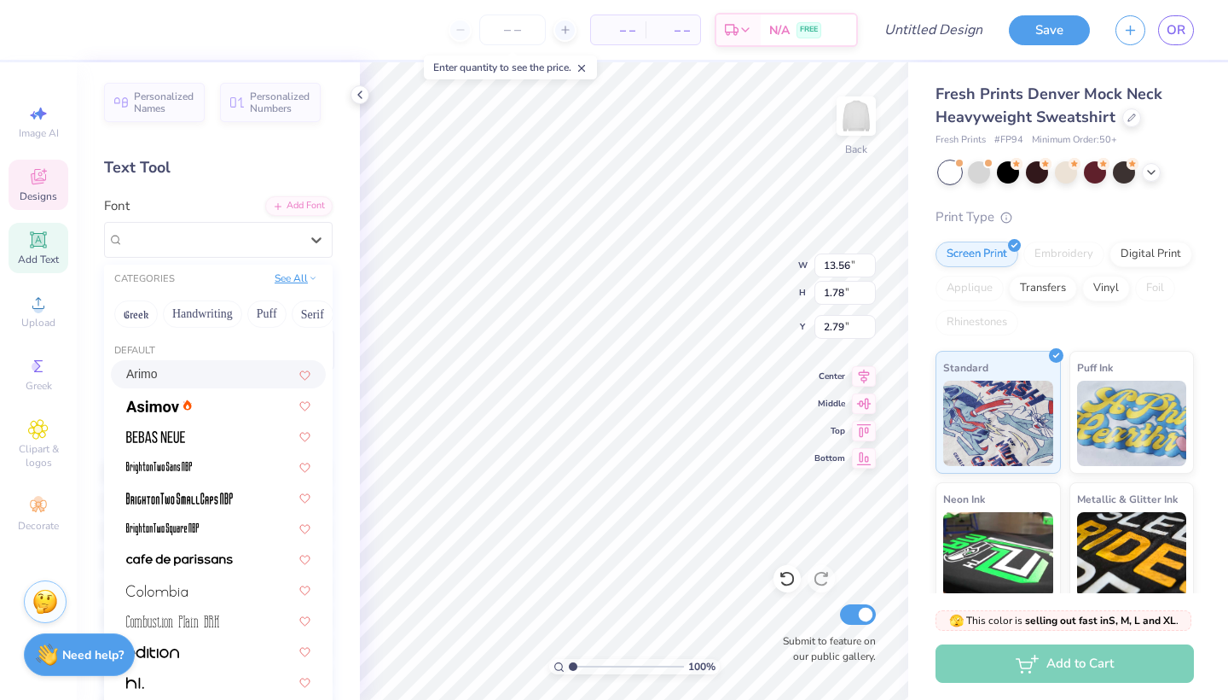
click at [295, 282] on button "See All" at bounding box center [296, 278] width 53 height 17
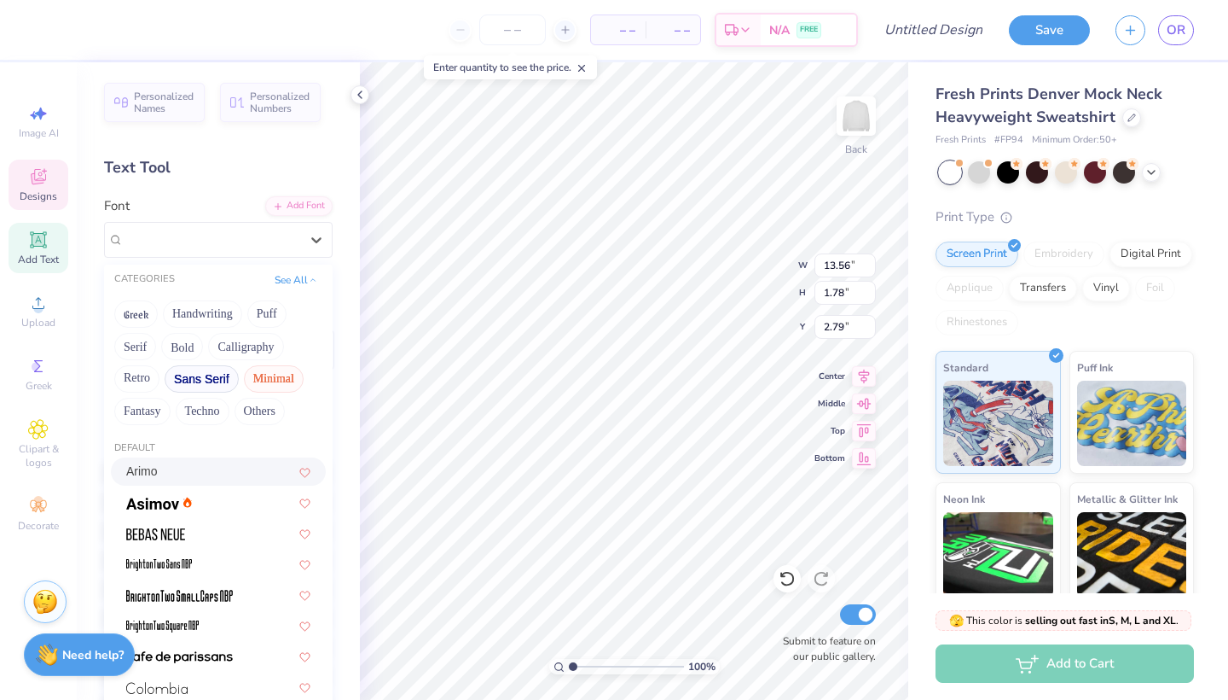
click at [206, 389] on button "Sans Serif" at bounding box center [202, 378] width 74 height 27
click at [199, 378] on button "Sans Serif" at bounding box center [202, 378] width 74 height 27
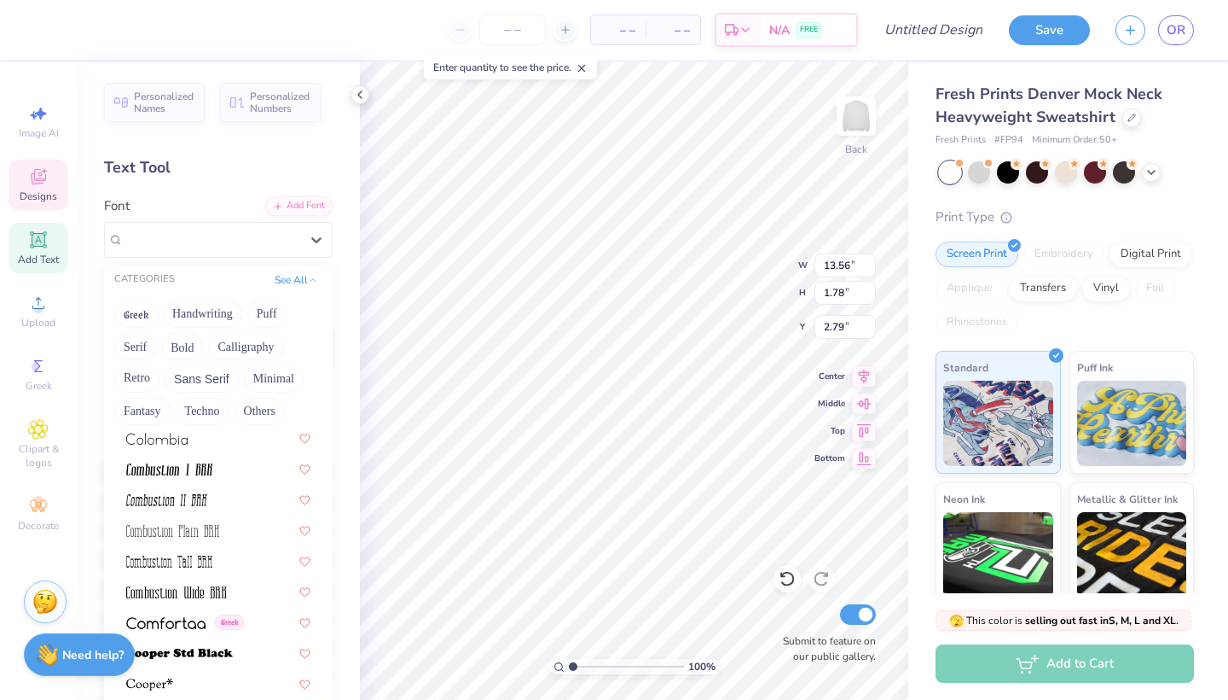
scroll to position [2430, 0]
click at [196, 444] on div at bounding box center [218, 437] width 184 height 18
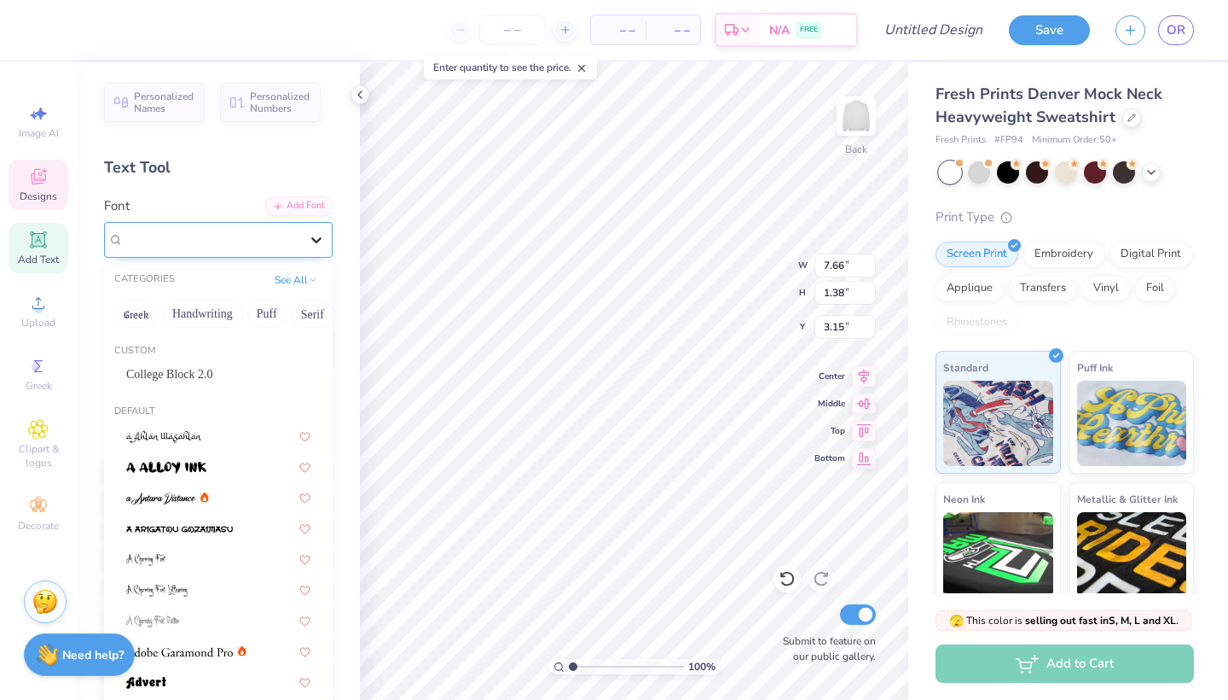
click at [308, 241] on icon at bounding box center [316, 239] width 17 height 17
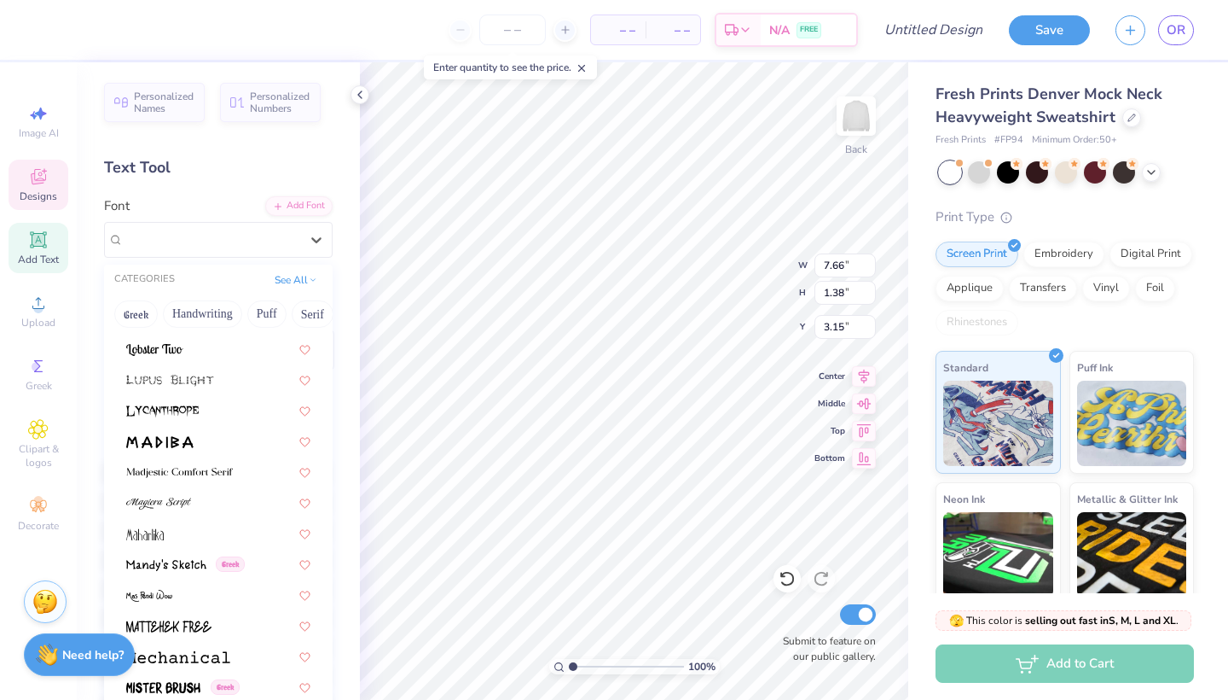
scroll to position [5937, 0]
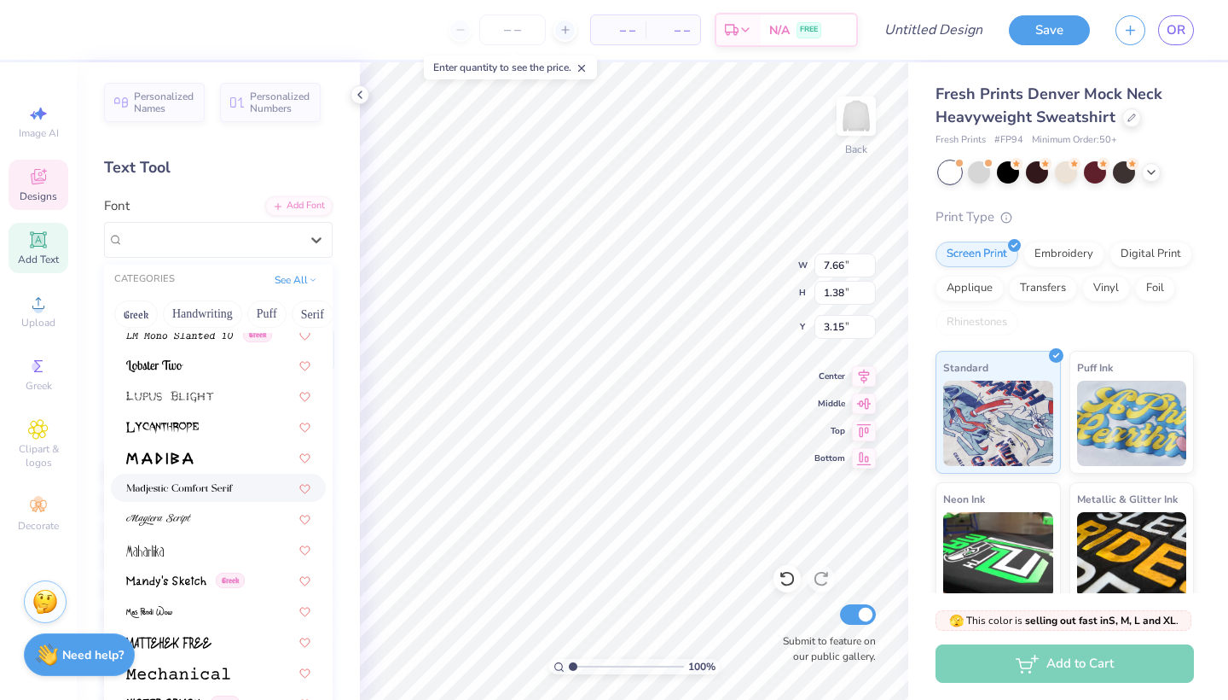
click at [195, 475] on div at bounding box center [218, 487] width 215 height 28
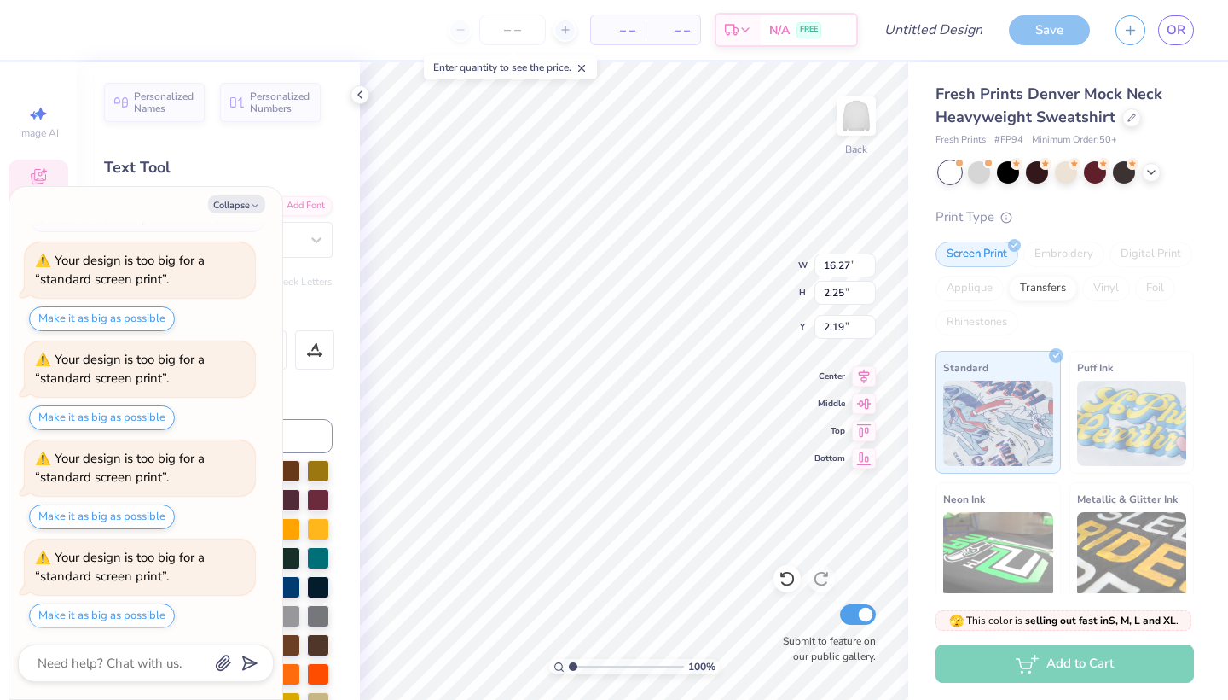
scroll to position [360, 0]
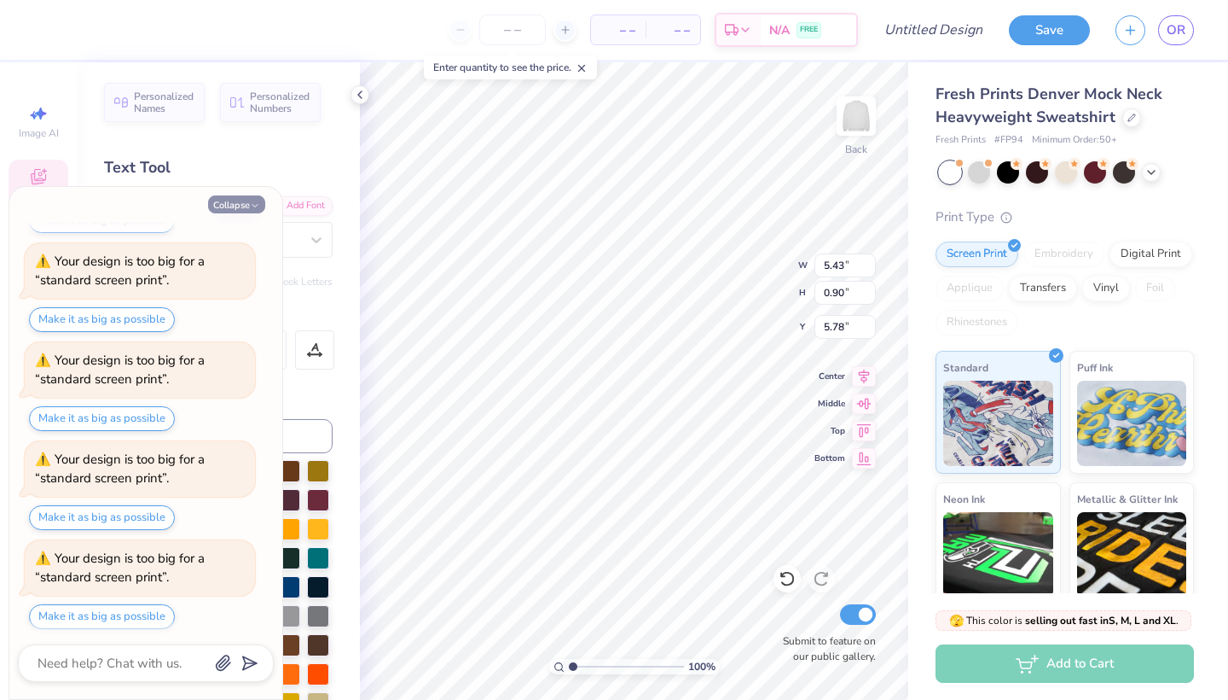
click at [255, 212] on button "Collapse" at bounding box center [236, 204] width 57 height 18
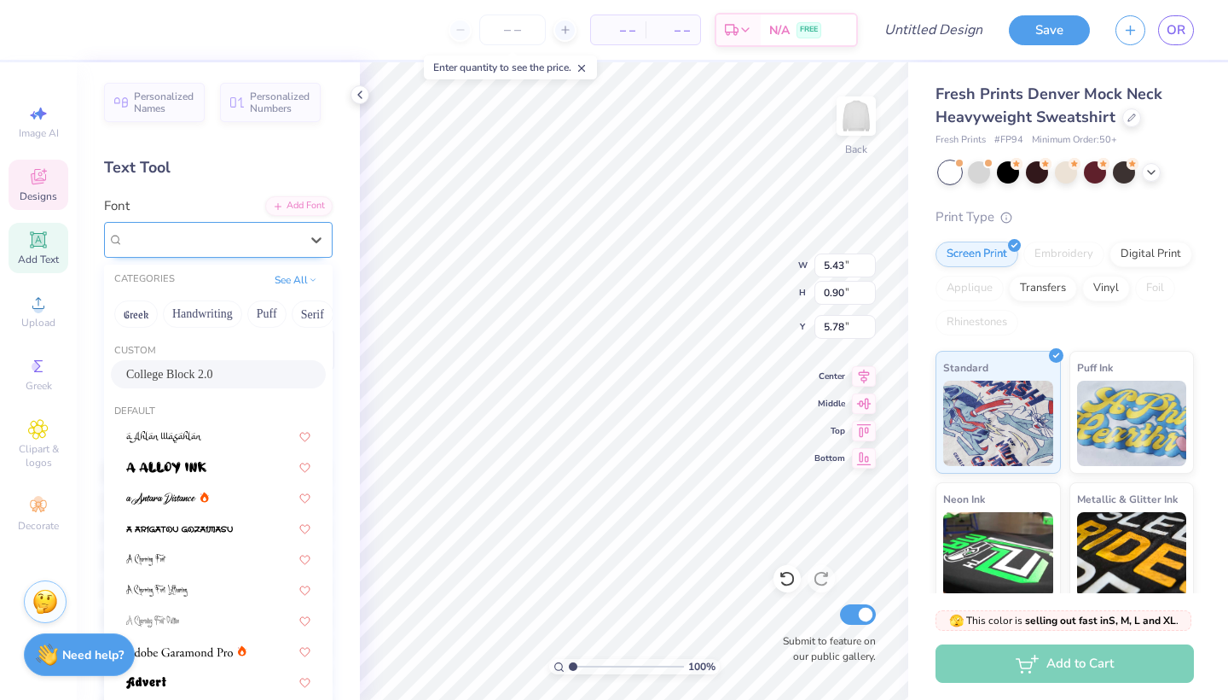
click at [278, 241] on div "College Block 2.0" at bounding box center [211, 239] width 179 height 26
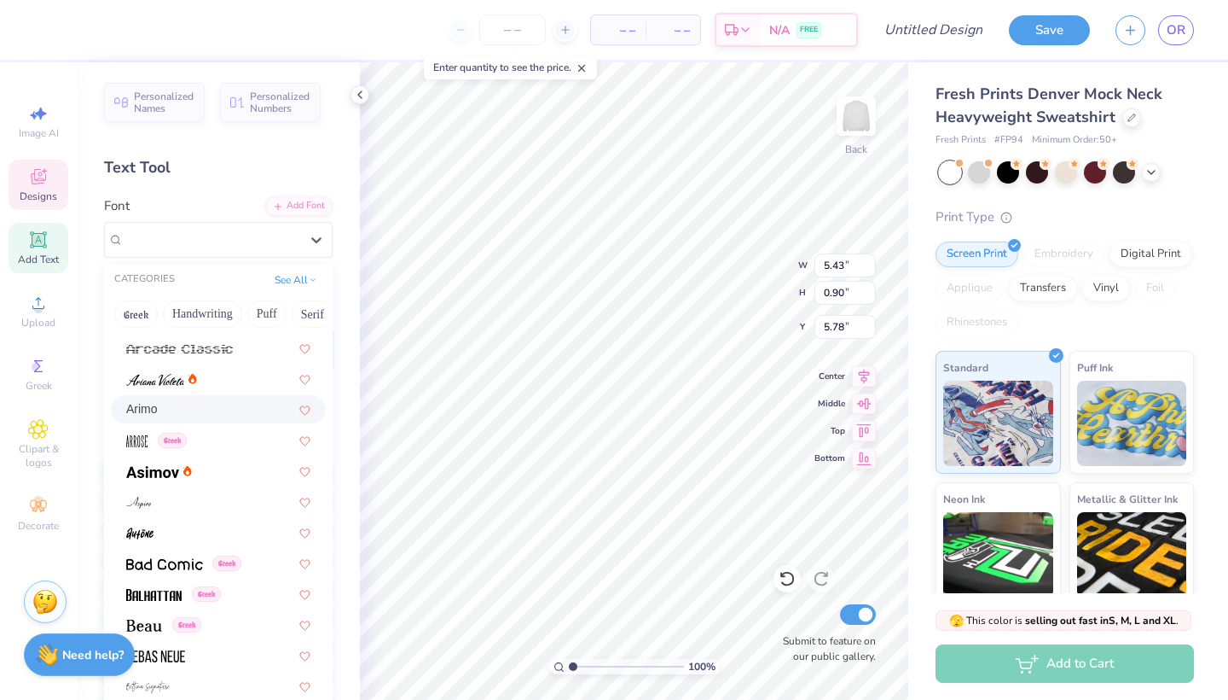
click at [172, 404] on div "Arimo" at bounding box center [218, 409] width 184 height 18
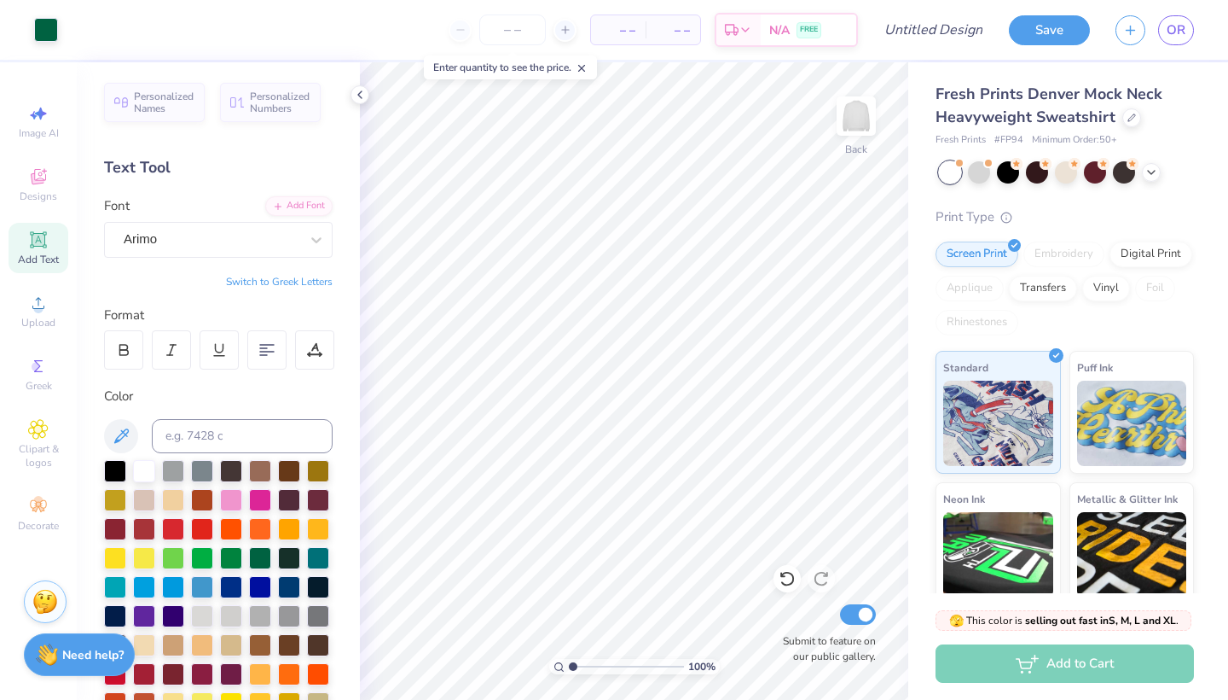
click at [689, 5] on div "– – Per Item – – Total Est. Delivery N/A FREE" at bounding box center [464, 30] width 787 height 60
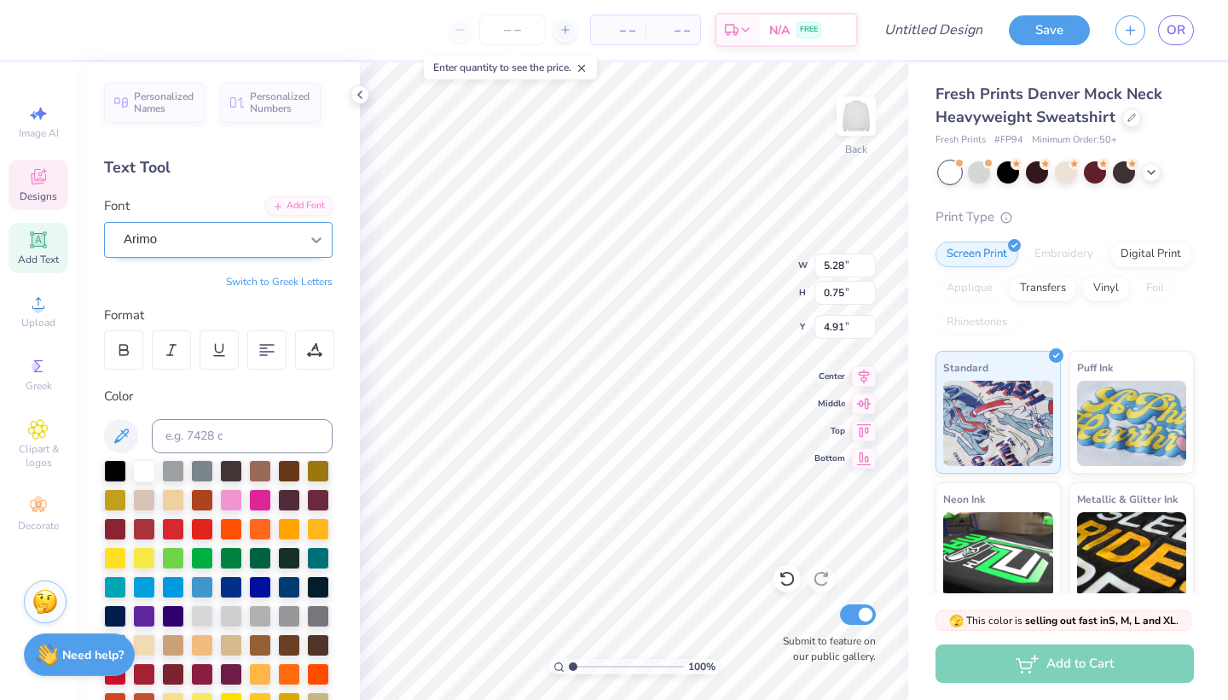
click at [311, 239] on icon at bounding box center [316, 240] width 10 height 6
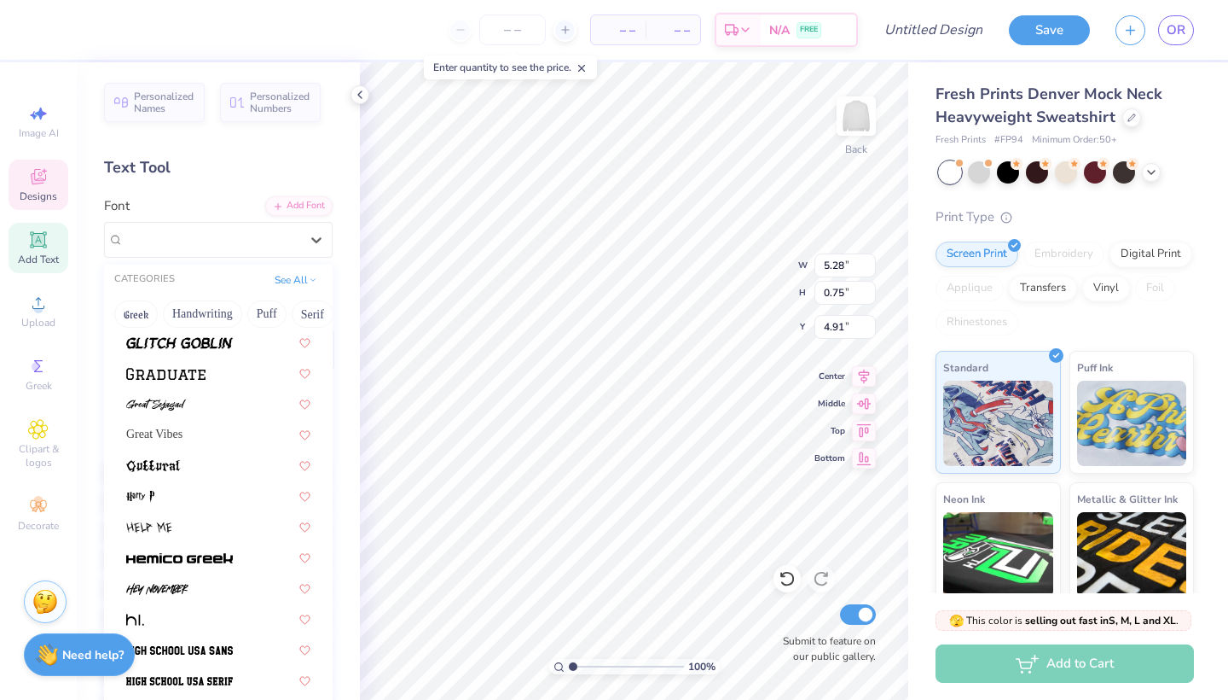
scroll to position [4070, 0]
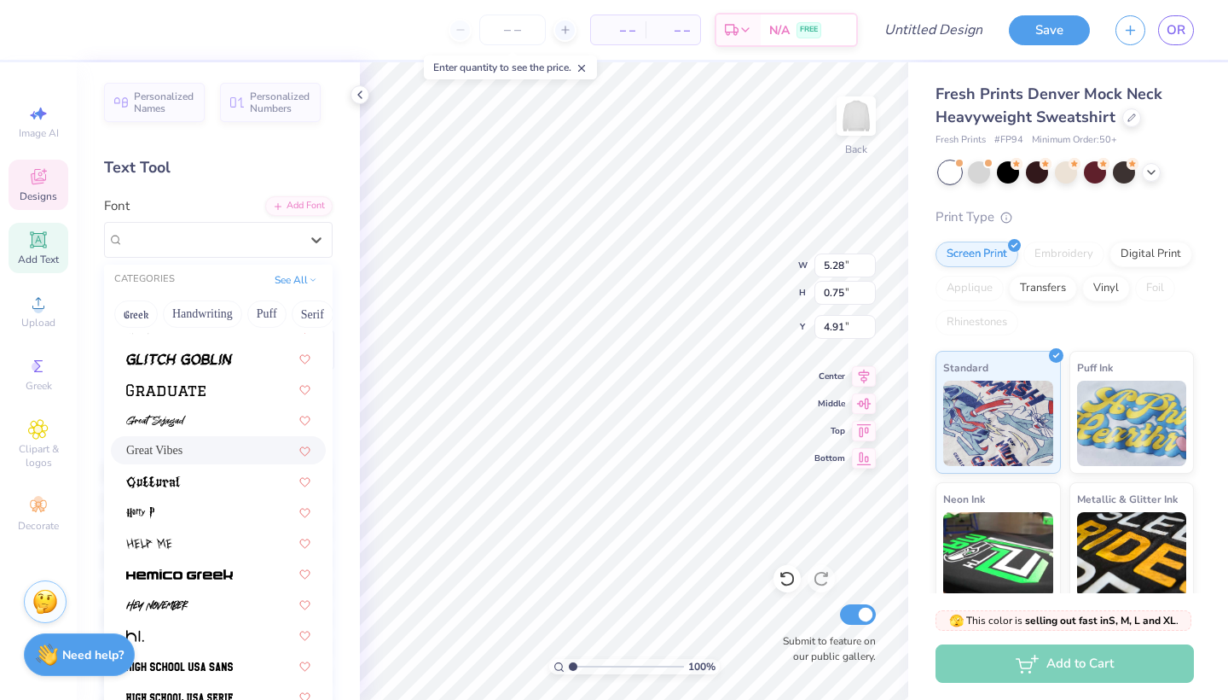
click at [188, 443] on div "Great Vibes" at bounding box center [218, 450] width 184 height 18
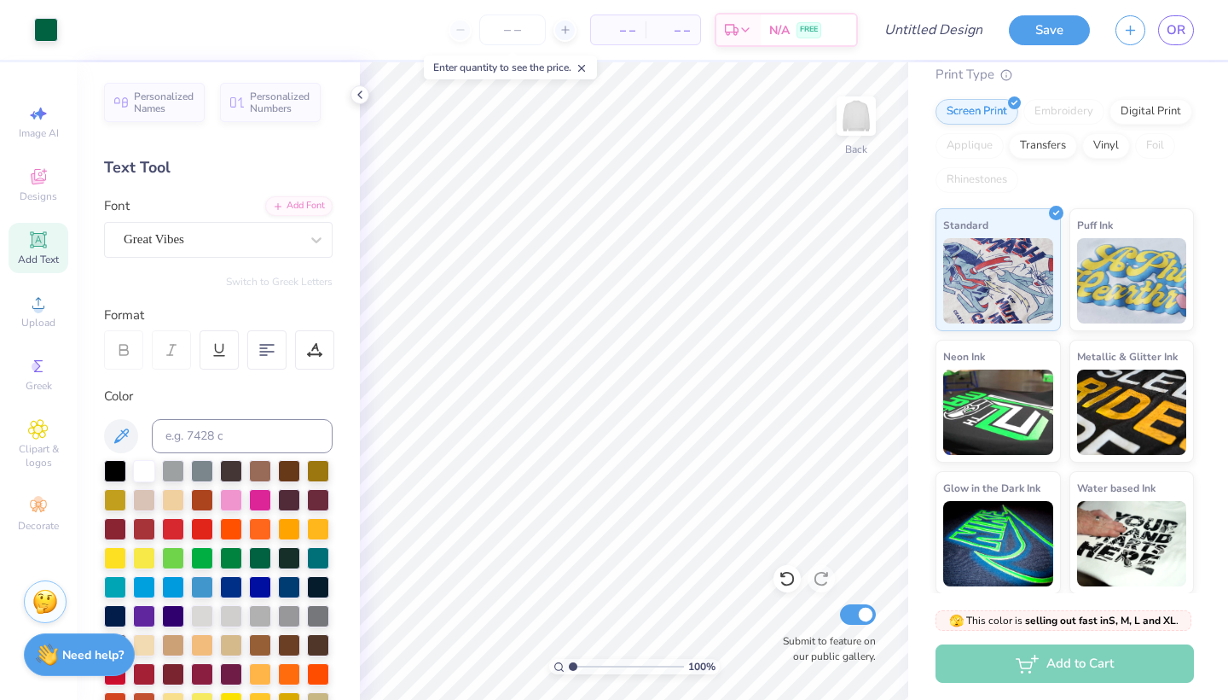
scroll to position [0, 0]
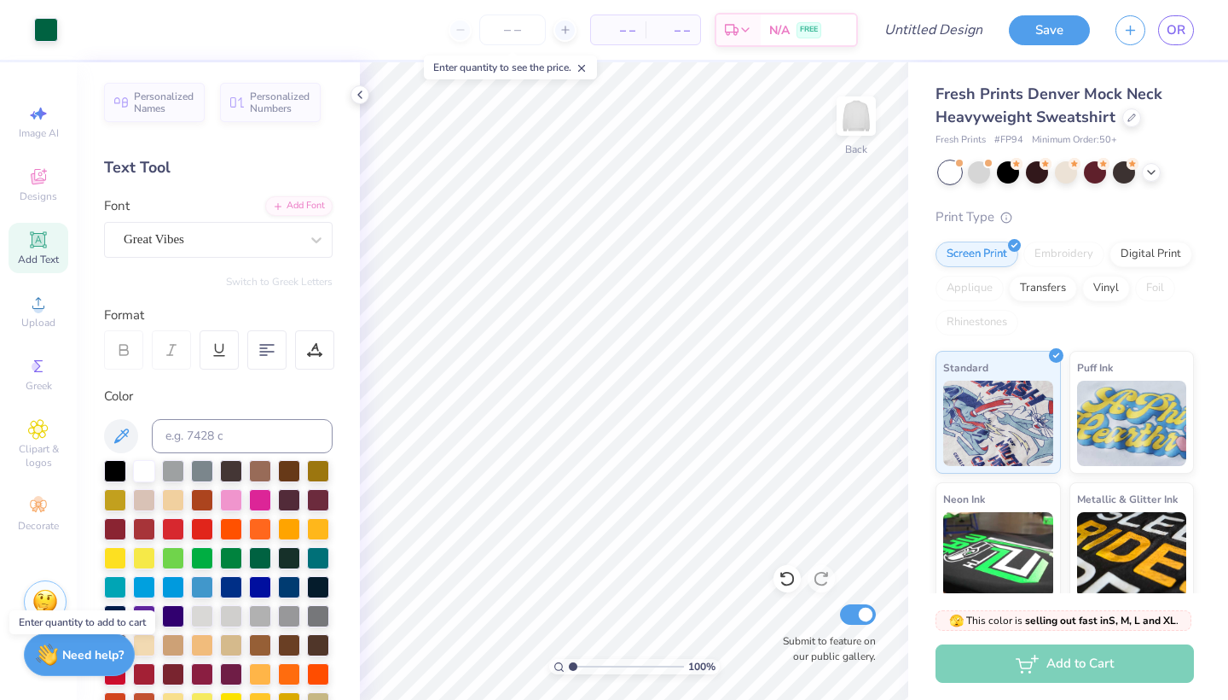
click at [1008, 667] on div "Add to Cart" at bounding box center [1065, 663] width 258 height 38
click at [1185, 255] on div "Fresh Prints Denver Mock Neck Heavyweight Sweatshirt Fresh Prints # FP94 Minimu…" at bounding box center [1069, 399] width 320 height 674
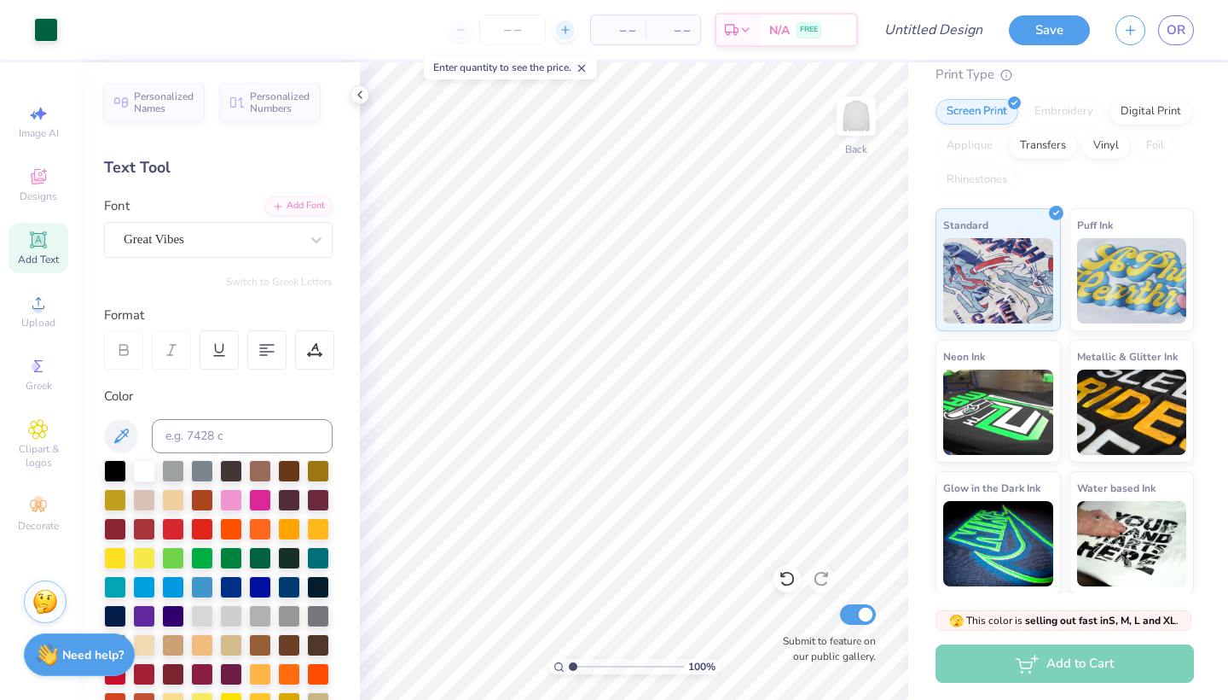
click at [558, 35] on div at bounding box center [565, 30] width 23 height 23
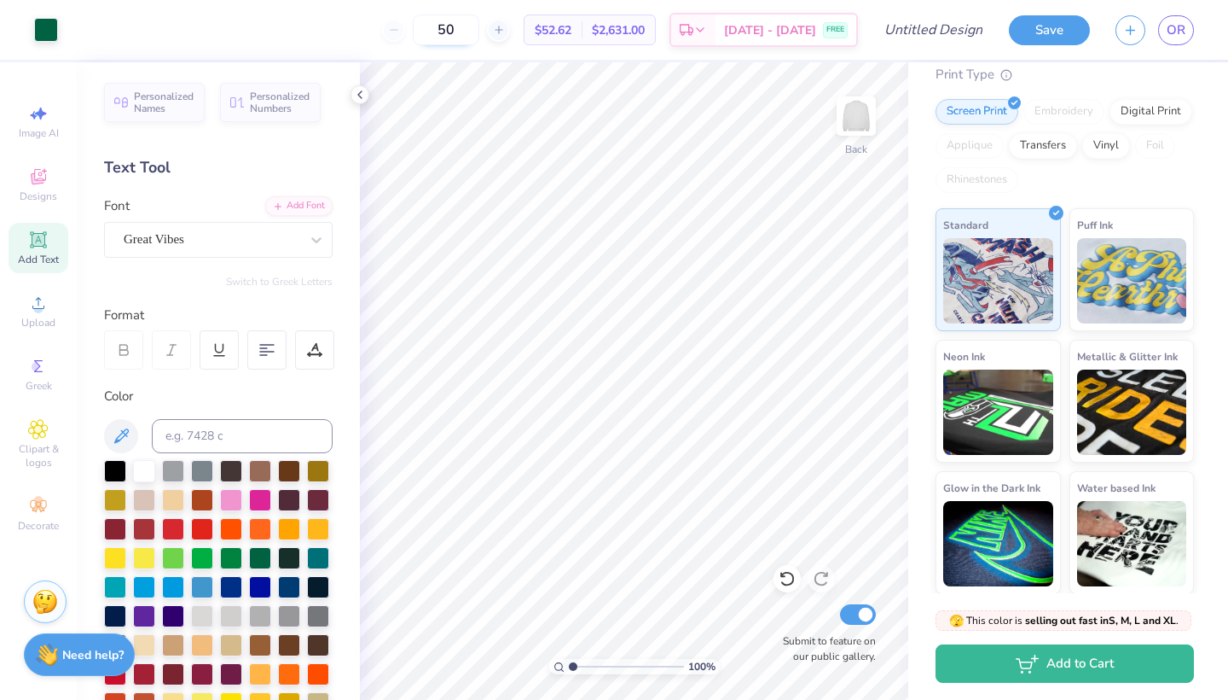
click at [456, 29] on input "50" at bounding box center [446, 30] width 67 height 31
click at [427, 31] on div "50" at bounding box center [446, 30] width 128 height 31
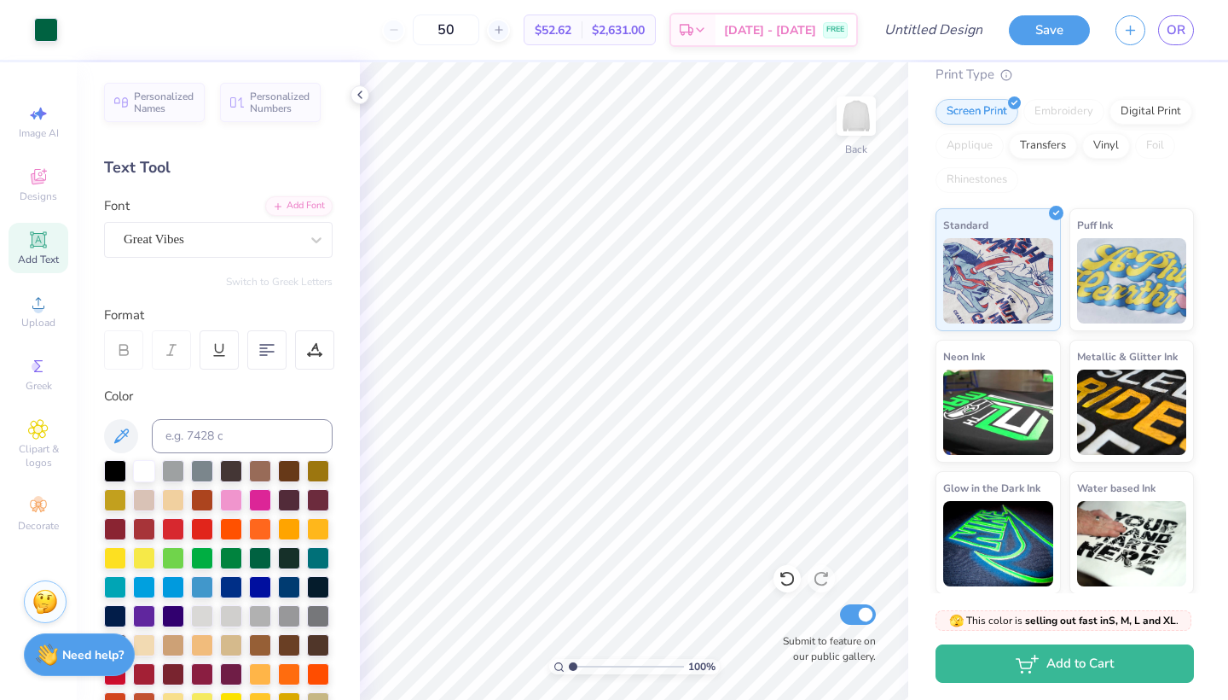
click at [426, 31] on div "50" at bounding box center [446, 30] width 128 height 31
click at [422, 37] on div "50" at bounding box center [446, 30] width 128 height 31
click at [422, 32] on div "50" at bounding box center [446, 30] width 128 height 31
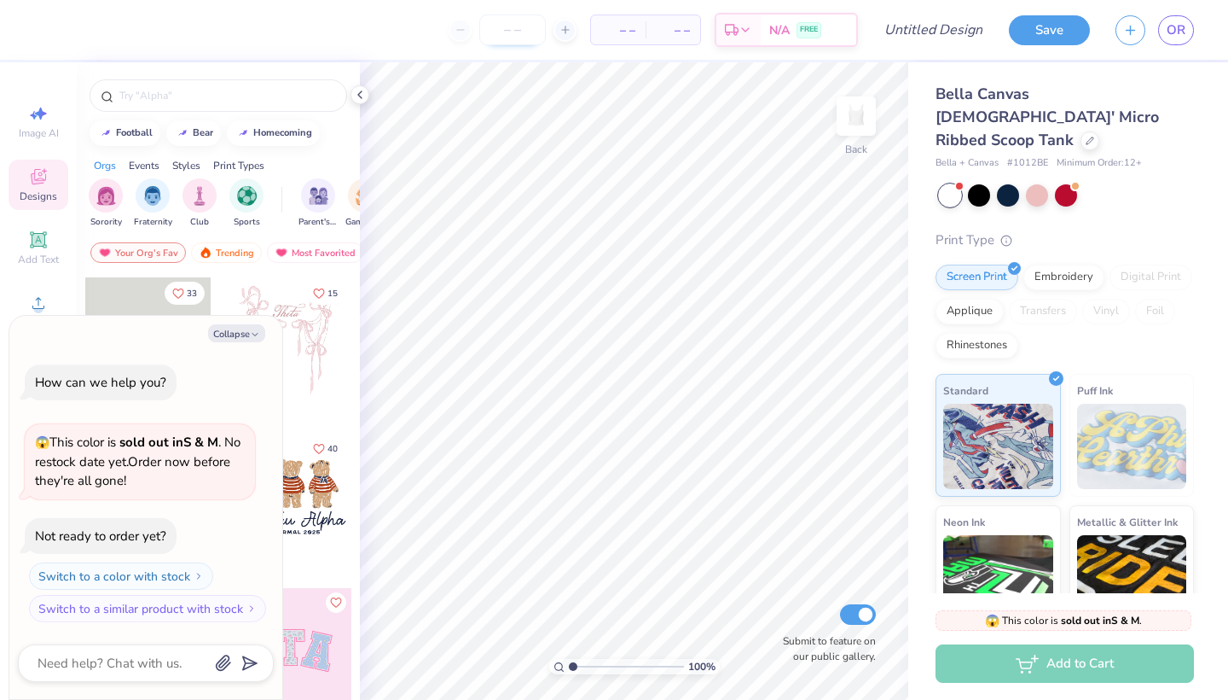
click at [512, 38] on input "number" at bounding box center [512, 30] width 67 height 31
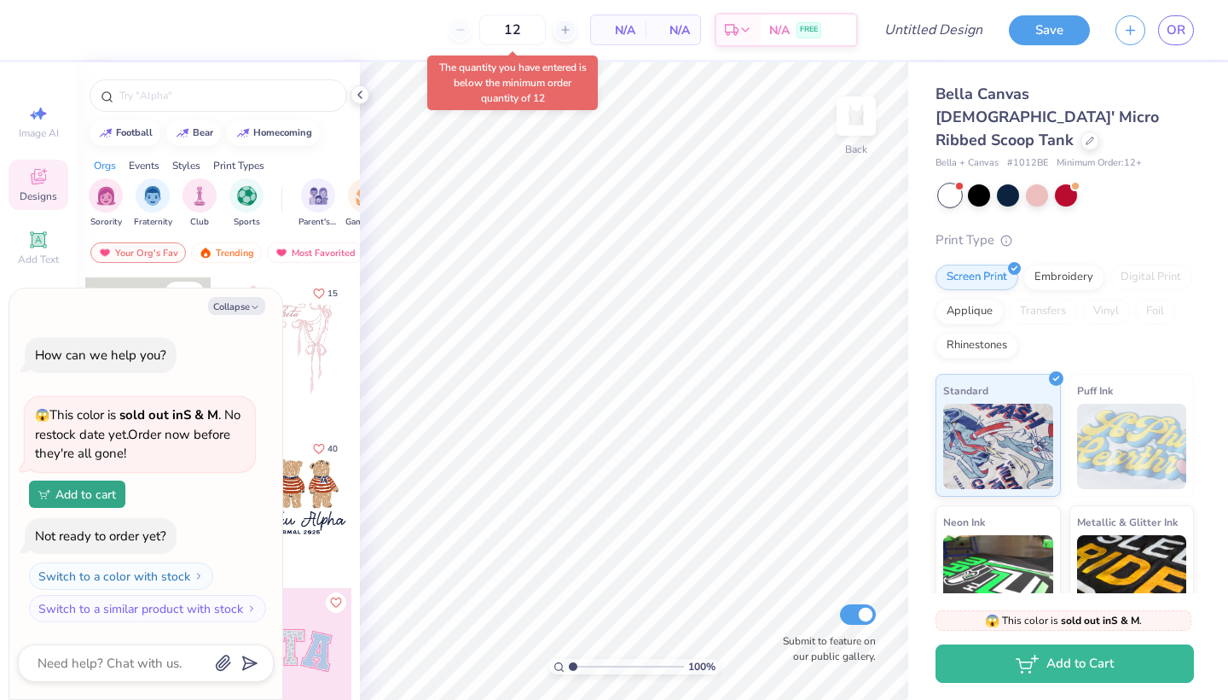
click at [544, 92] on body "12 N/A Per Item N/A Total Est. Delivery N/A FREE Design Title Save OR Image AI …" at bounding box center [614, 350] width 1228 height 700
click at [534, 39] on input "12" at bounding box center [512, 30] width 67 height 31
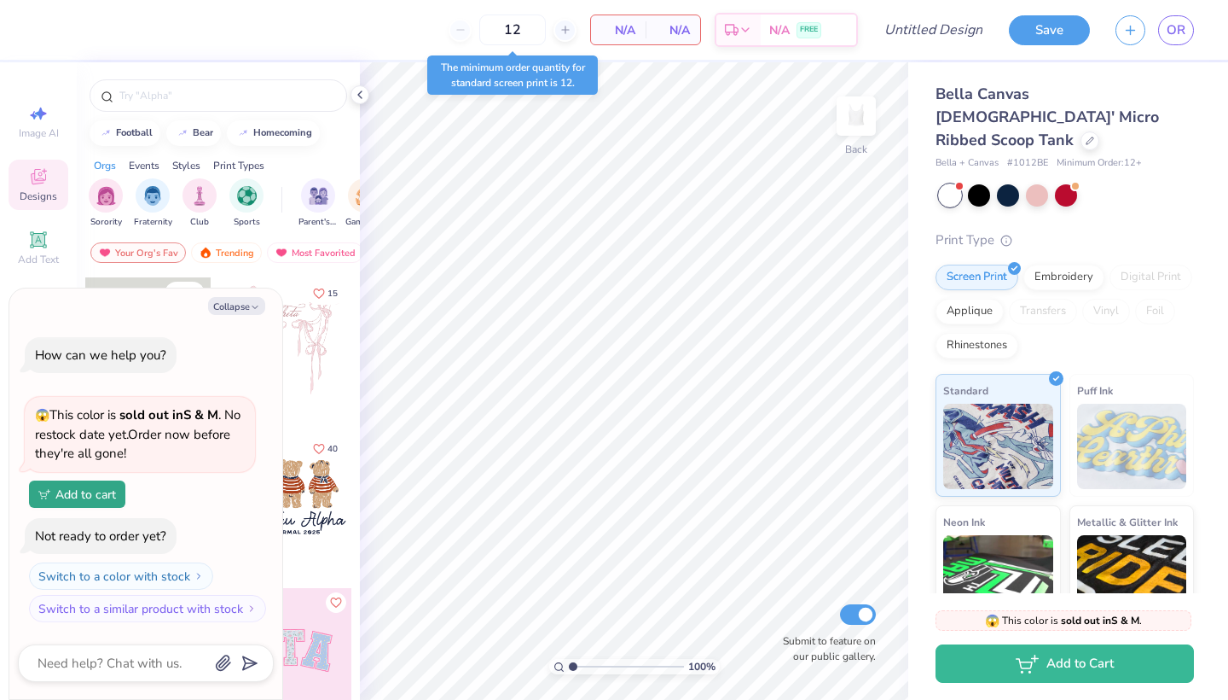
click at [601, 83] on div "The minimum order quantity for standard screen print is 12." at bounding box center [512, 74] width 181 height 49
click at [562, 32] on icon at bounding box center [566, 30] width 12 height 12
click at [463, 35] on icon at bounding box center [461, 30] width 12 height 12
type input "12"
click at [253, 306] on icon "button" at bounding box center [255, 307] width 10 height 10
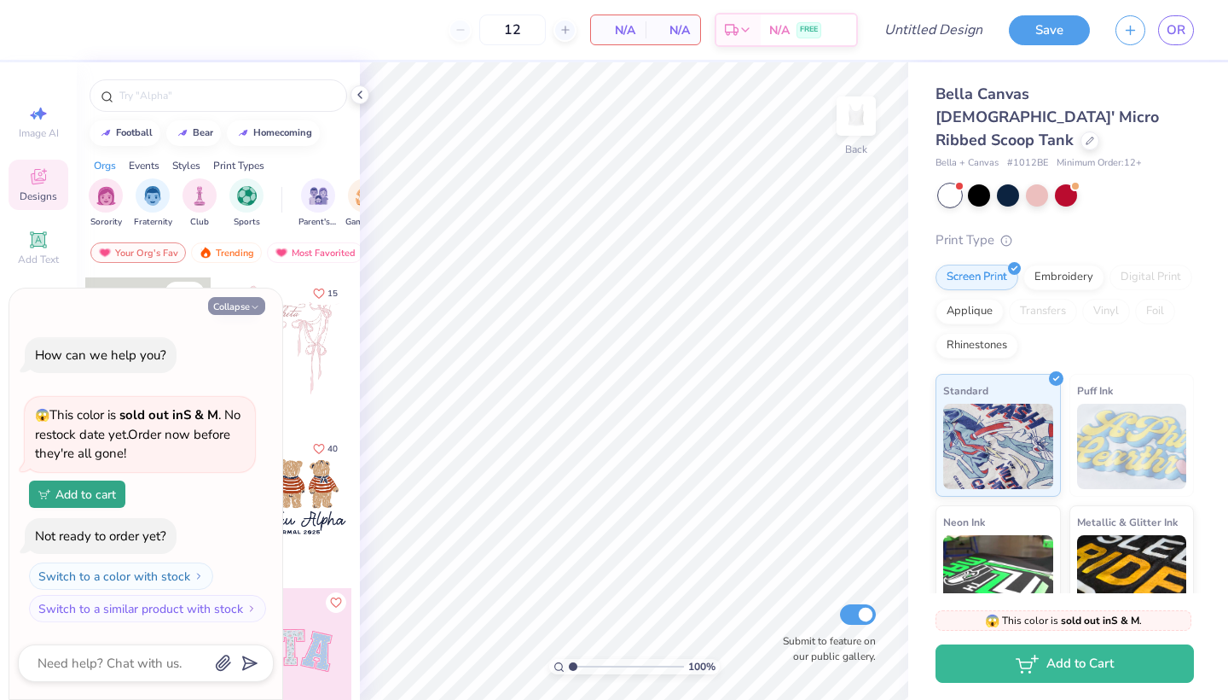
type textarea "x"
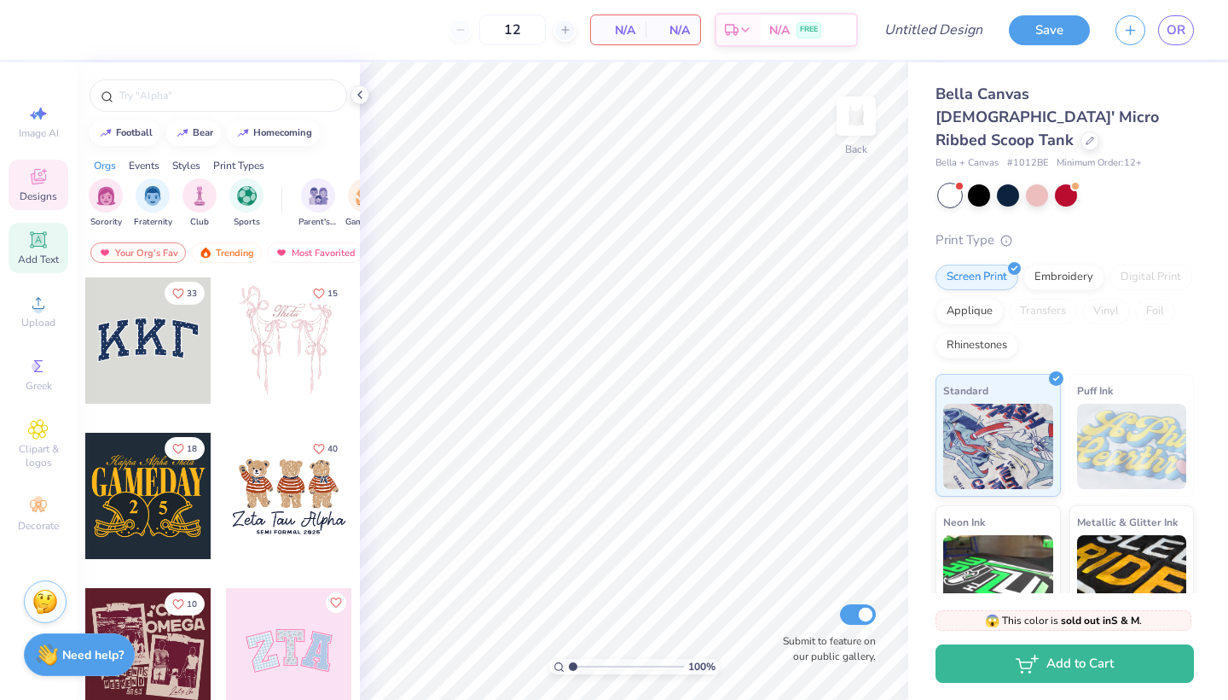
click at [32, 254] on span "Add Text" at bounding box center [38, 260] width 41 height 14
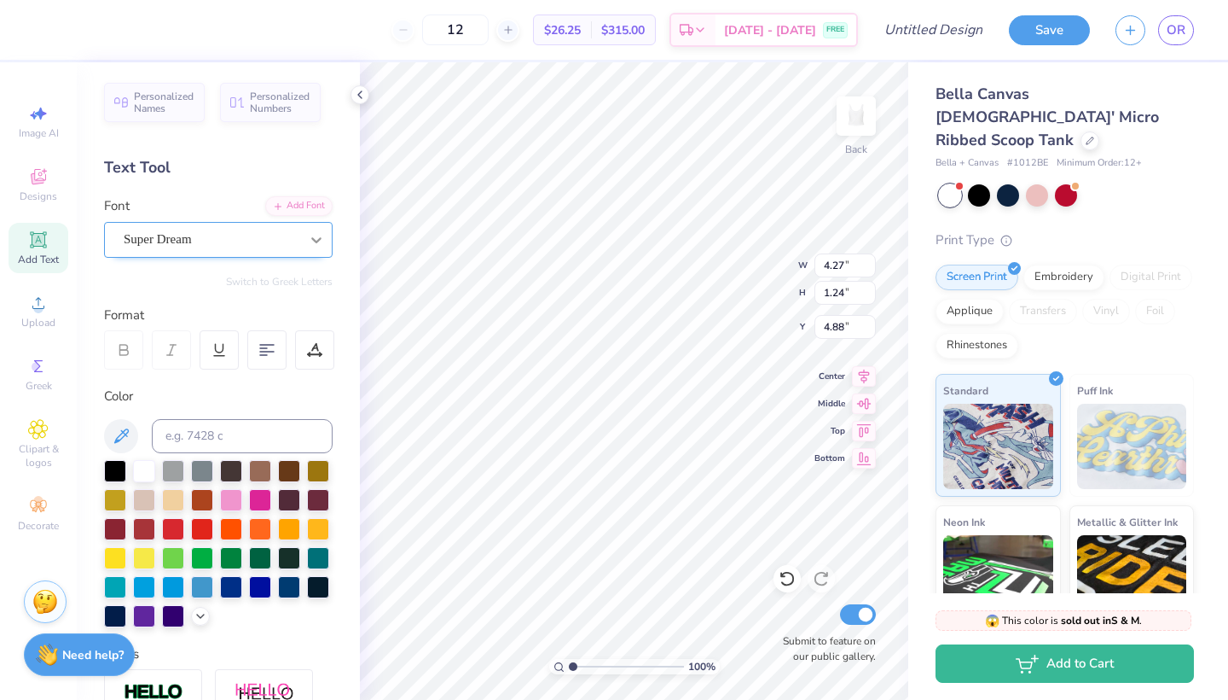
click at [308, 235] on icon at bounding box center [316, 239] width 17 height 17
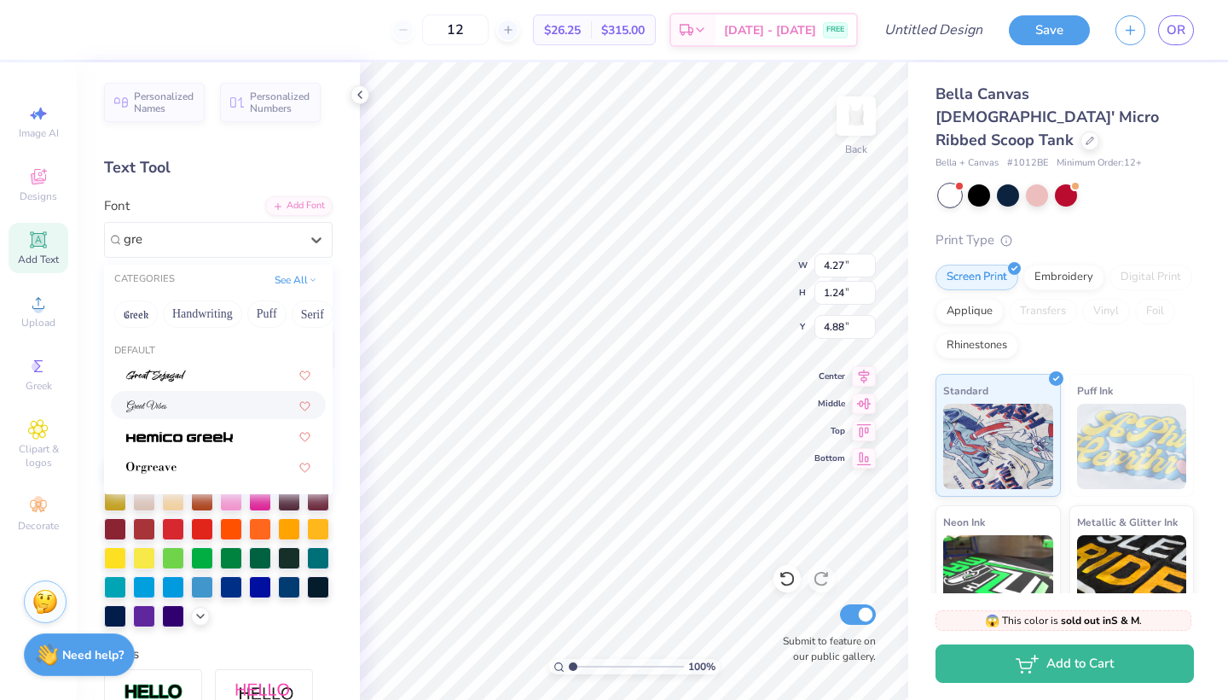
click at [152, 410] on img at bounding box center [146, 406] width 41 height 12
type input "gre"
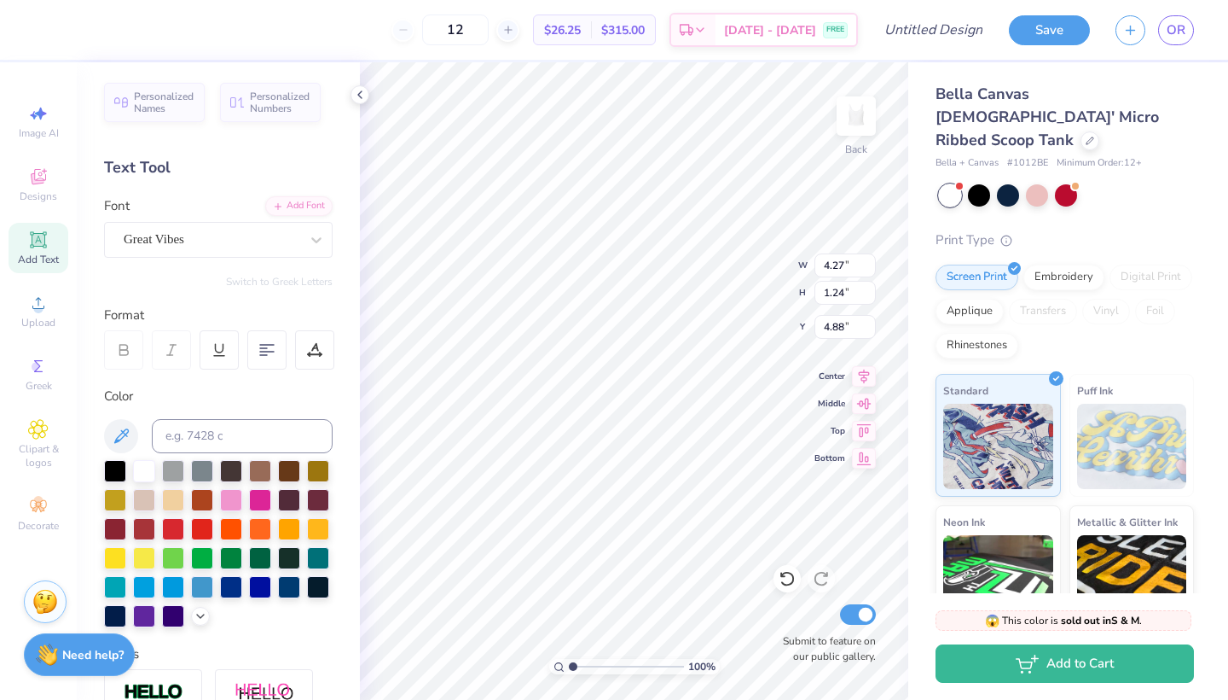
type input "6.89"
type input "1.83"
type input "4.59"
click at [194, 621] on icon at bounding box center [201, 614] width 14 height 14
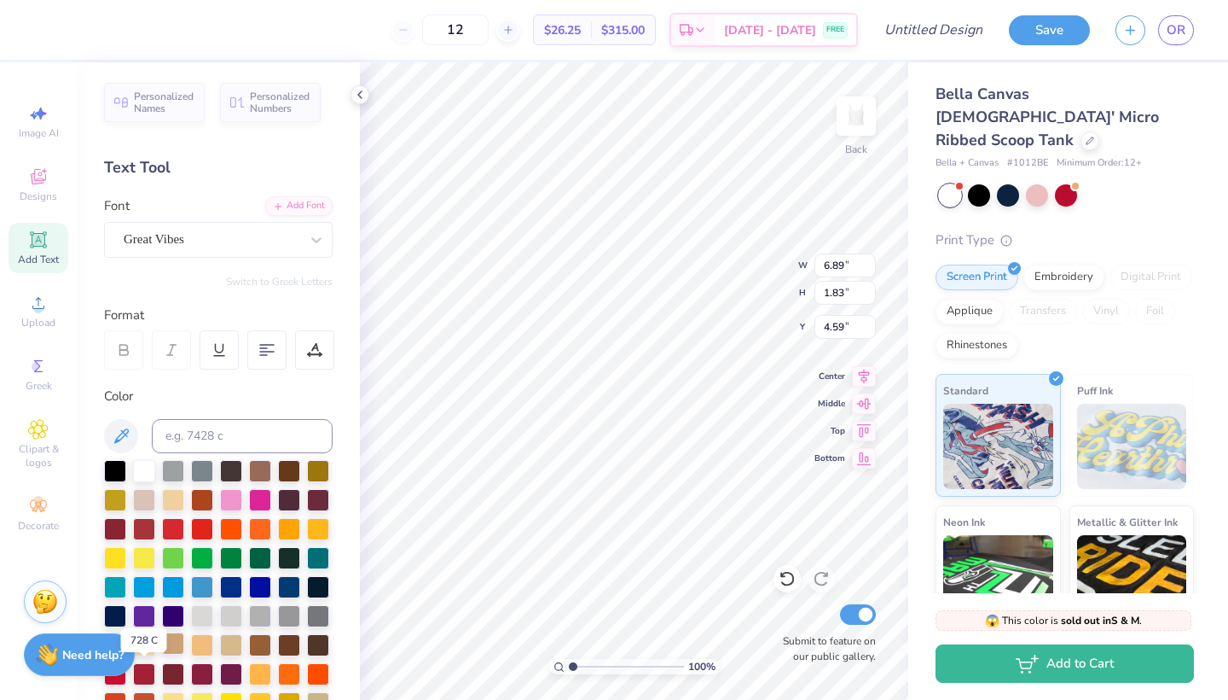
click at [162, 654] on div at bounding box center [173, 643] width 22 height 22
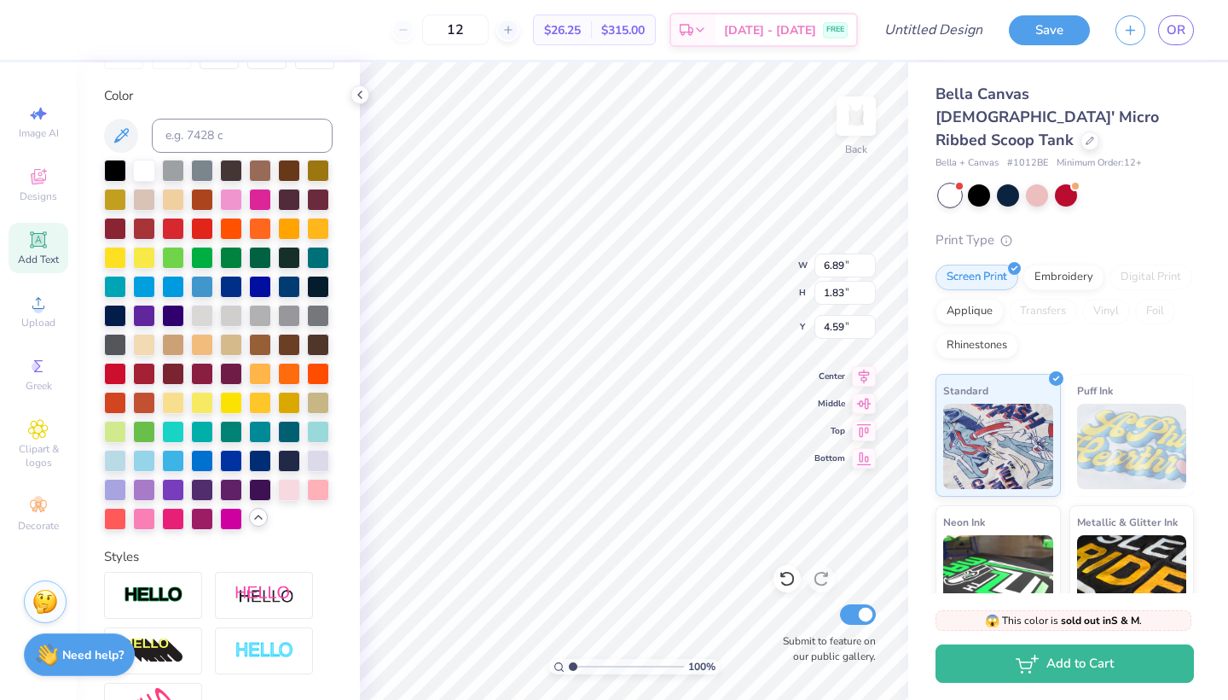
scroll to position [301, 0]
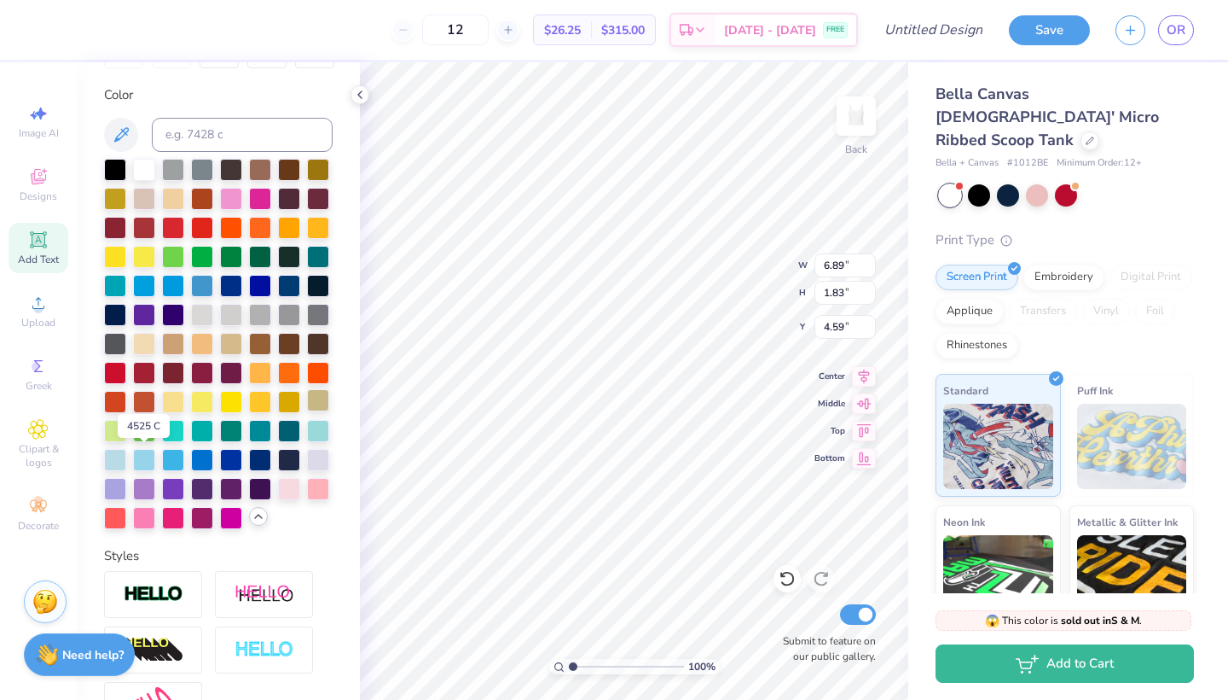
click at [307, 411] on div at bounding box center [318, 400] width 22 height 22
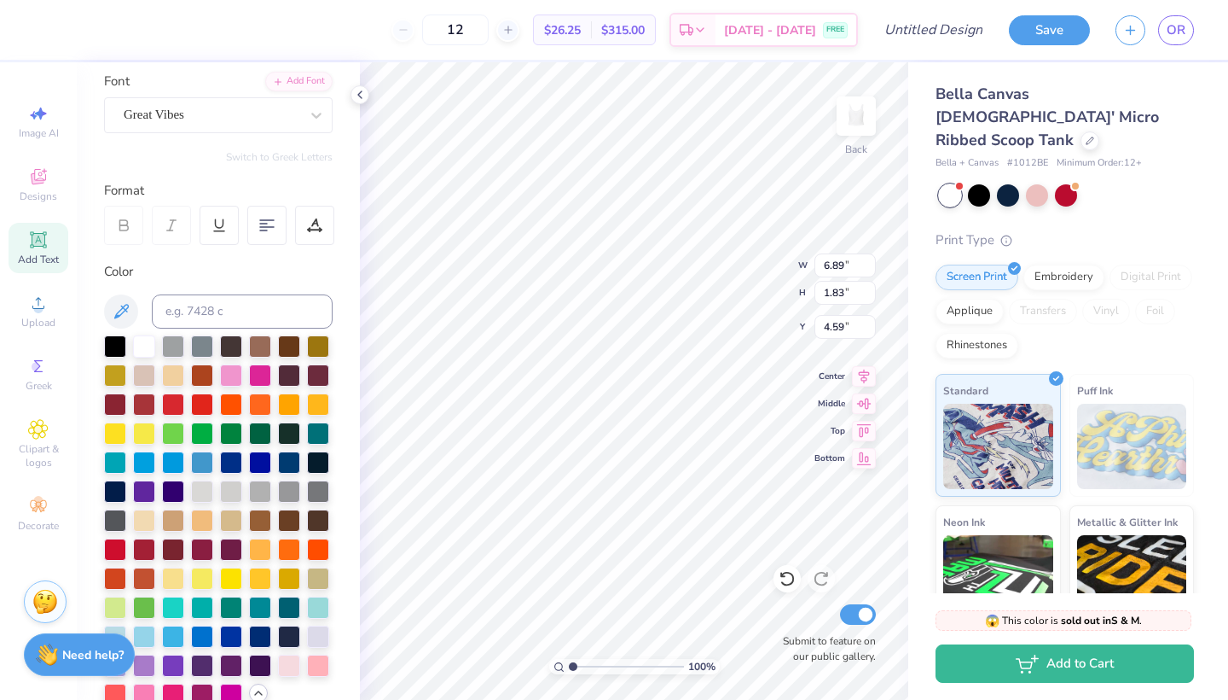
scroll to position [14, 6]
type textarea "Liv Well Co."
type input "0.76"
type input "5.11"
type input "1.19"
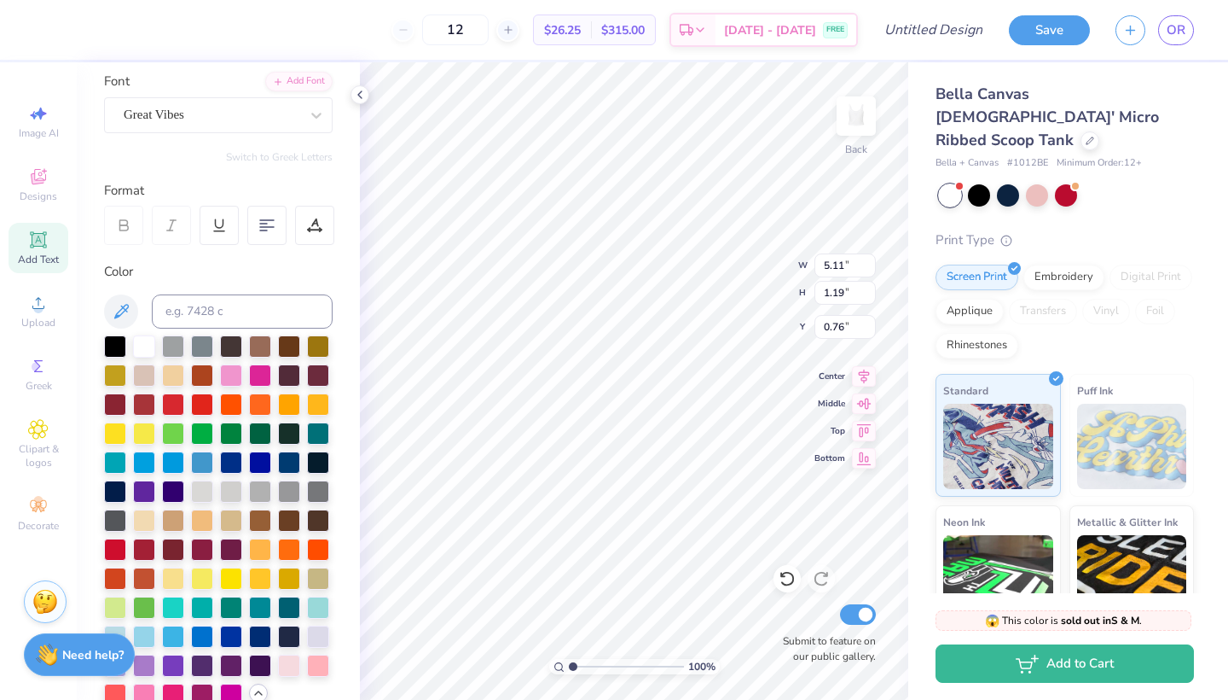
type input "0.81"
type input "1.15"
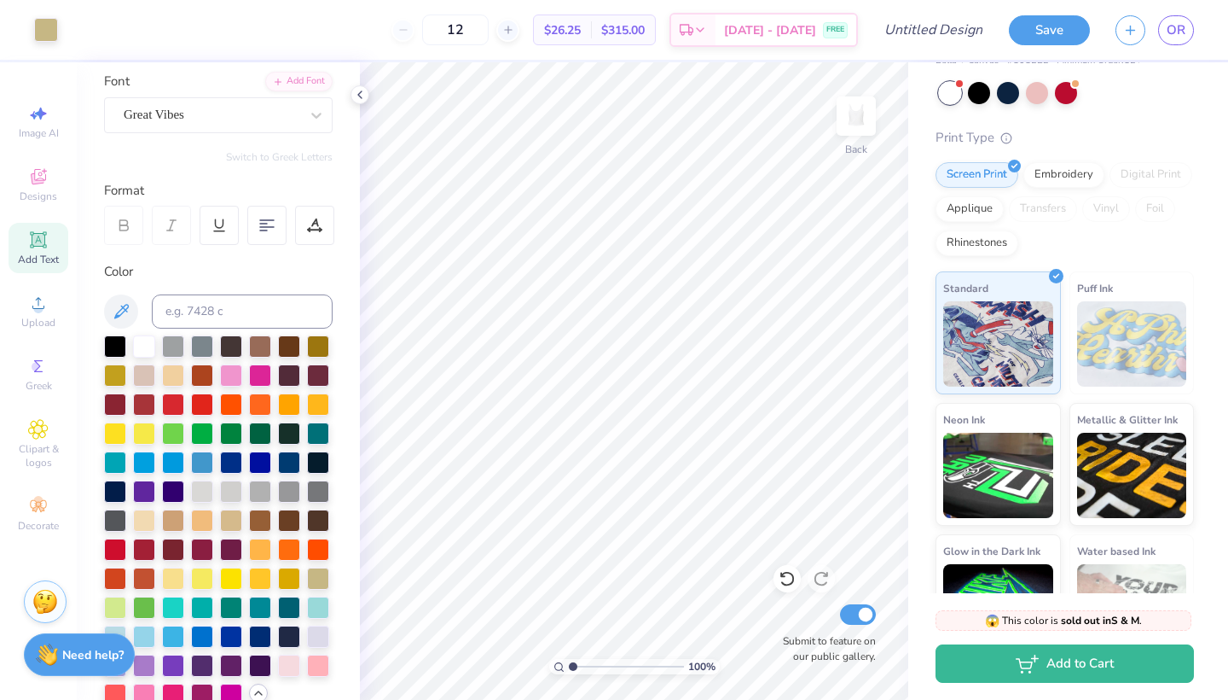
scroll to position [0, 0]
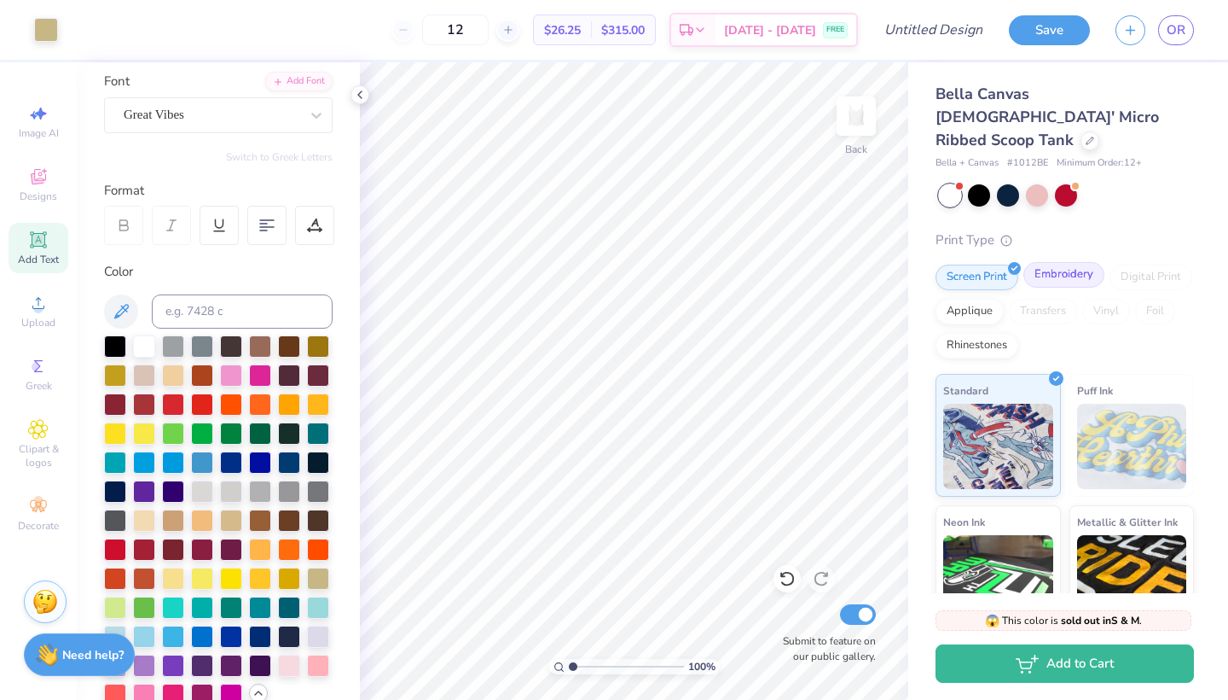
click at [1066, 262] on div "Embroidery" at bounding box center [1064, 275] width 81 height 26
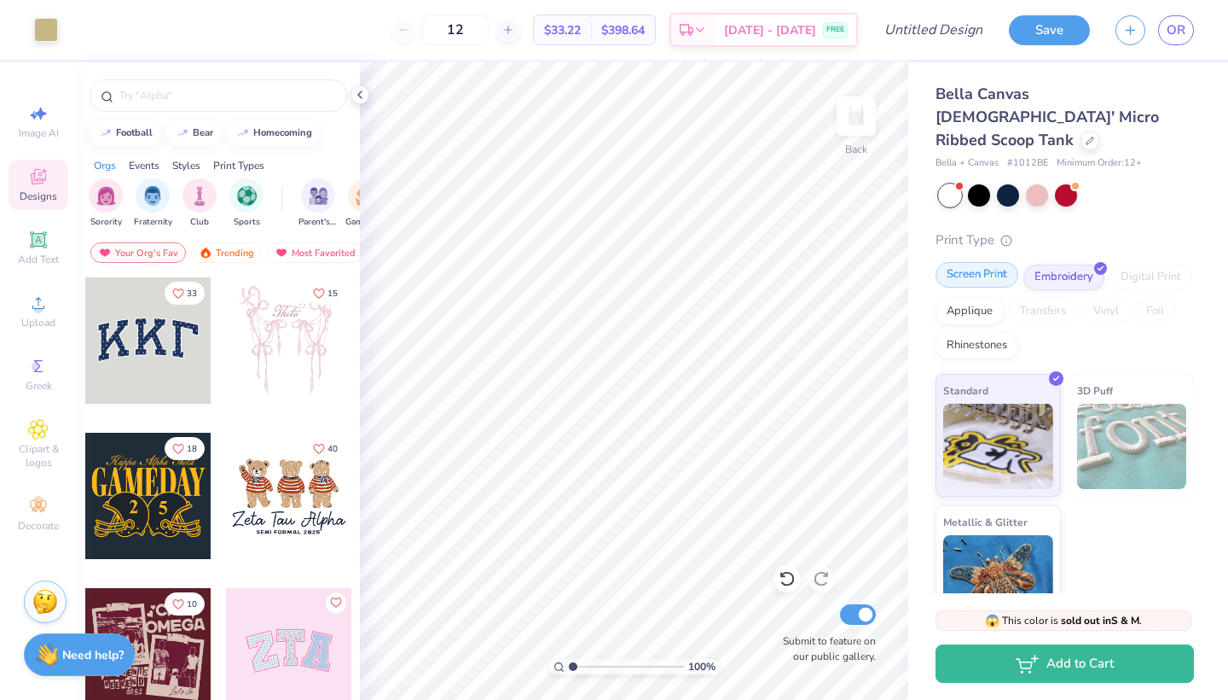
click at [1002, 262] on div "Screen Print" at bounding box center [977, 275] width 83 height 26
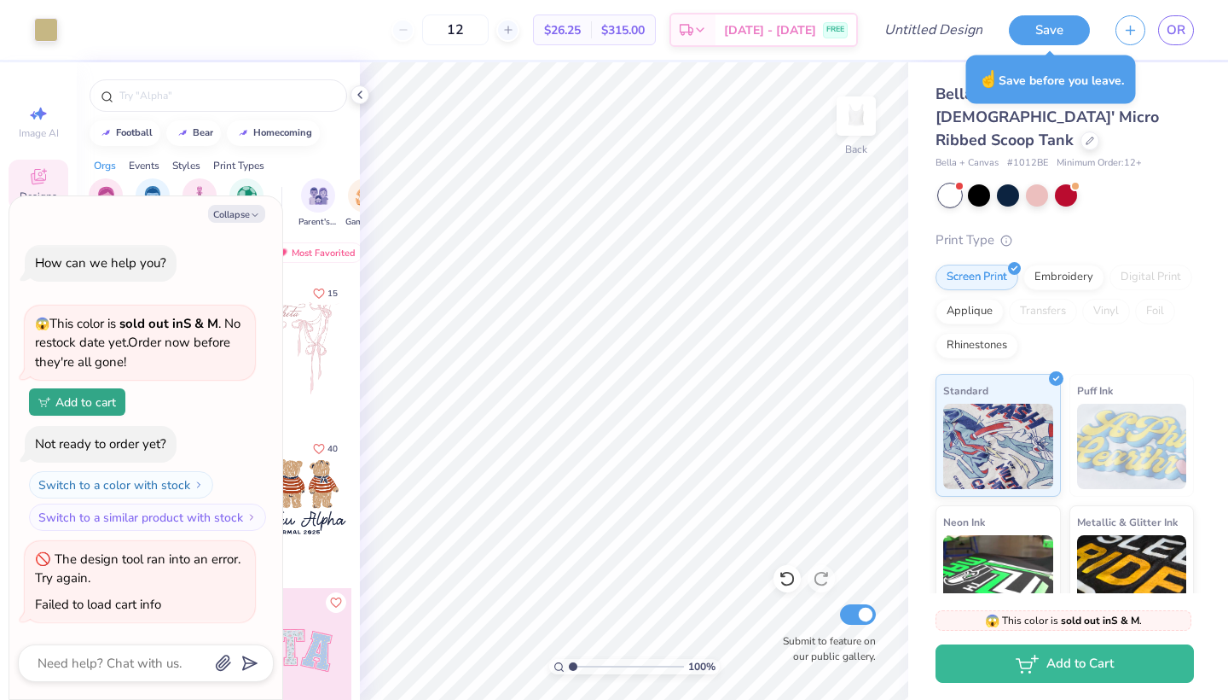
type textarea "x"
